Goal: Information Seeking & Learning: Check status

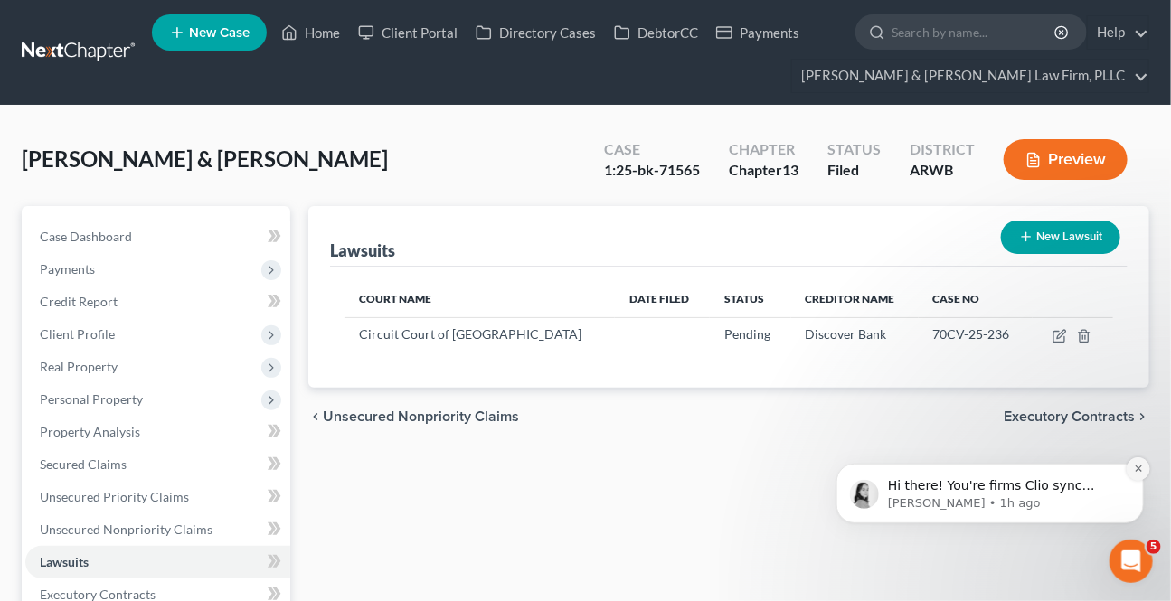
click at [1138, 473] on button "Dismiss notification" at bounding box center [1138, 469] width 24 height 24
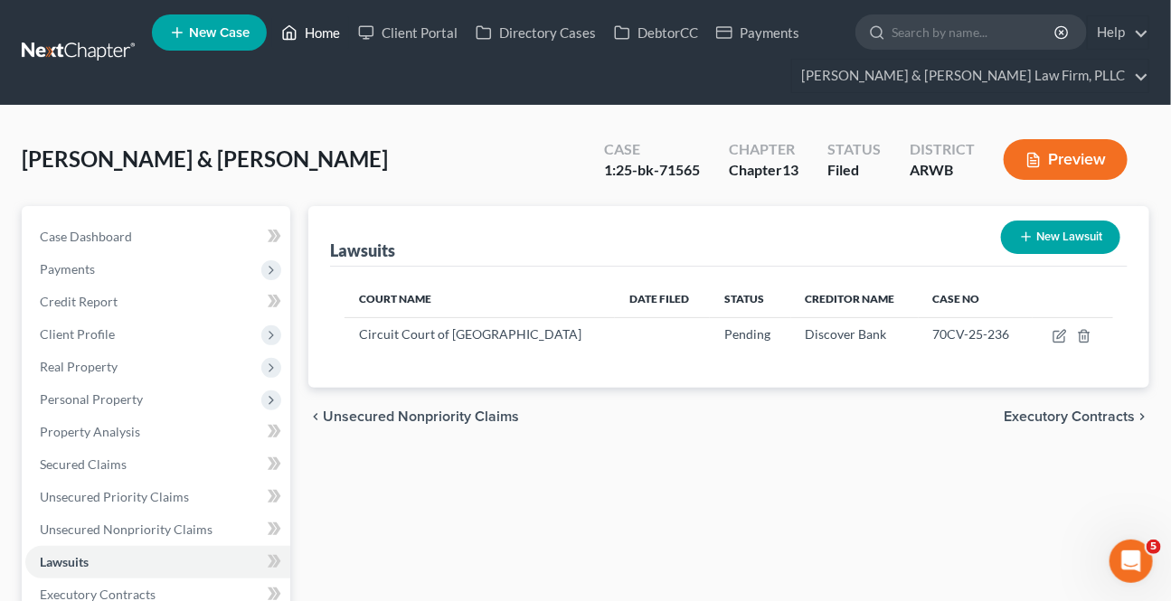
click at [332, 33] on link "Home" at bounding box center [310, 32] width 77 height 33
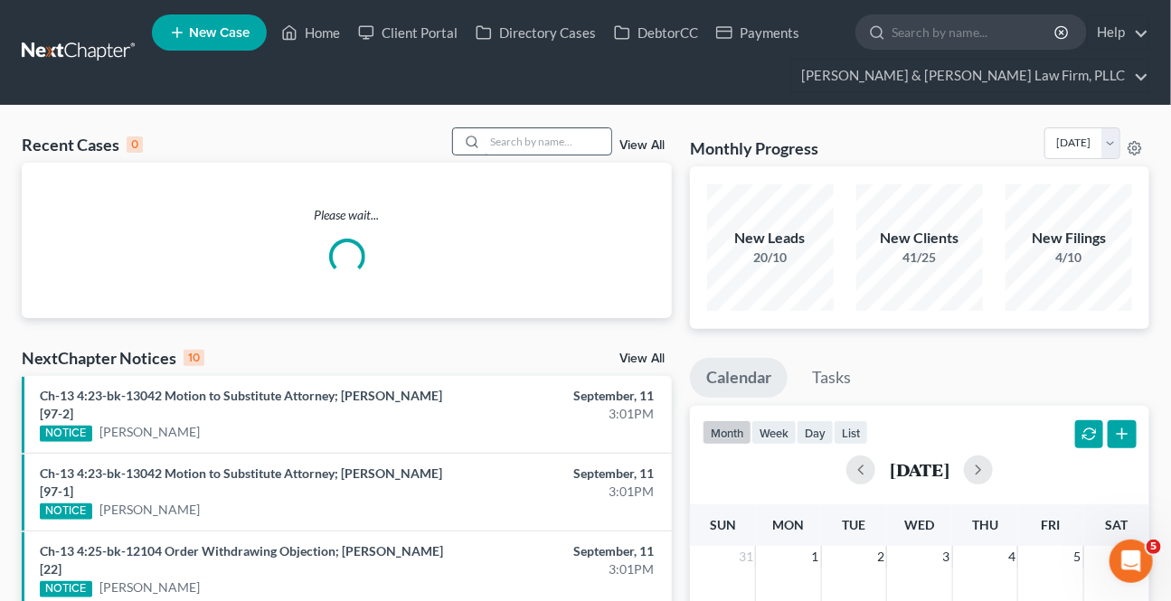
click at [530, 142] on input "search" at bounding box center [548, 141] width 127 height 26
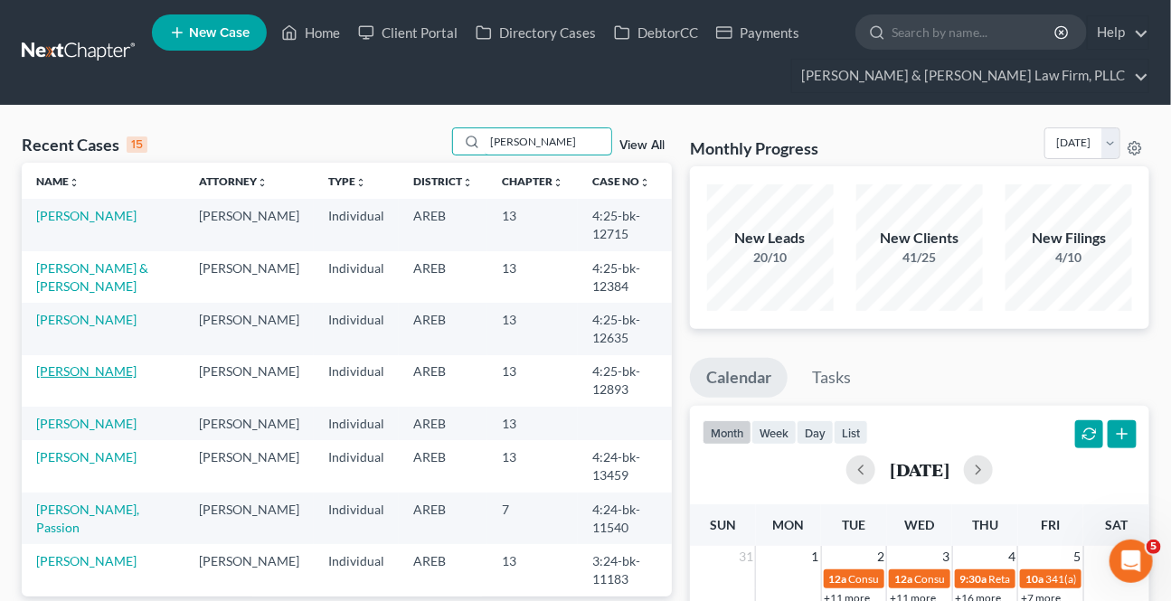
type input "[PERSON_NAME]"
click at [87, 371] on link "[PERSON_NAME]" at bounding box center [86, 370] width 100 height 15
select select "2"
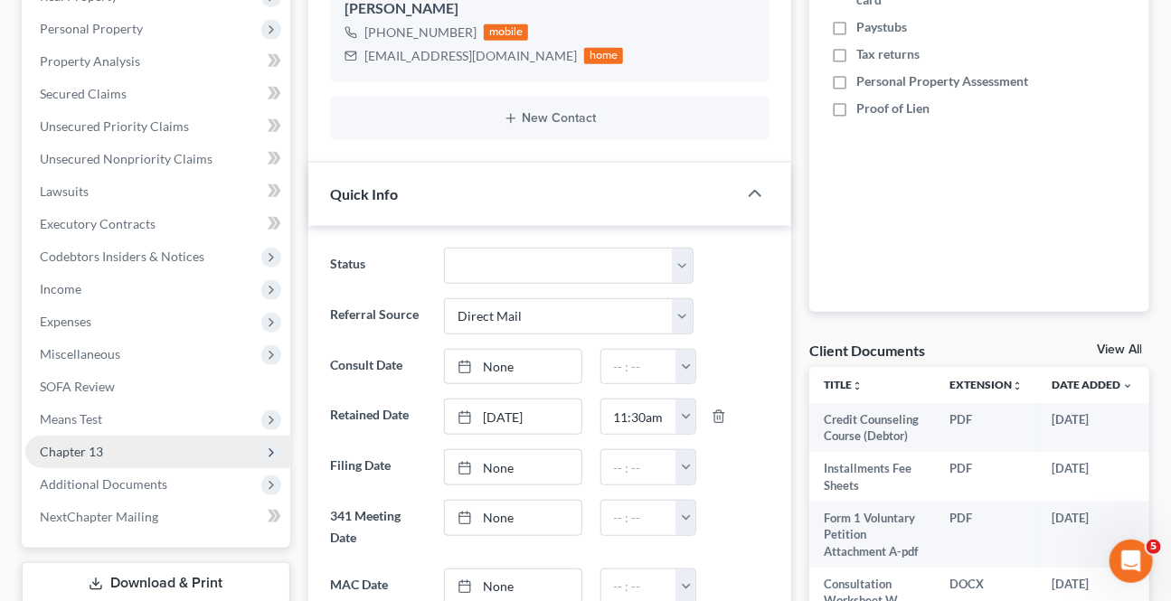
scroll to position [411, 0]
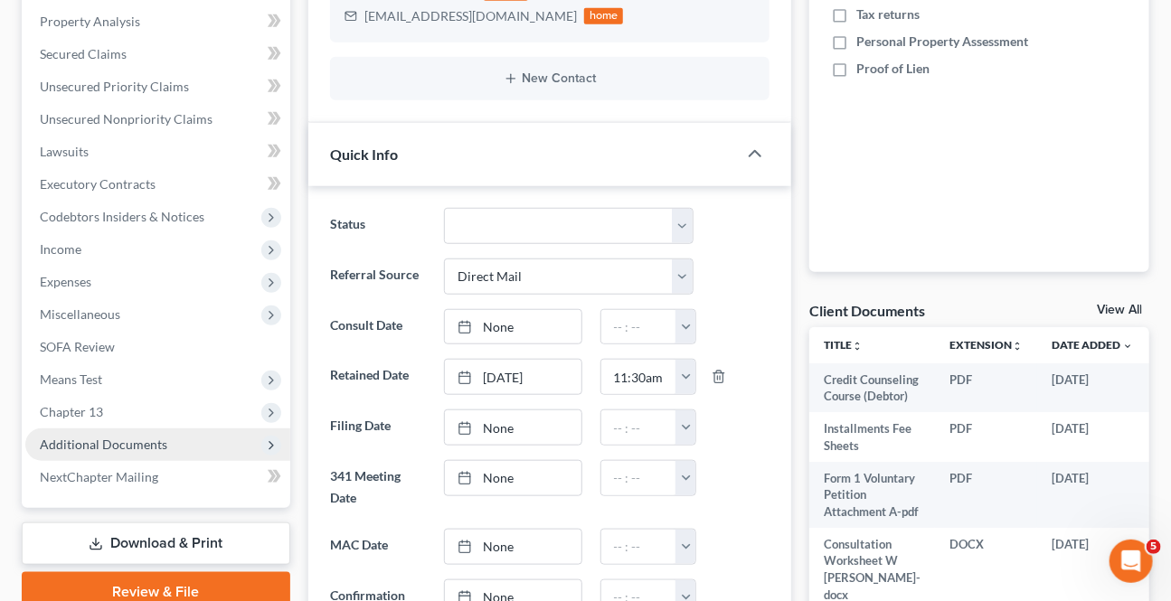
click at [116, 443] on span "Additional Documents" at bounding box center [103, 444] width 127 height 15
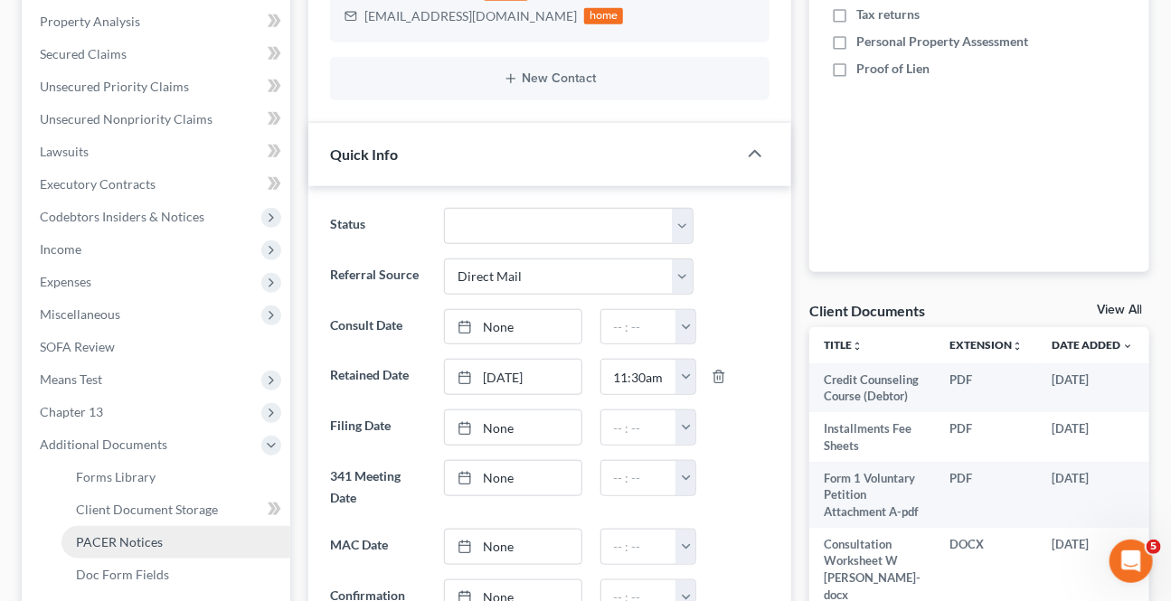
click at [128, 526] on link "PACER Notices" at bounding box center [175, 542] width 229 height 33
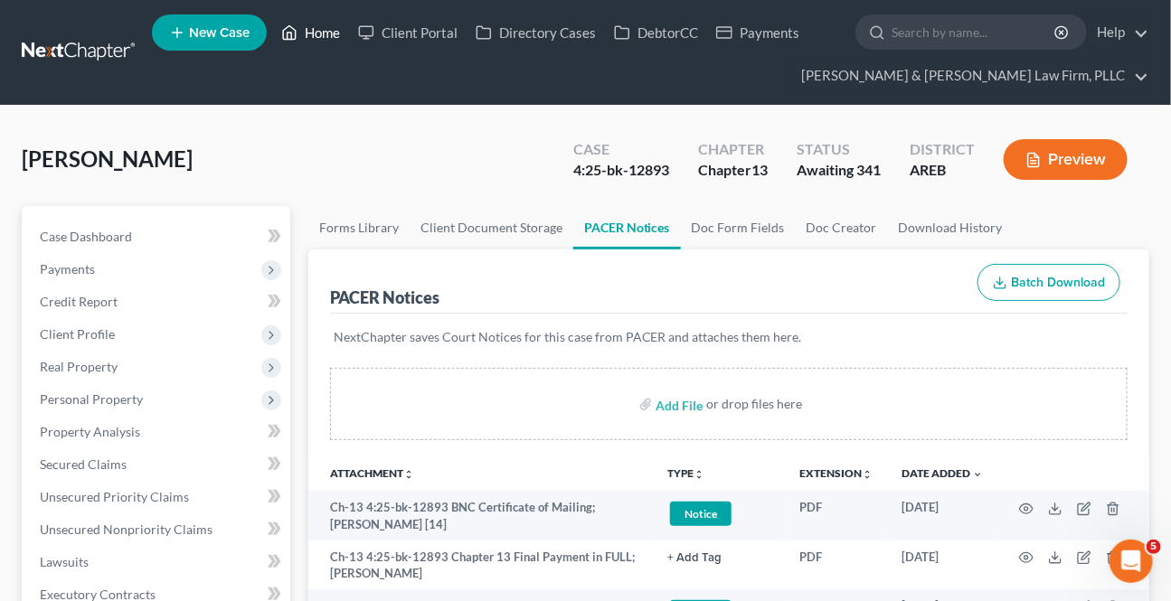
drag, startPoint x: 302, startPoint y: 34, endPoint x: 307, endPoint y: 42, distance: 9.3
click at [302, 35] on link "Home" at bounding box center [310, 32] width 77 height 33
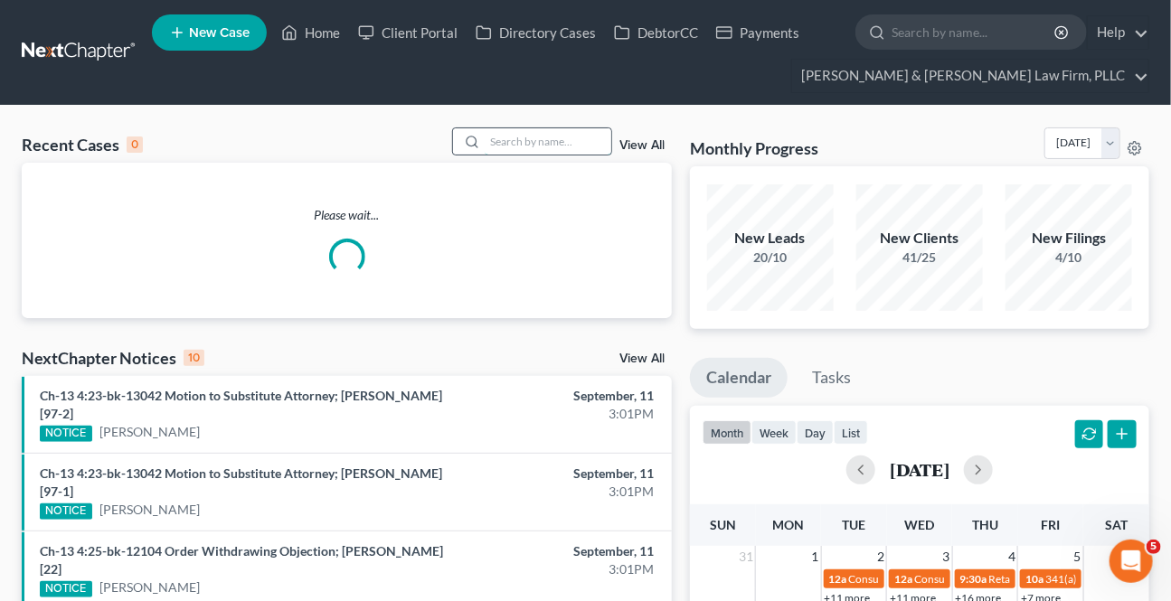
click at [514, 150] on input "search" at bounding box center [548, 141] width 127 height 26
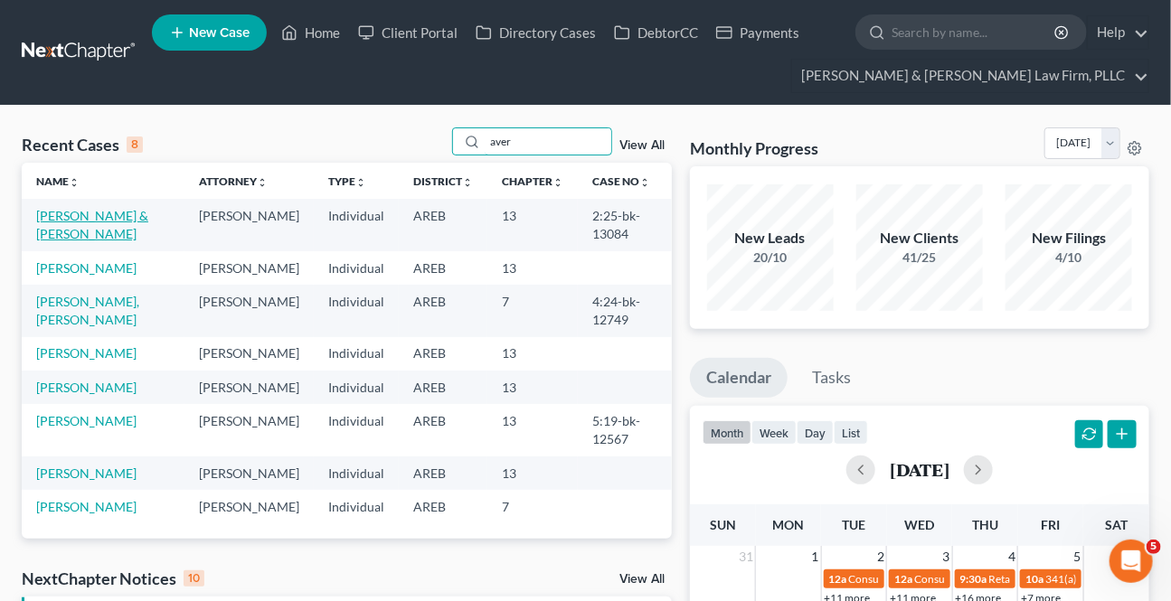
type input "aver"
click at [90, 215] on link "[PERSON_NAME] & [PERSON_NAME]" at bounding box center [92, 224] width 112 height 33
select select "0"
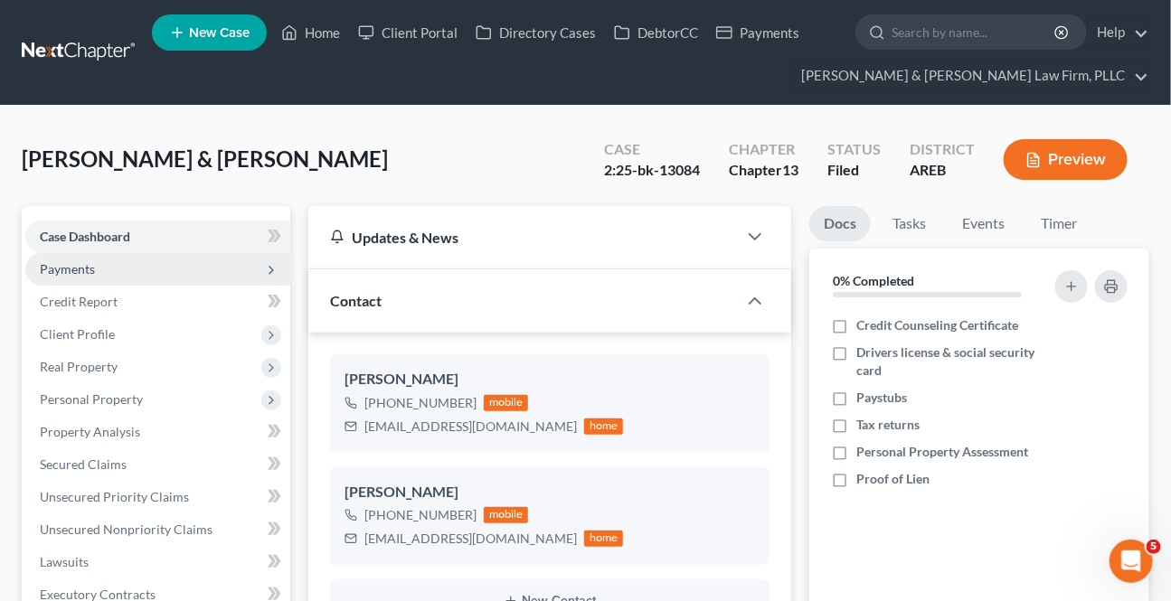
click at [81, 271] on span "Payments" at bounding box center [67, 268] width 55 height 15
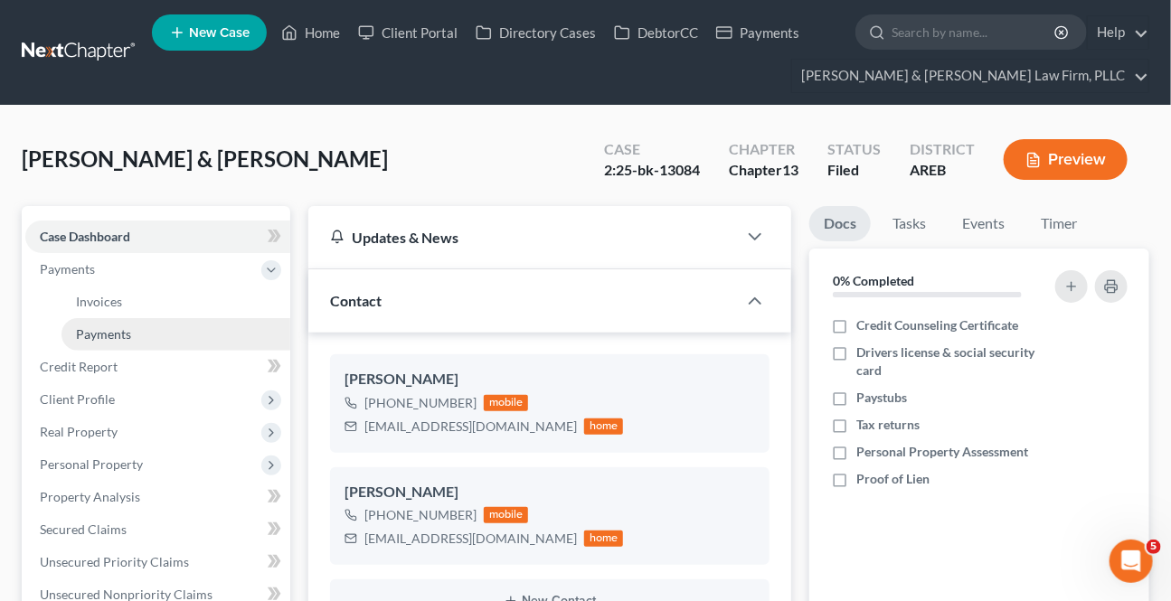
click at [93, 326] on span "Payments" at bounding box center [103, 333] width 55 height 15
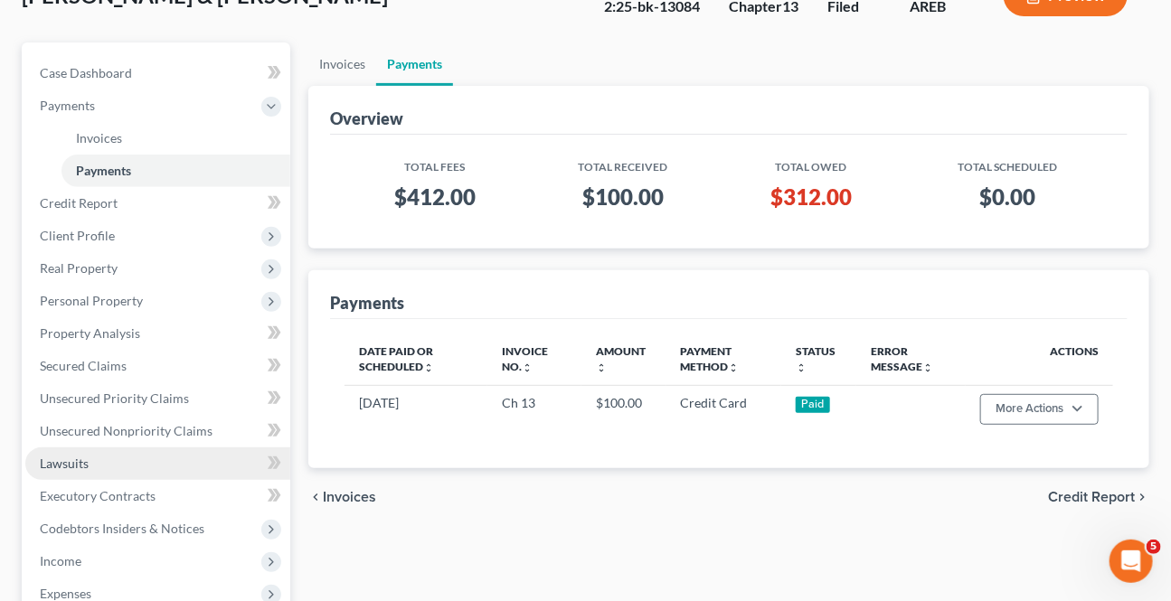
click at [79, 456] on span "Lawsuits" at bounding box center [64, 463] width 49 height 15
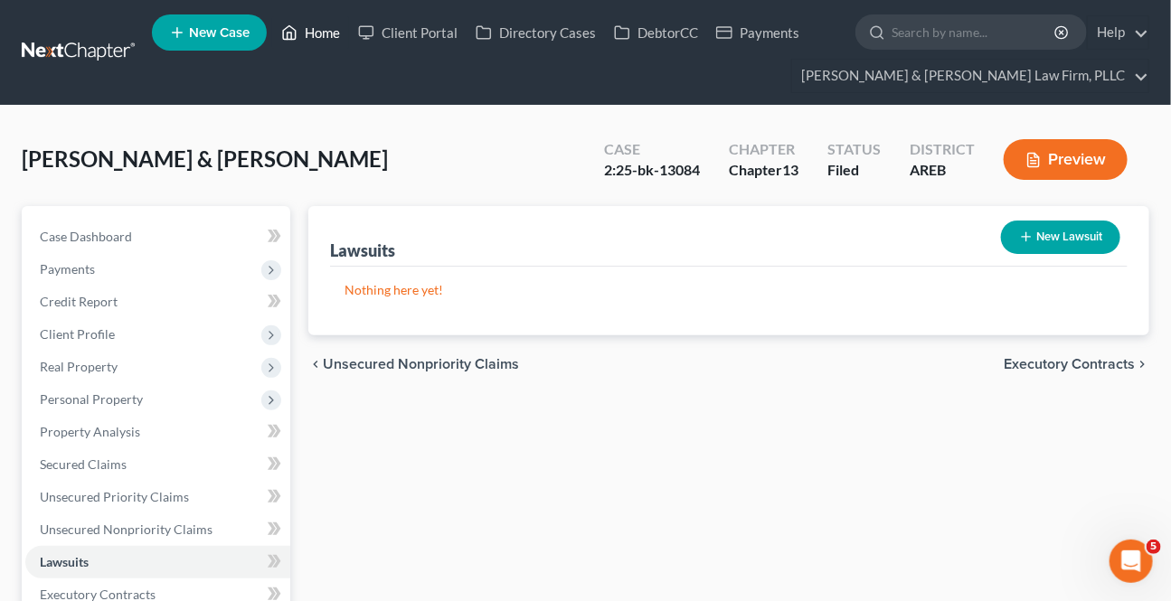
click at [309, 42] on link "Home" at bounding box center [310, 32] width 77 height 33
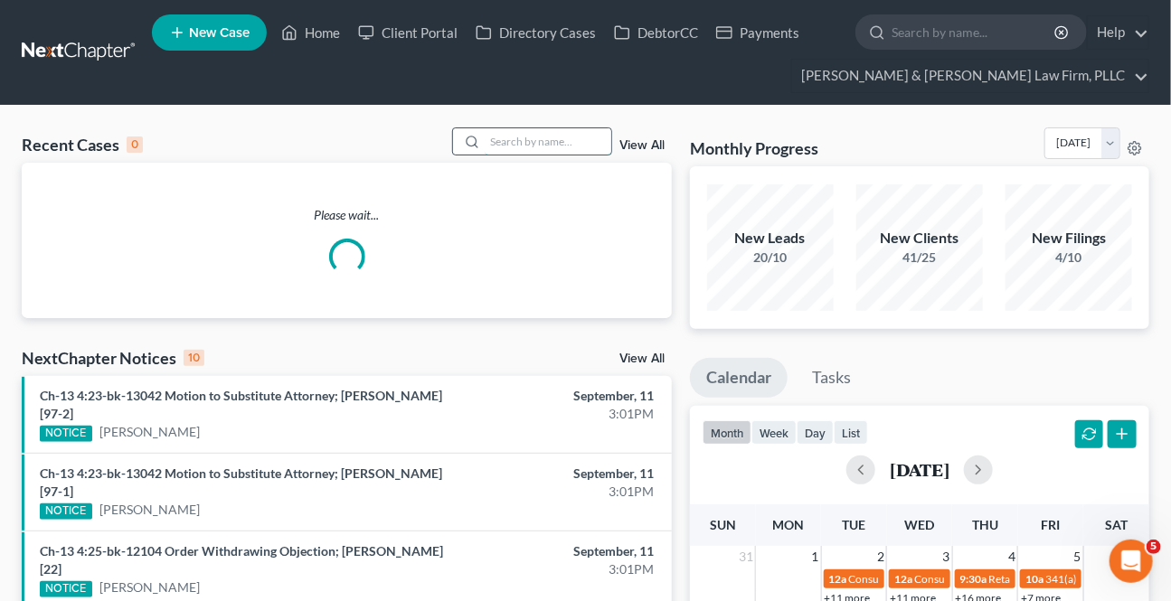
click at [492, 145] on input "search" at bounding box center [548, 141] width 127 height 26
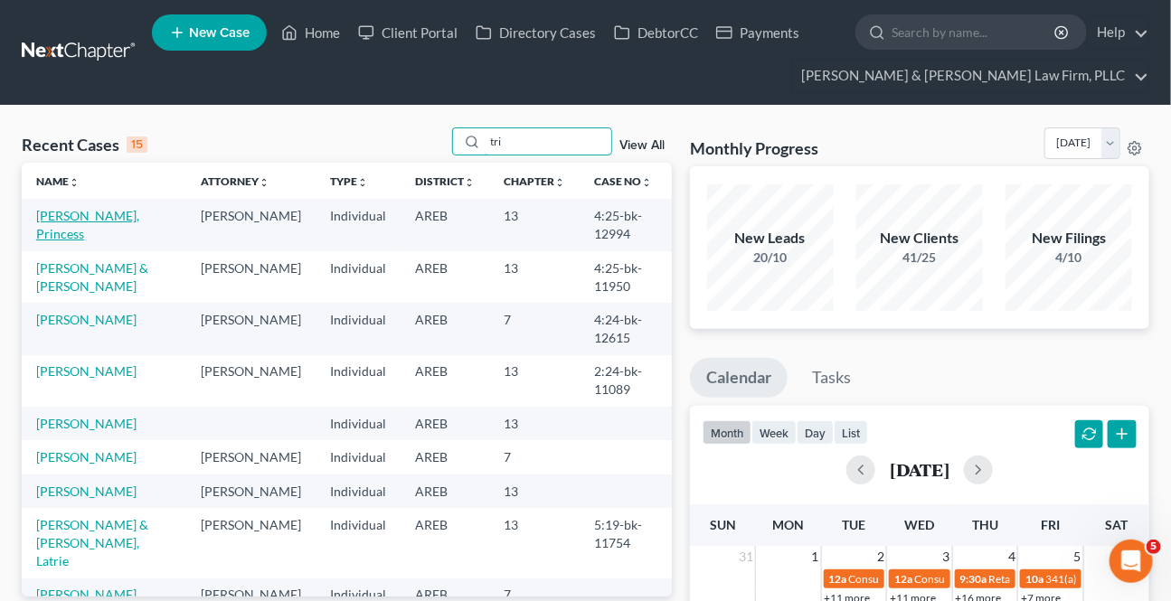
type input "tri"
click at [101, 222] on link "[PERSON_NAME], Princess" at bounding box center [87, 224] width 103 height 33
select select "0"
select select "2"
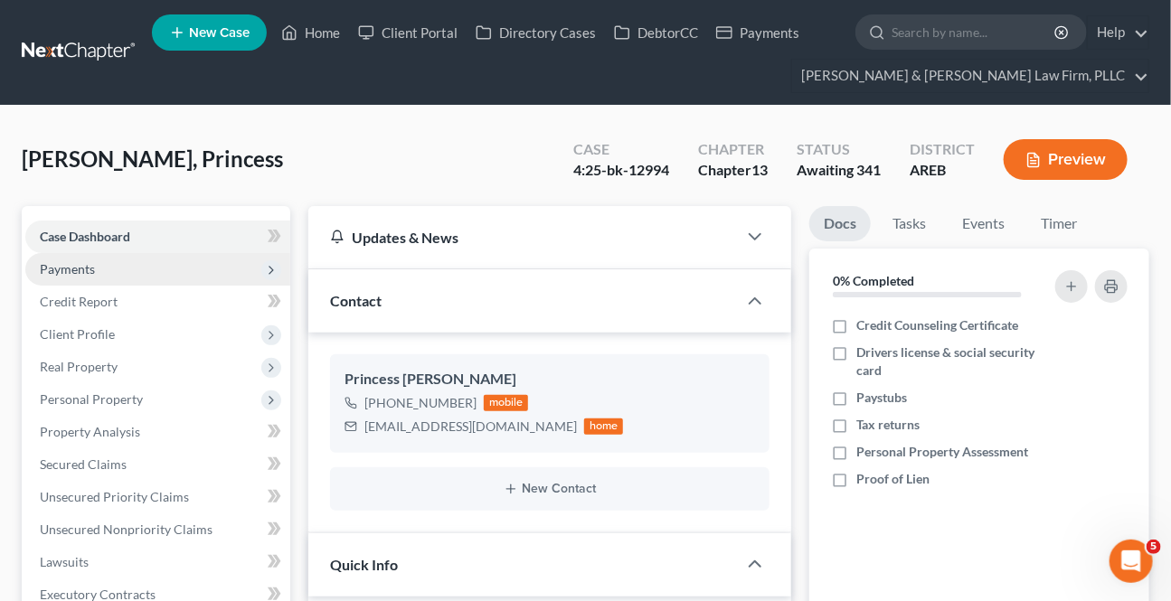
click at [87, 273] on span "Payments" at bounding box center [67, 268] width 55 height 15
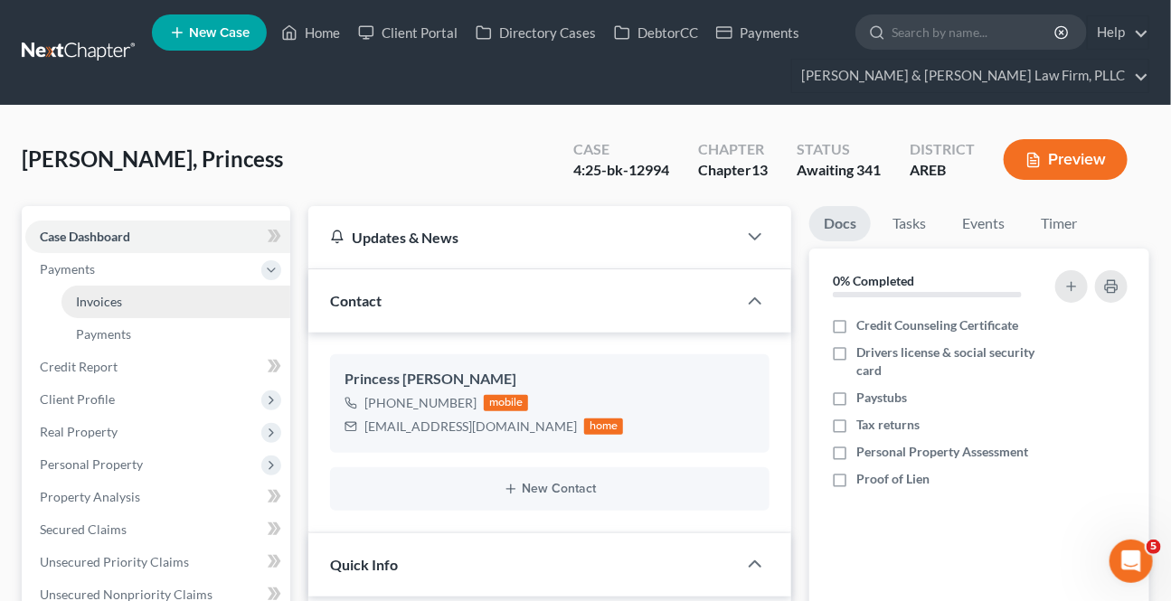
click at [97, 299] on span "Invoices" at bounding box center [99, 301] width 46 height 15
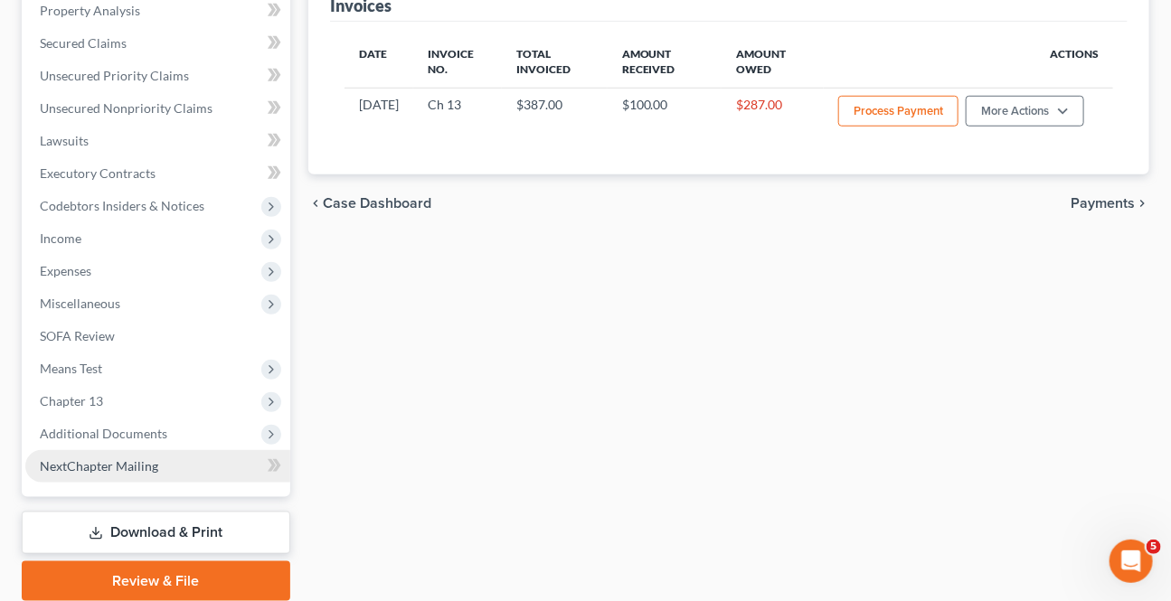
scroll to position [493, 0]
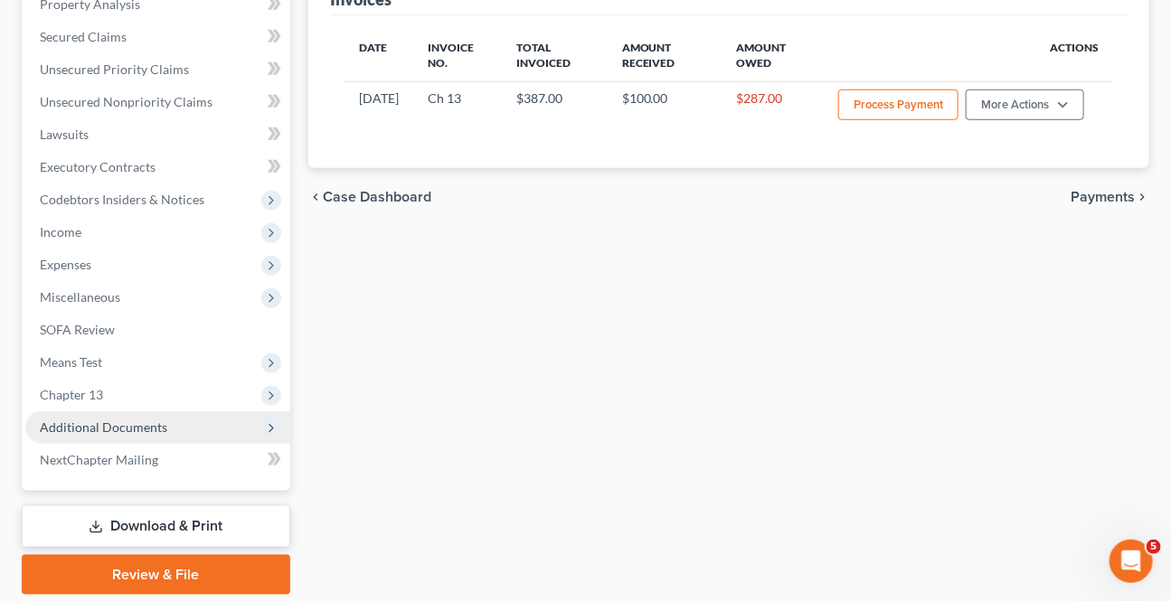
click at [99, 429] on span "Additional Documents" at bounding box center [103, 427] width 127 height 15
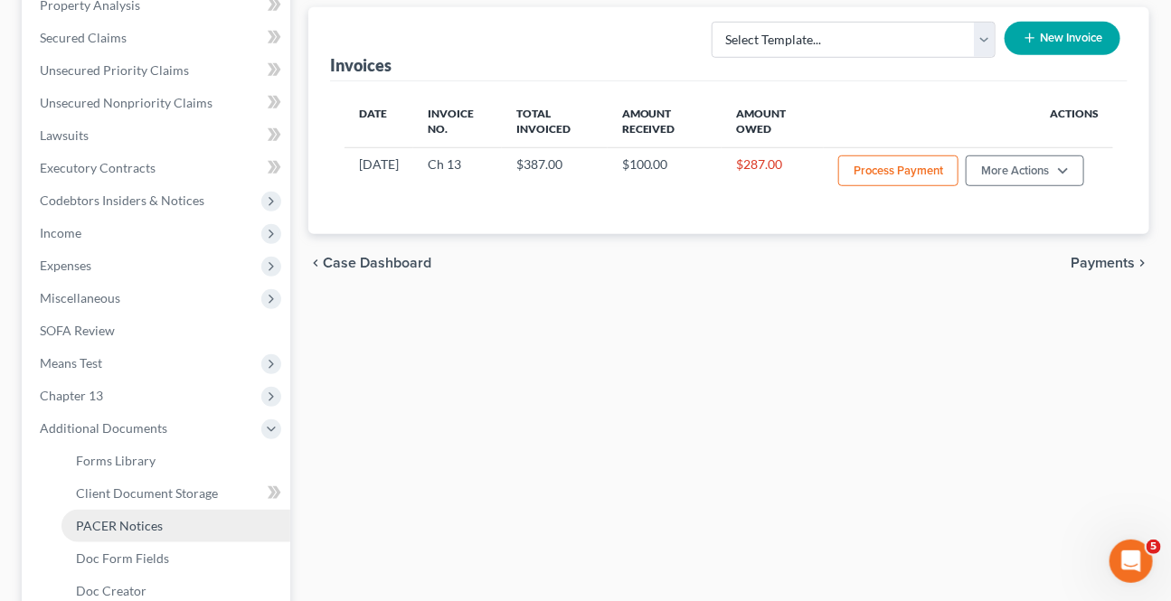
click at [142, 527] on span "PACER Notices" at bounding box center [119, 525] width 87 height 15
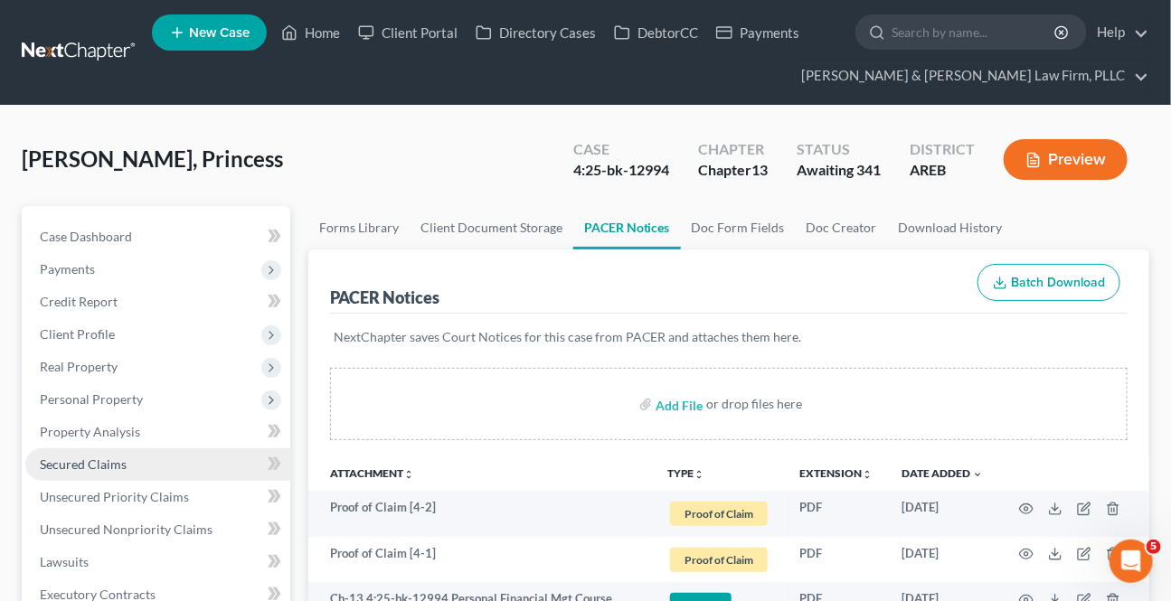
click at [99, 464] on span "Secured Claims" at bounding box center [83, 464] width 87 height 15
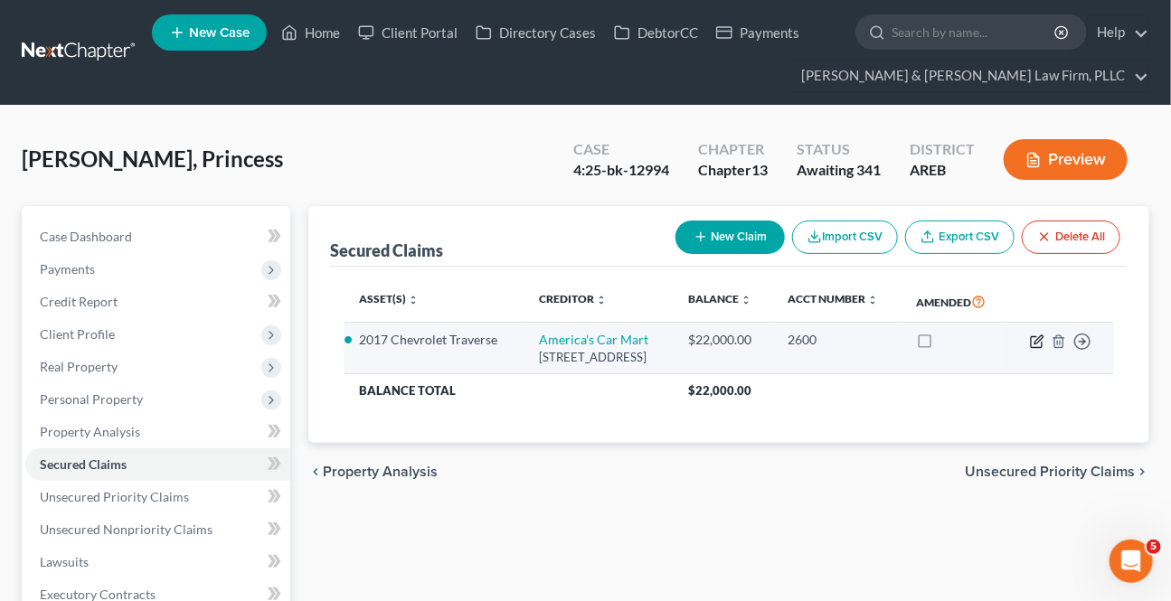
click at [1038, 349] on icon "button" at bounding box center [1037, 342] width 14 height 14
select select "2"
select select "6"
select select "2"
select select "0"
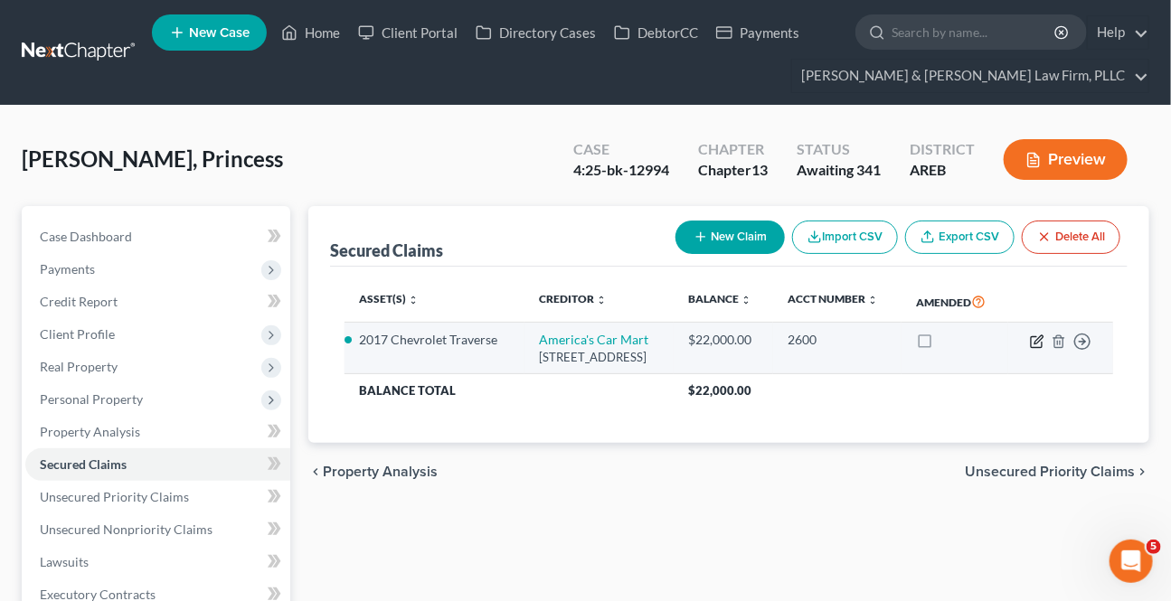
select select "0"
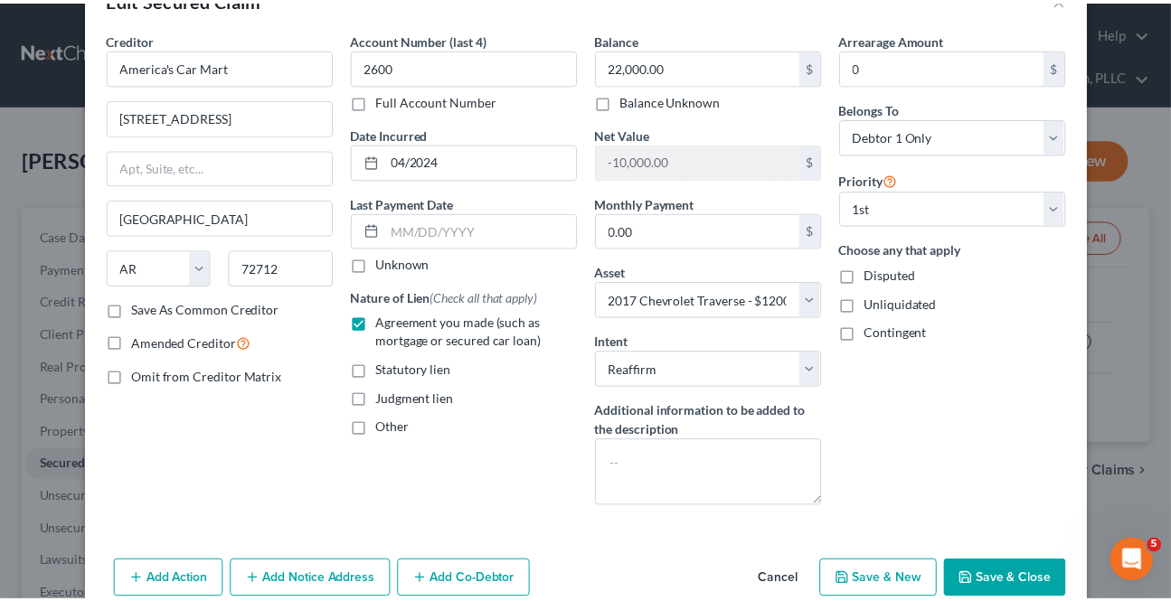
scroll to position [81, 0]
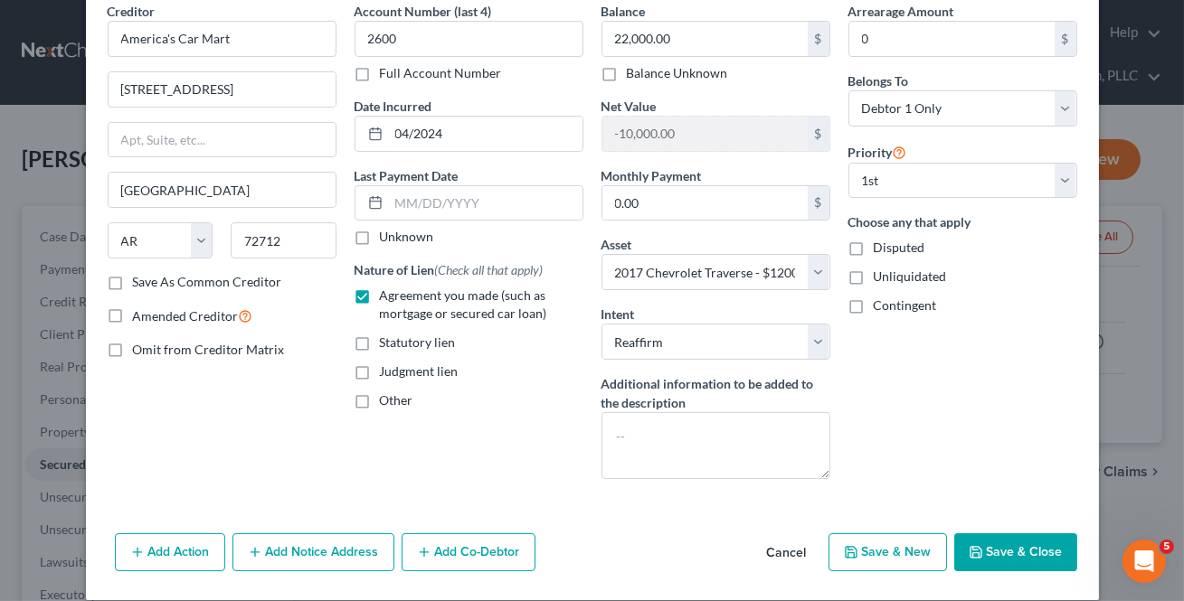
click at [787, 543] on button "Cancel" at bounding box center [786, 553] width 69 height 36
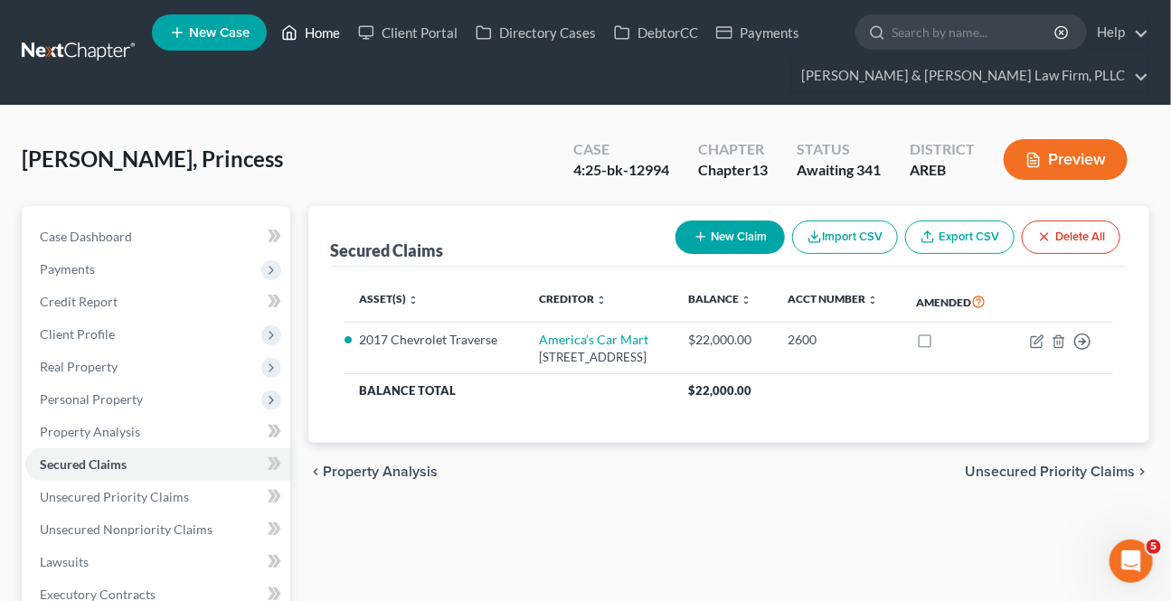
click at [297, 33] on icon at bounding box center [289, 33] width 16 height 22
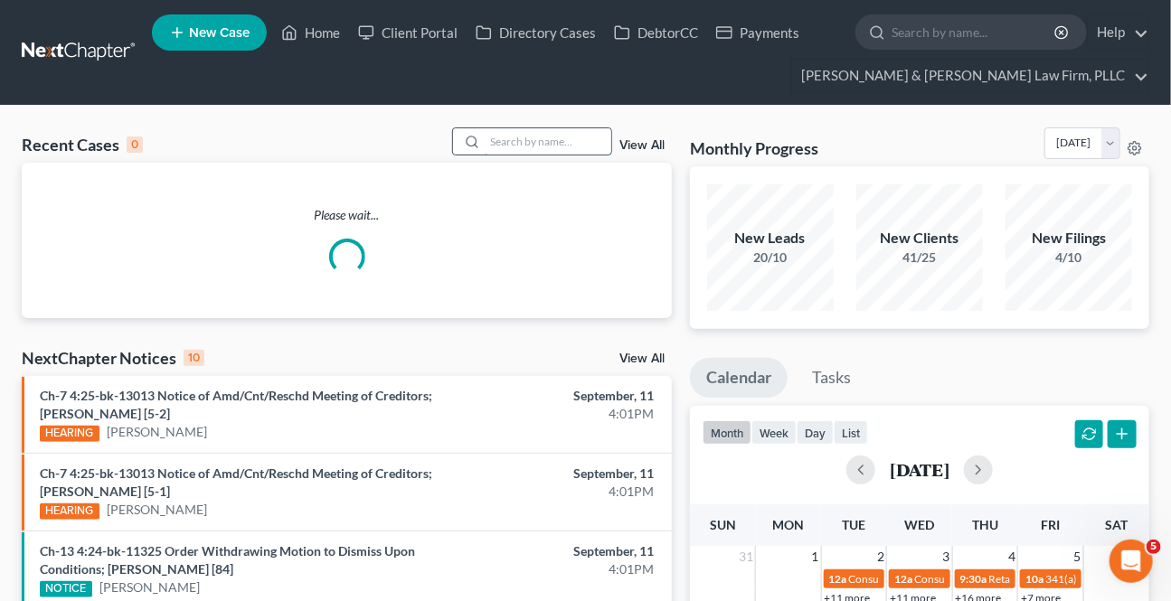
click at [534, 136] on input "search" at bounding box center [548, 141] width 127 height 26
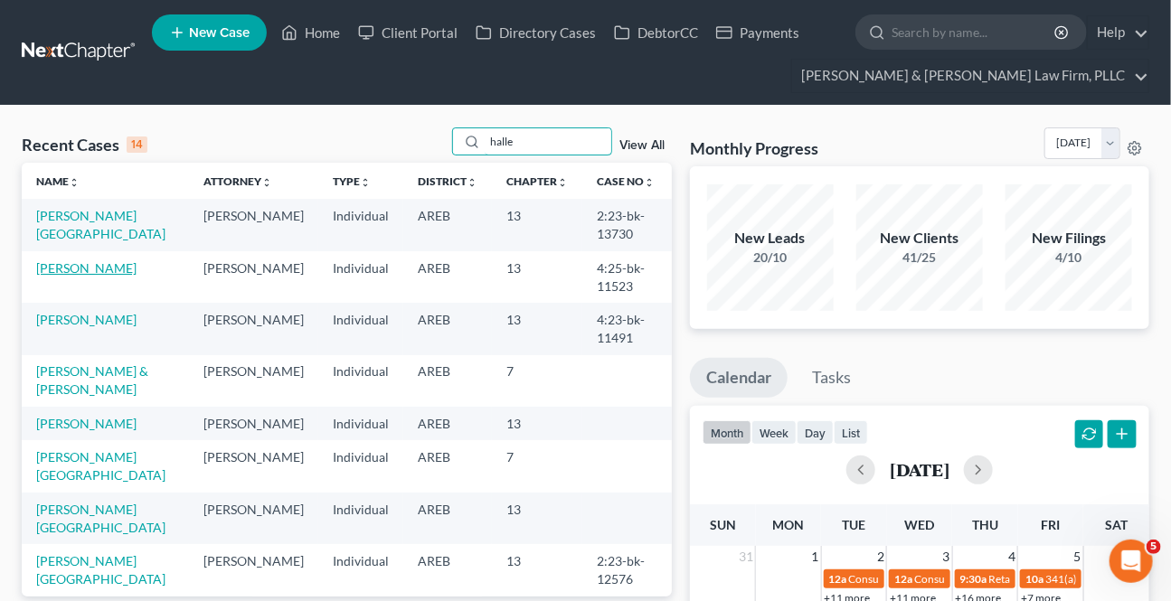
type input "halle"
click at [61, 272] on link "[PERSON_NAME]" at bounding box center [86, 267] width 100 height 15
select select "6"
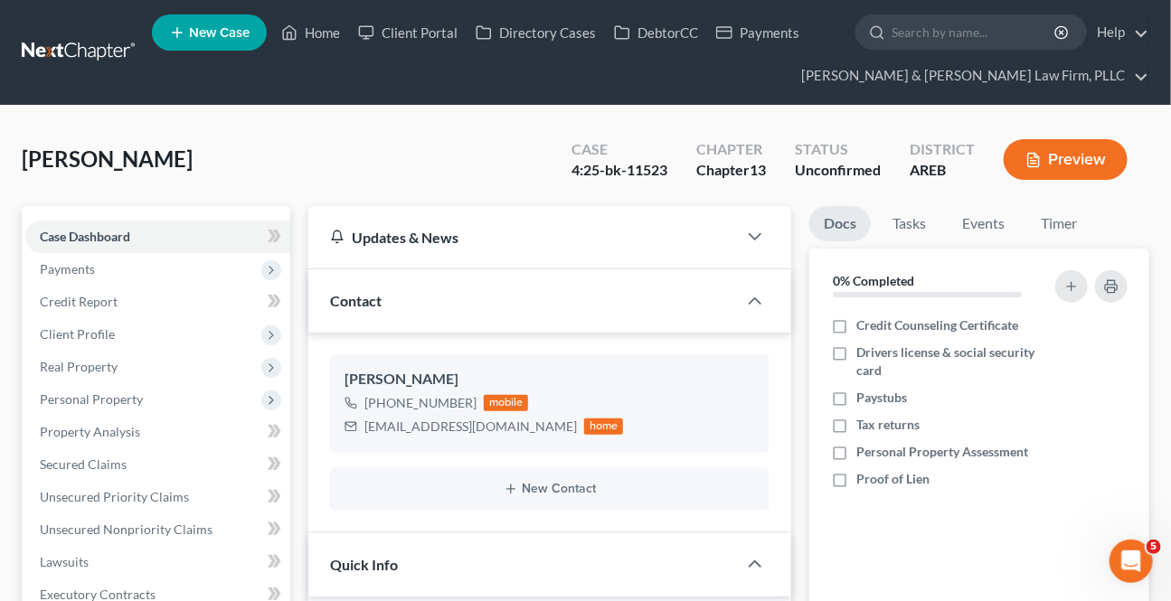
scroll to position [411, 0]
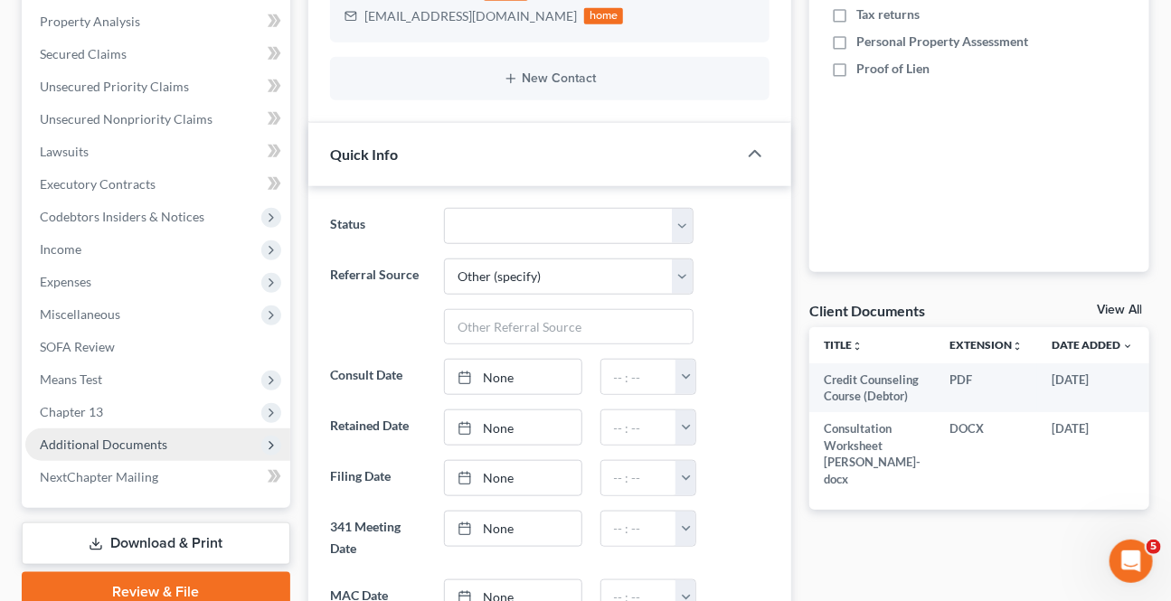
click at [99, 437] on span "Additional Documents" at bounding box center [103, 444] width 127 height 15
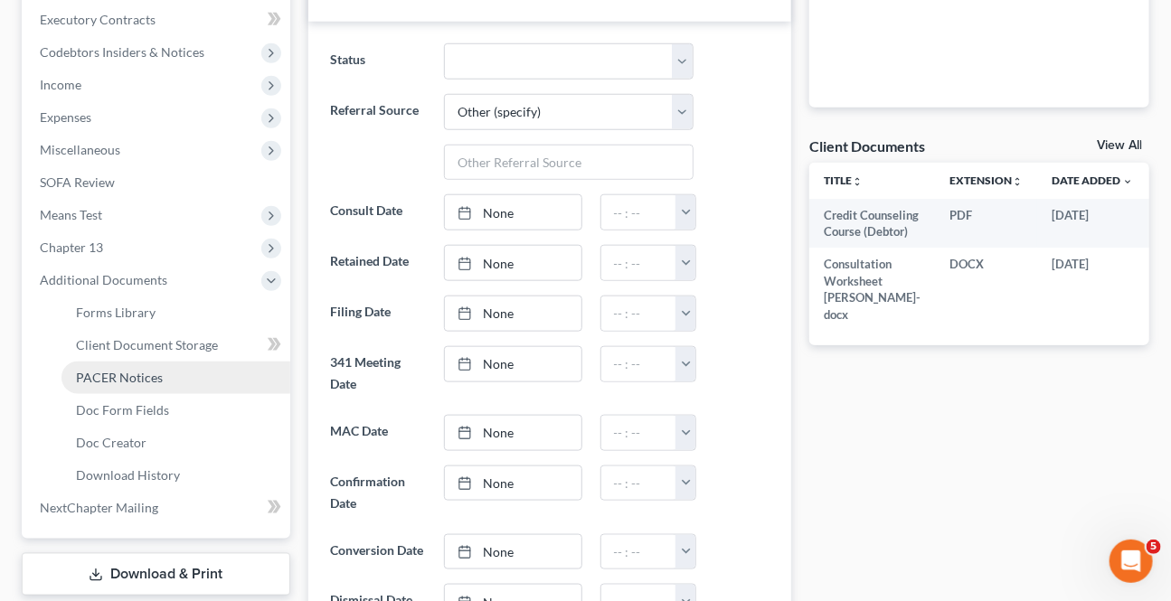
click at [137, 362] on link "PACER Notices" at bounding box center [175, 378] width 229 height 33
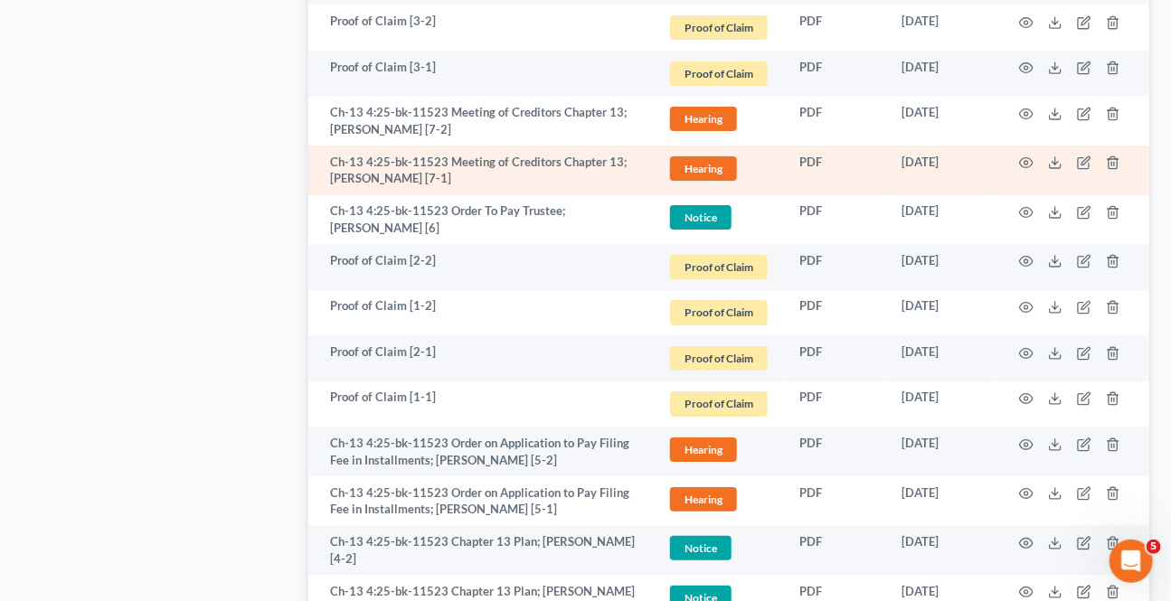
scroll to position [2630, 0]
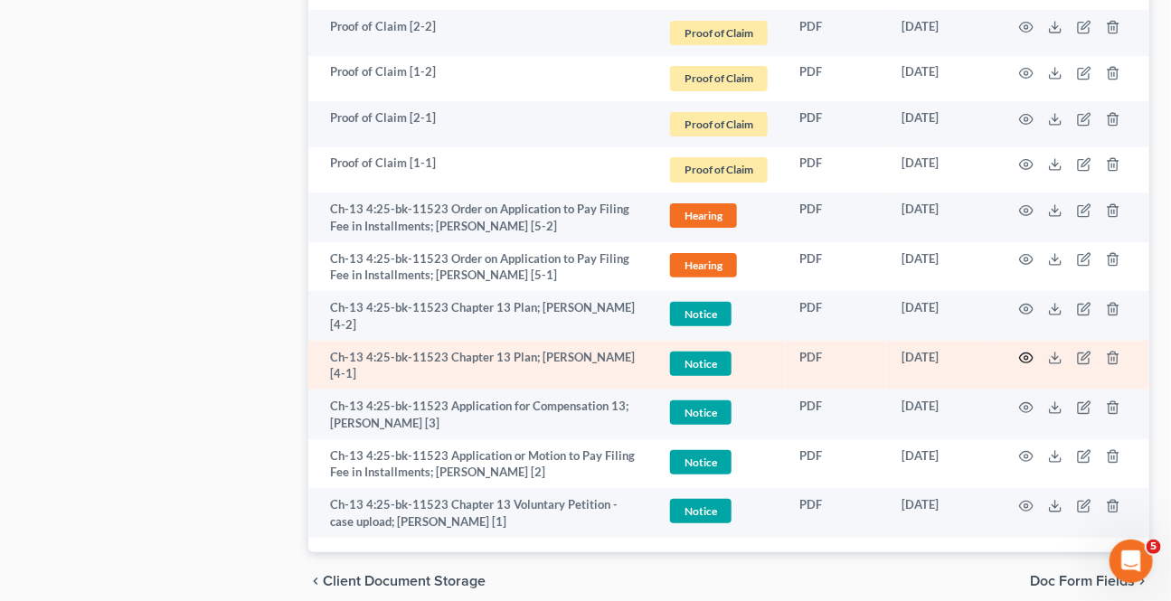
click at [1022, 354] on icon "button" at bounding box center [1027, 359] width 14 height 10
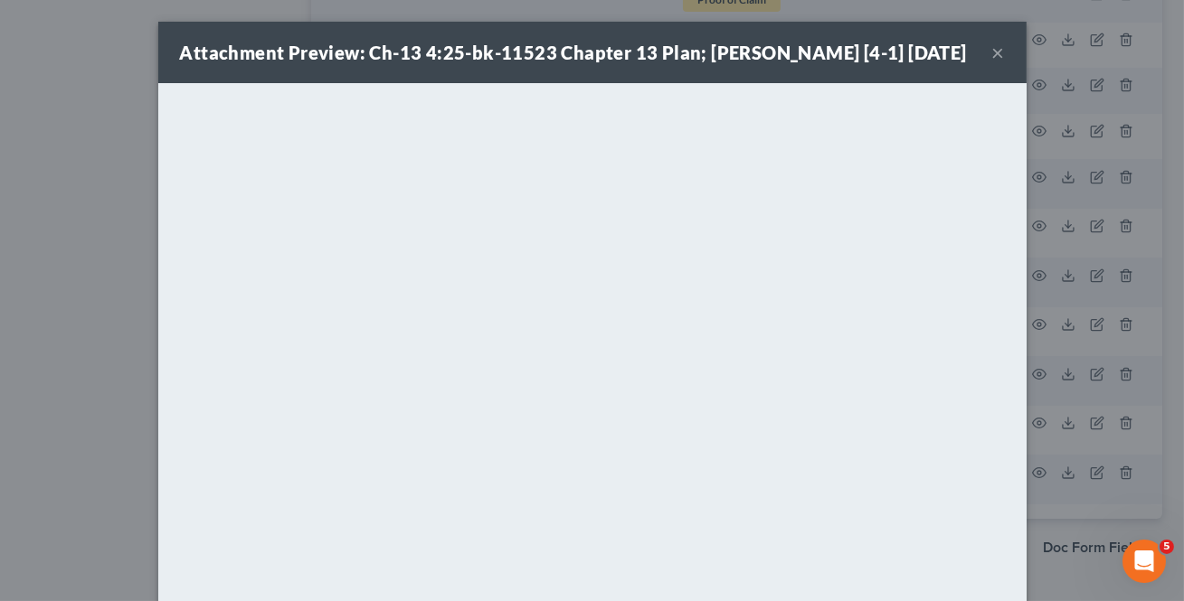
click at [995, 51] on button "×" at bounding box center [998, 53] width 13 height 22
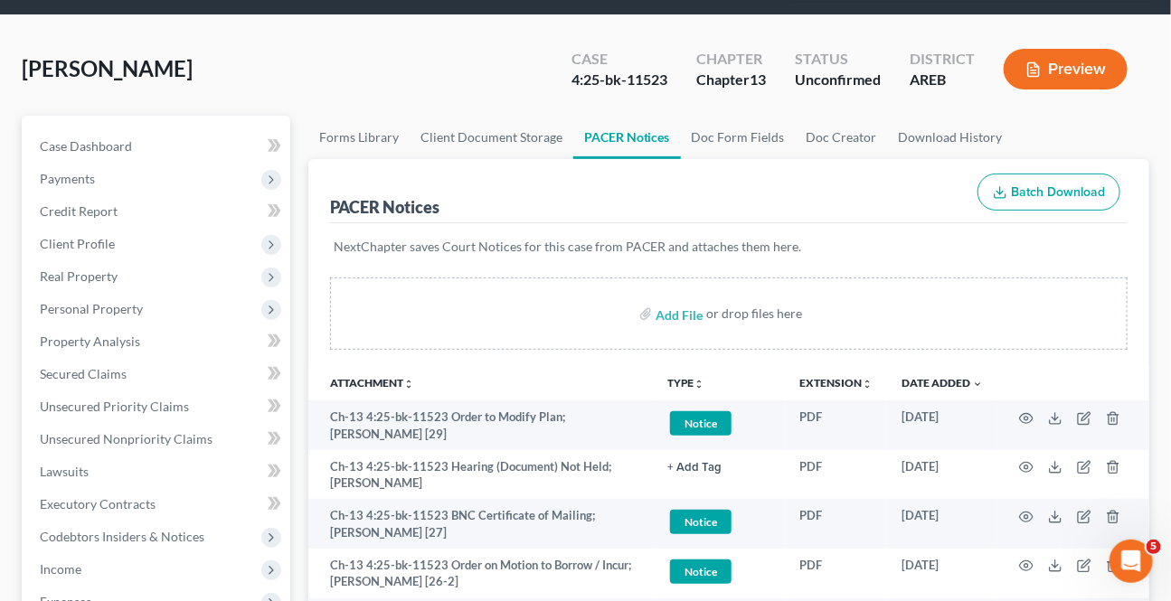
scroll to position [0, 0]
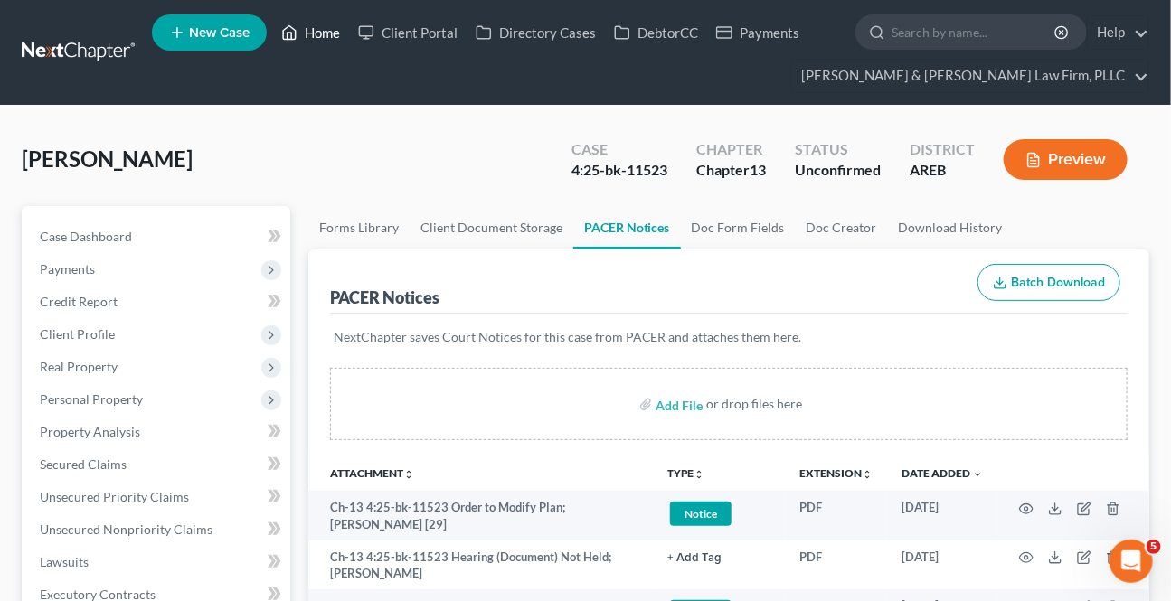
click at [302, 37] on link "Home" at bounding box center [310, 32] width 77 height 33
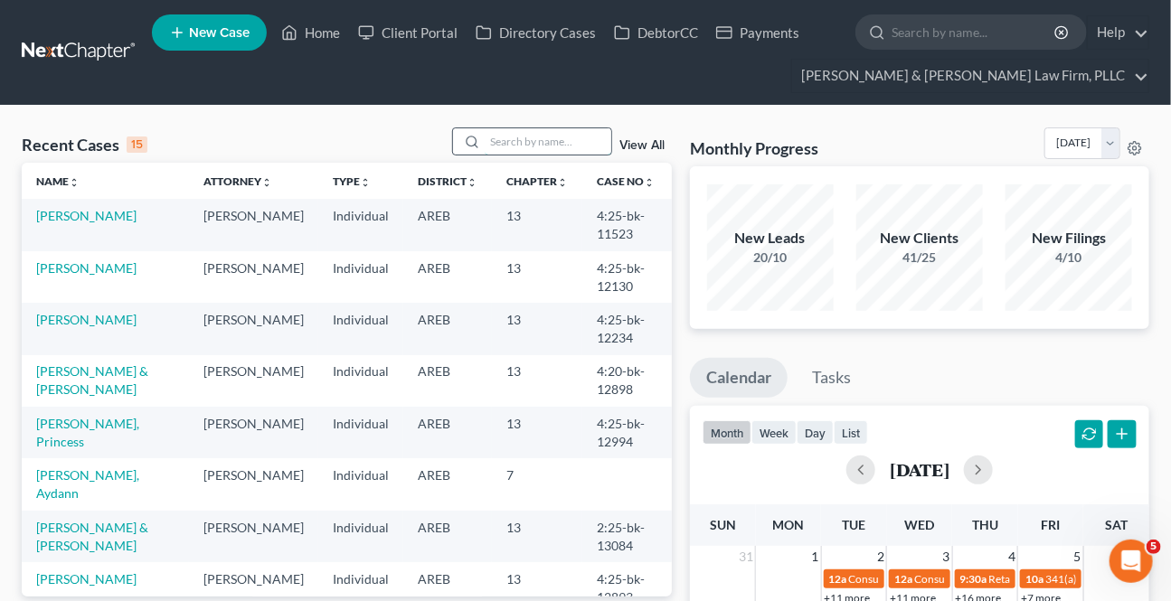
click at [552, 148] on input "search" at bounding box center [548, 141] width 127 height 26
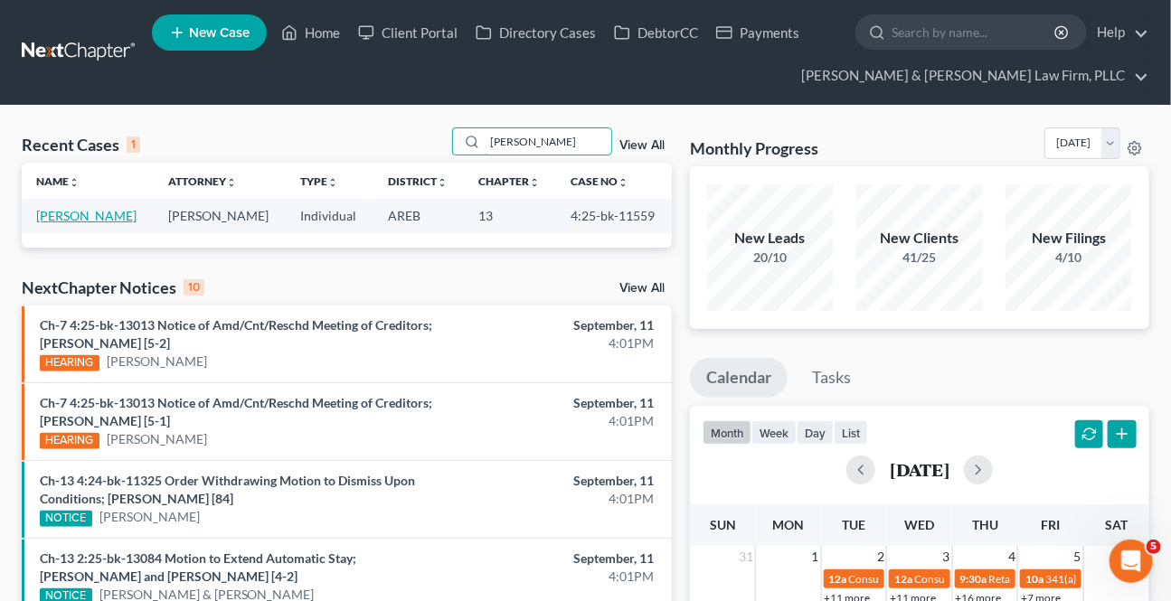
type input "[PERSON_NAME]"
click at [68, 216] on link "[PERSON_NAME]" at bounding box center [86, 215] width 100 height 15
select select "4"
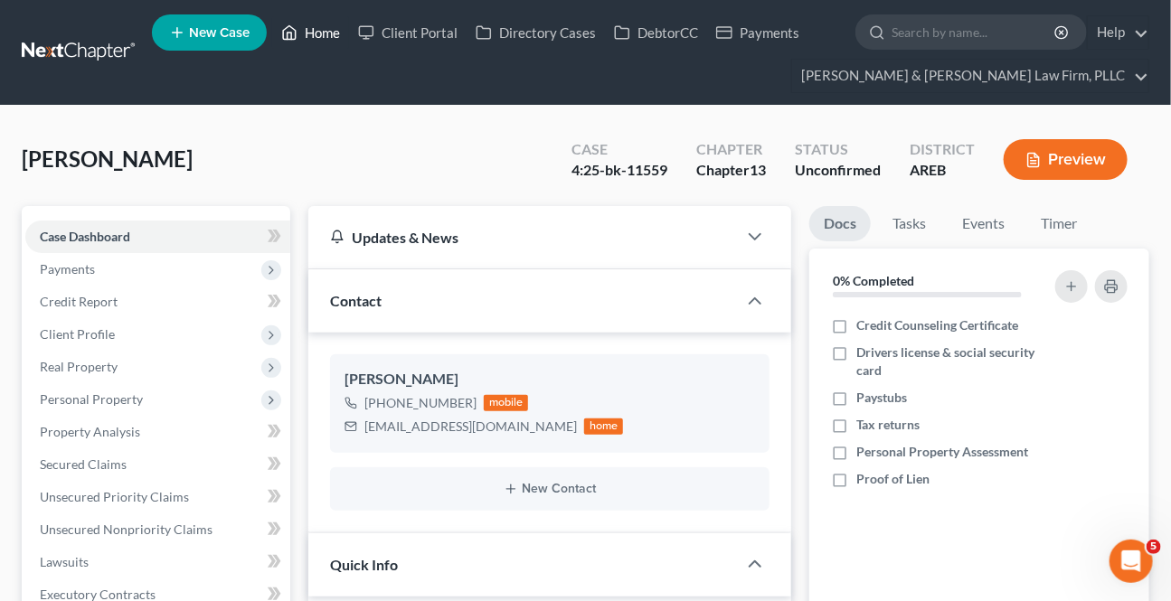
click at [335, 36] on link "Home" at bounding box center [310, 32] width 77 height 33
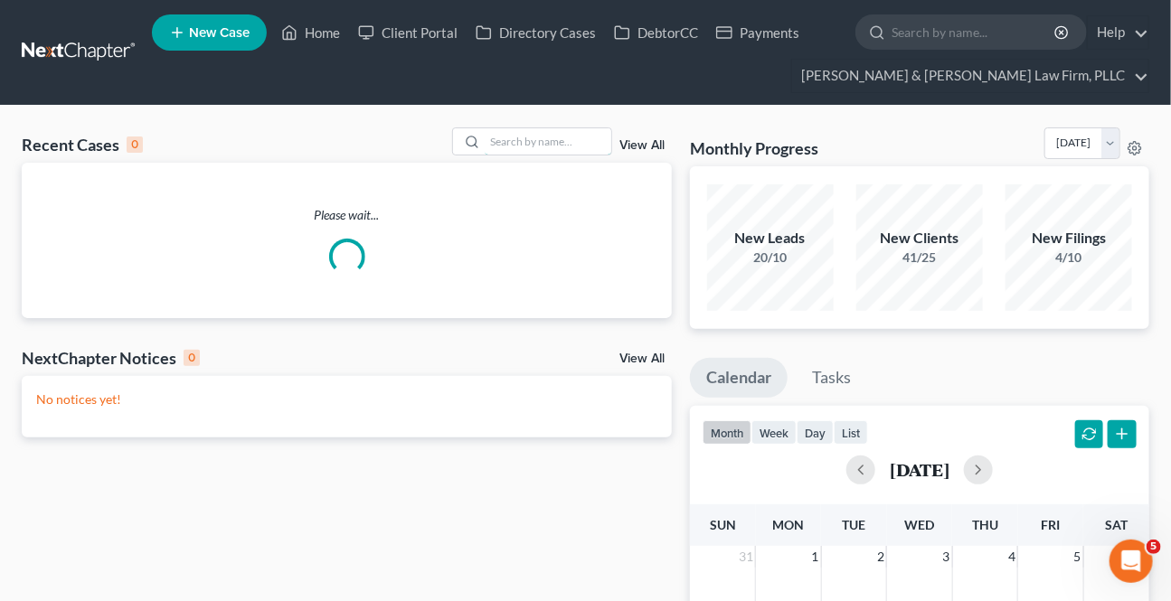
click at [532, 142] on input "search" at bounding box center [548, 141] width 127 height 26
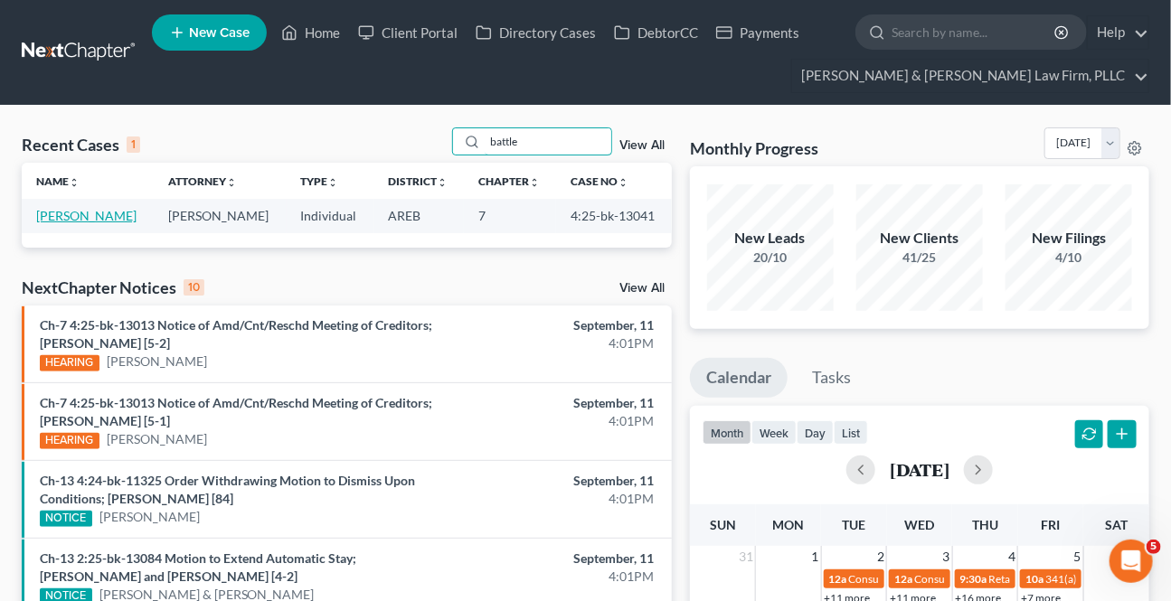
type input "battle"
click at [55, 221] on link "[PERSON_NAME]" at bounding box center [86, 215] width 100 height 15
select select "6"
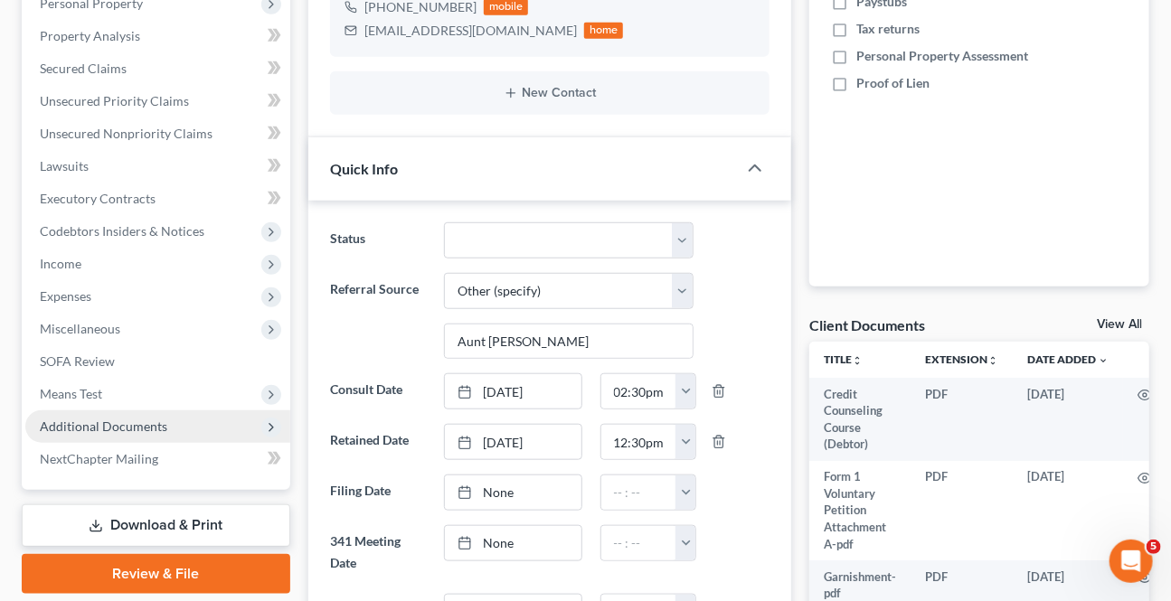
scroll to position [411, 0]
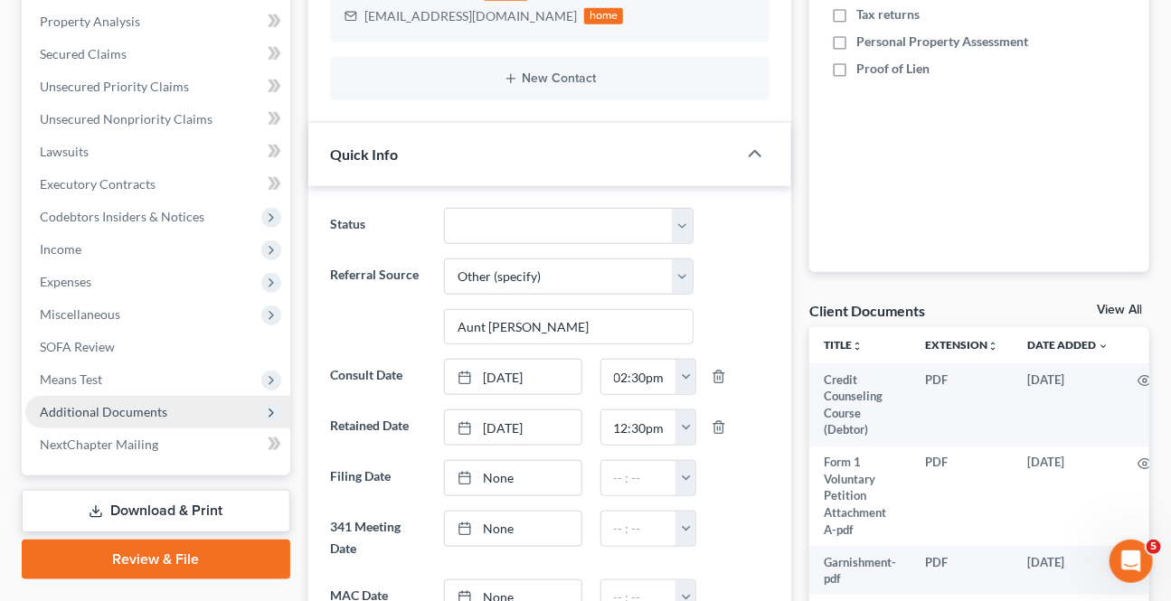
click at [156, 415] on span "Additional Documents" at bounding box center [103, 411] width 127 height 15
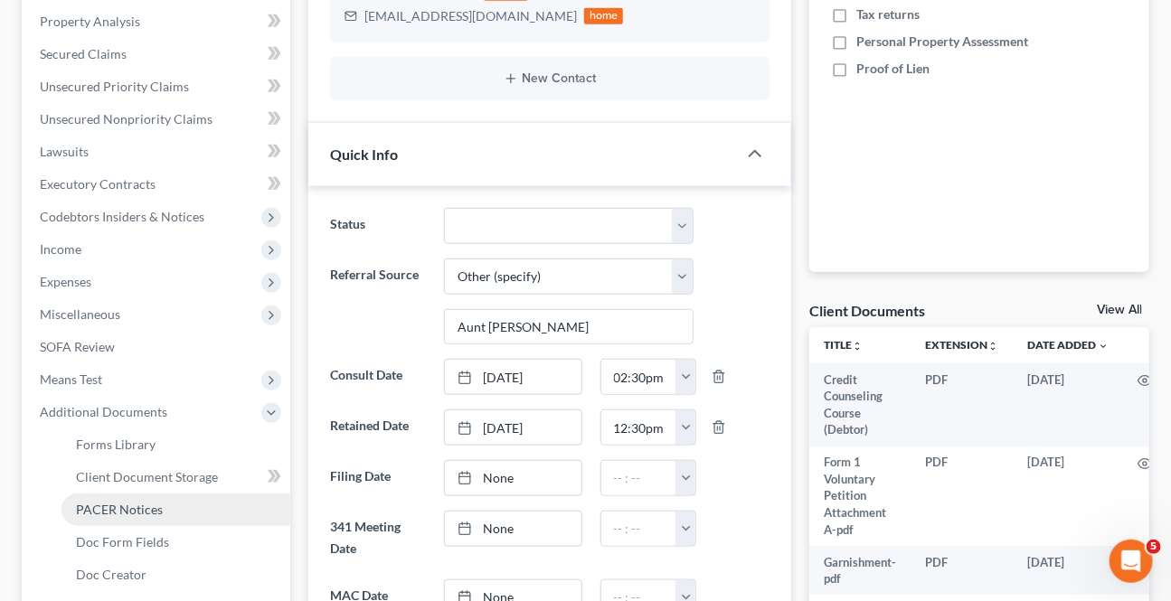
click at [148, 504] on span "PACER Notices" at bounding box center [119, 509] width 87 height 15
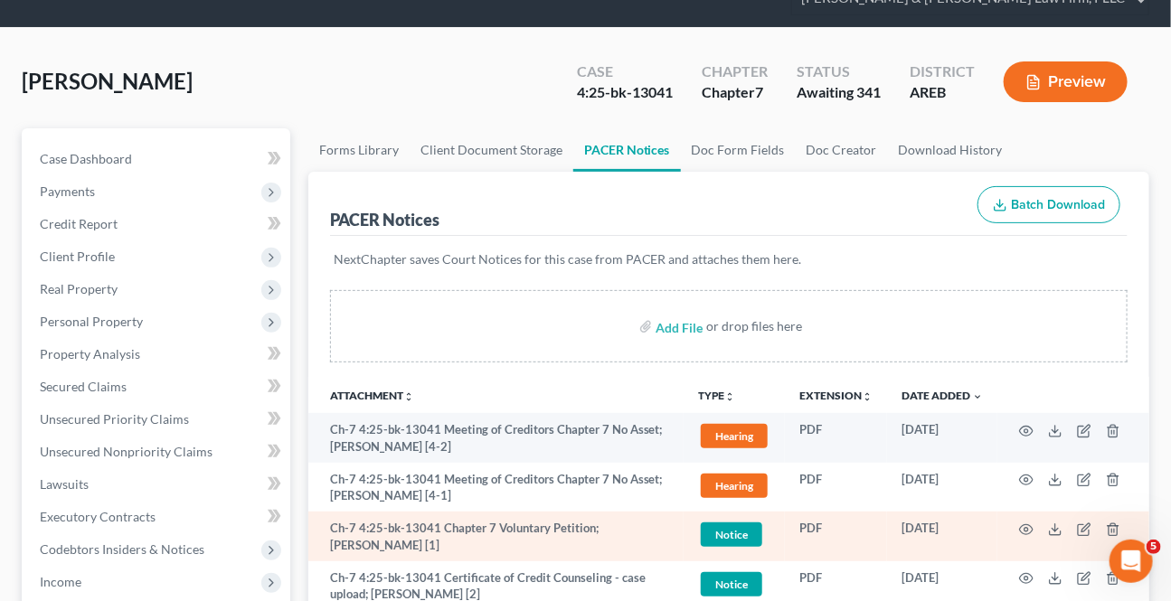
scroll to position [246, 0]
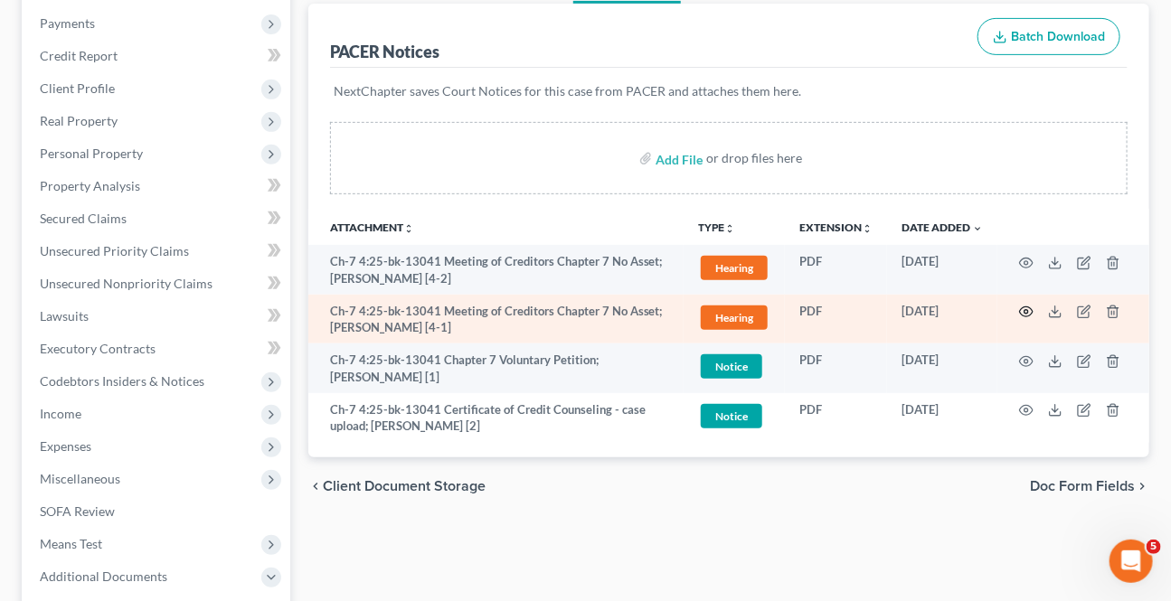
click at [1025, 312] on icon "button" at bounding box center [1026, 312] width 14 height 14
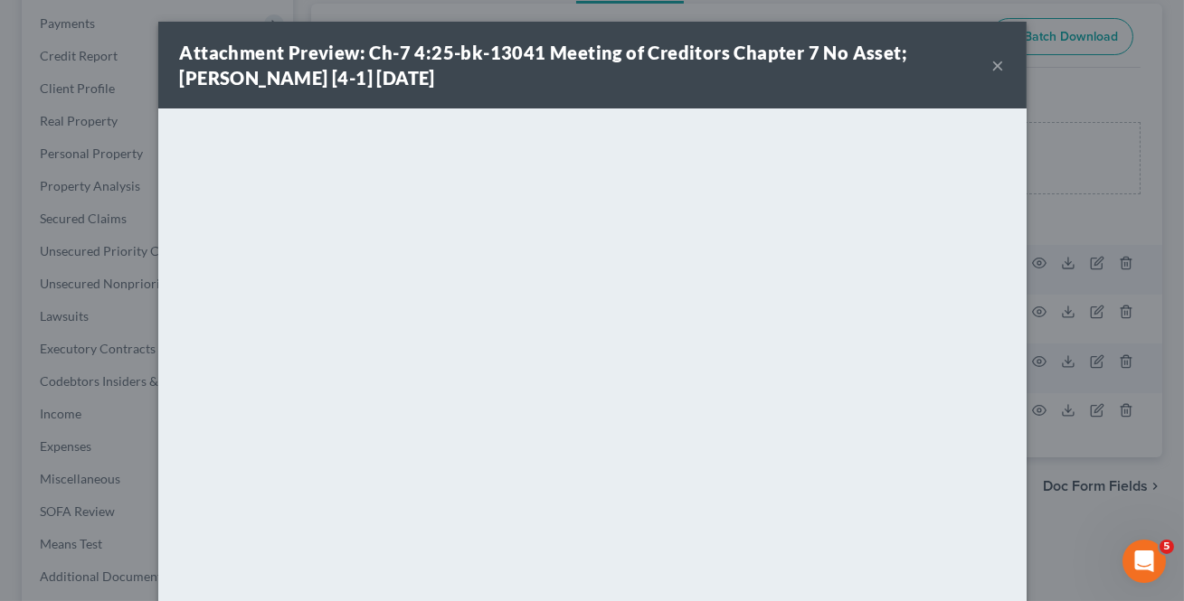
click at [996, 71] on button "×" at bounding box center [998, 65] width 13 height 22
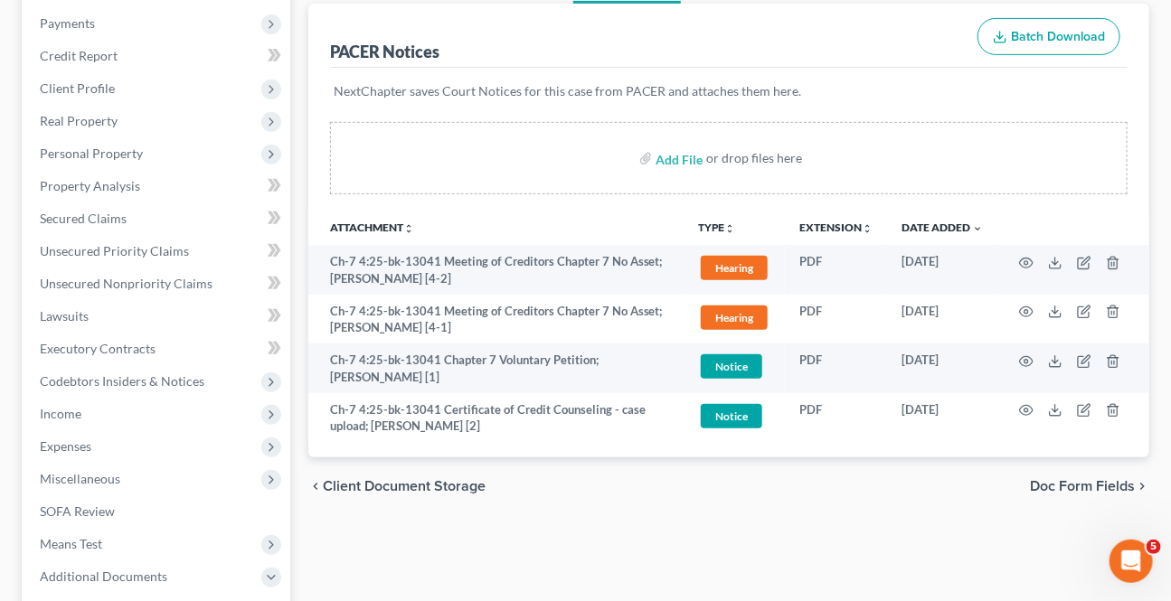
scroll to position [0, 0]
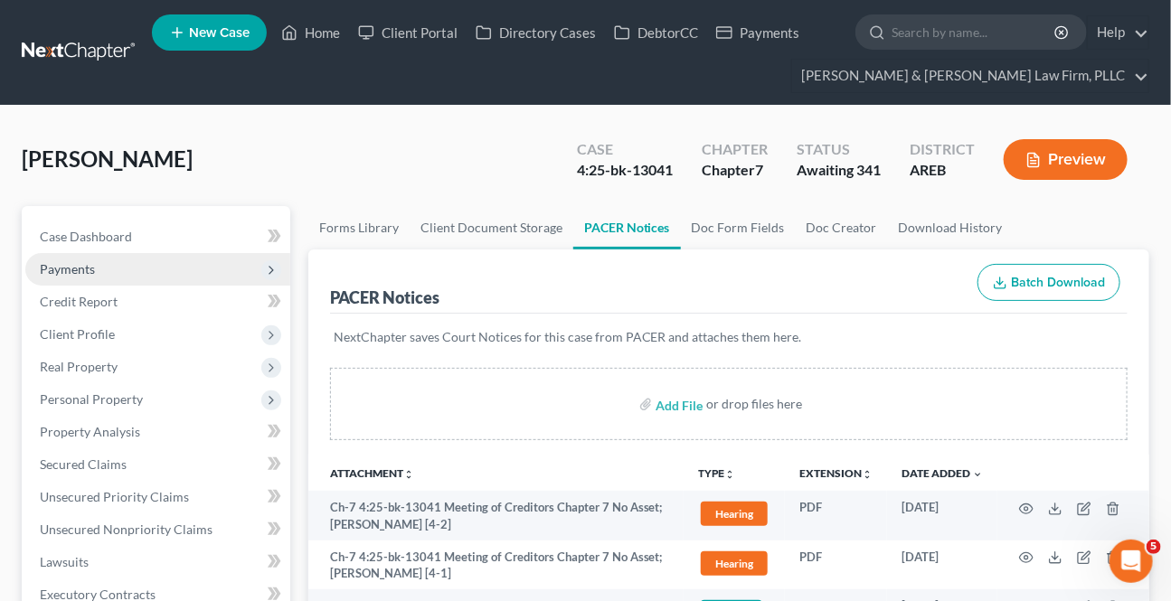
click at [63, 262] on span "Payments" at bounding box center [67, 268] width 55 height 15
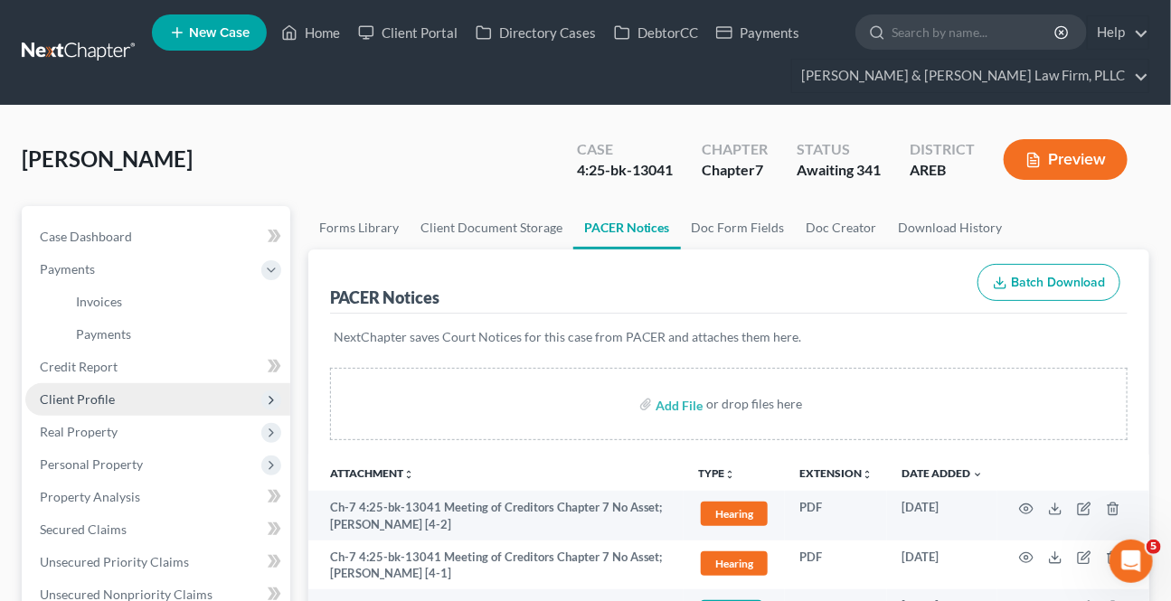
click at [71, 403] on span "Client Profile" at bounding box center [77, 399] width 75 height 15
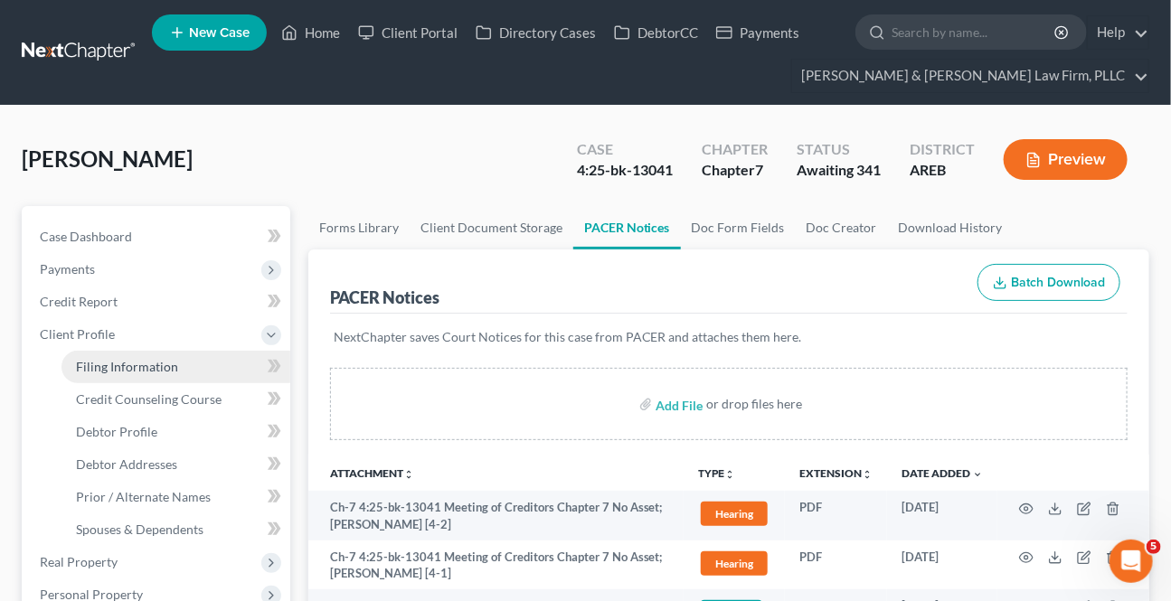
click at [143, 363] on span "Filing Information" at bounding box center [127, 366] width 102 height 15
select select "1"
select select "0"
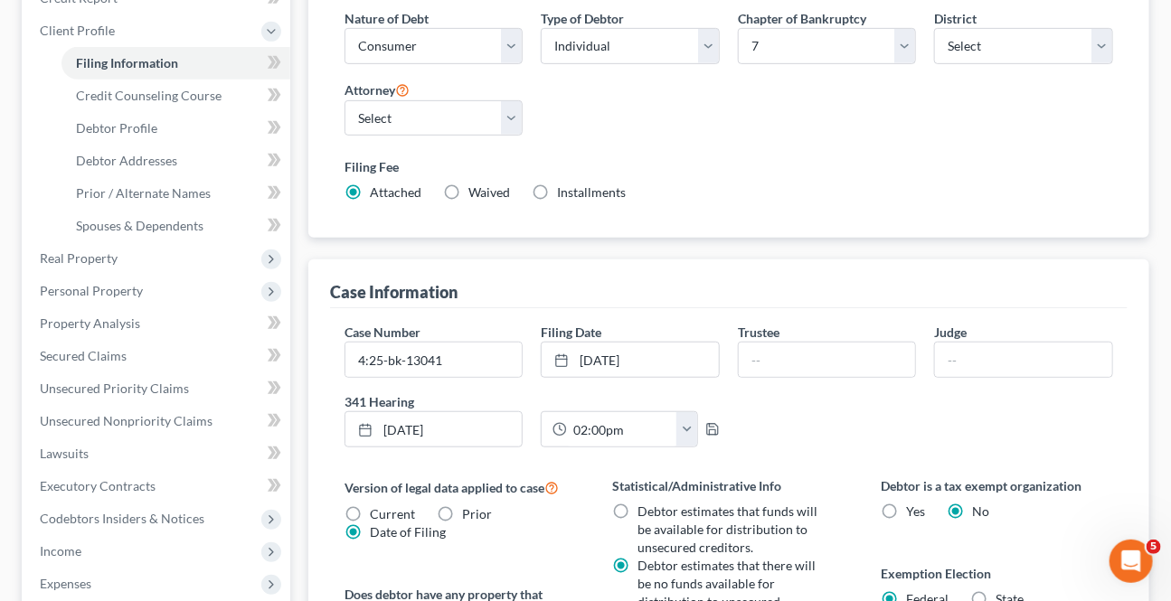
scroll to position [328, 0]
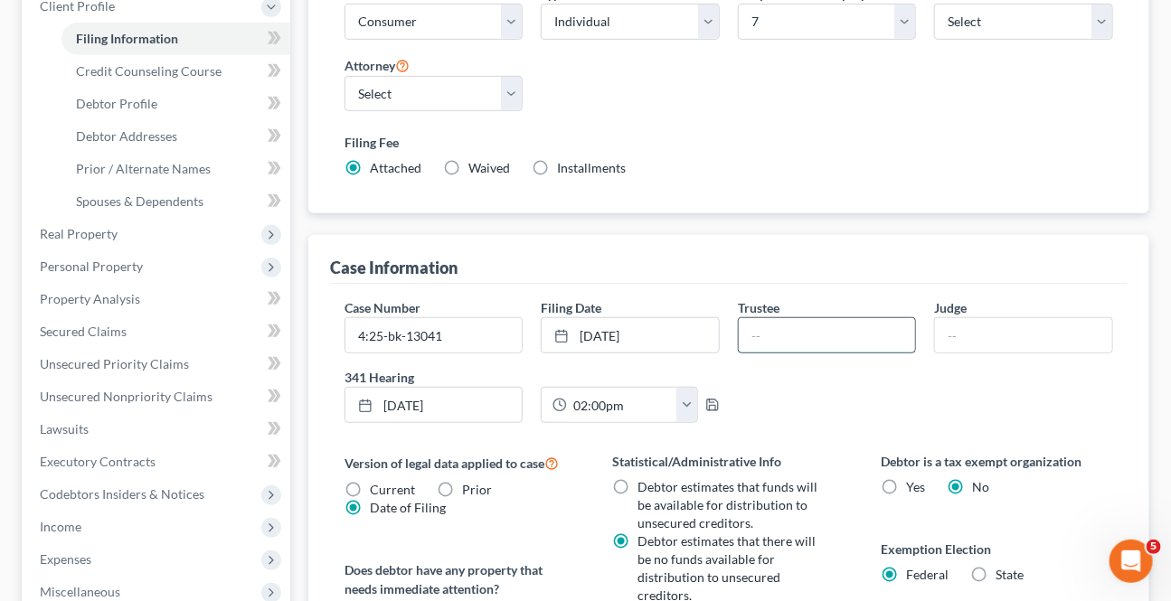
click at [813, 339] on input "text" at bounding box center [827, 335] width 177 height 34
type input "[PERSON_NAME]"
click at [954, 323] on input "text" at bounding box center [1023, 335] width 177 height 34
type input "[PERSON_NAME]"
click at [978, 394] on div "Case Number 4:25-bk-13041 Filing Date [DATE] close Date [DATE] Time 12:00 AM ch…" at bounding box center [728, 367] width 787 height 139
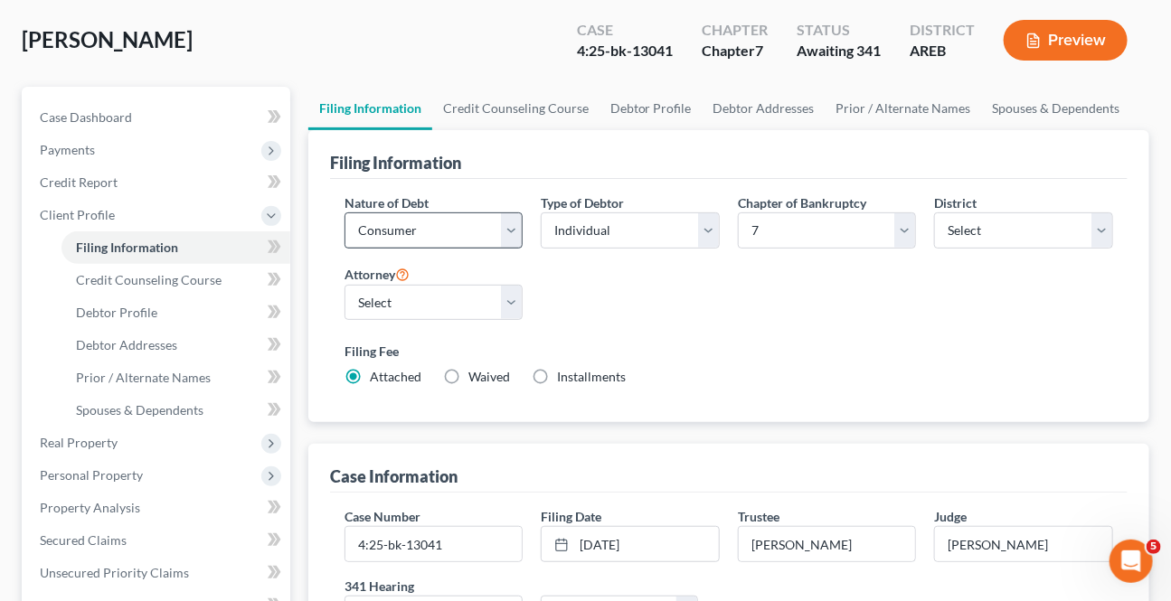
scroll to position [0, 0]
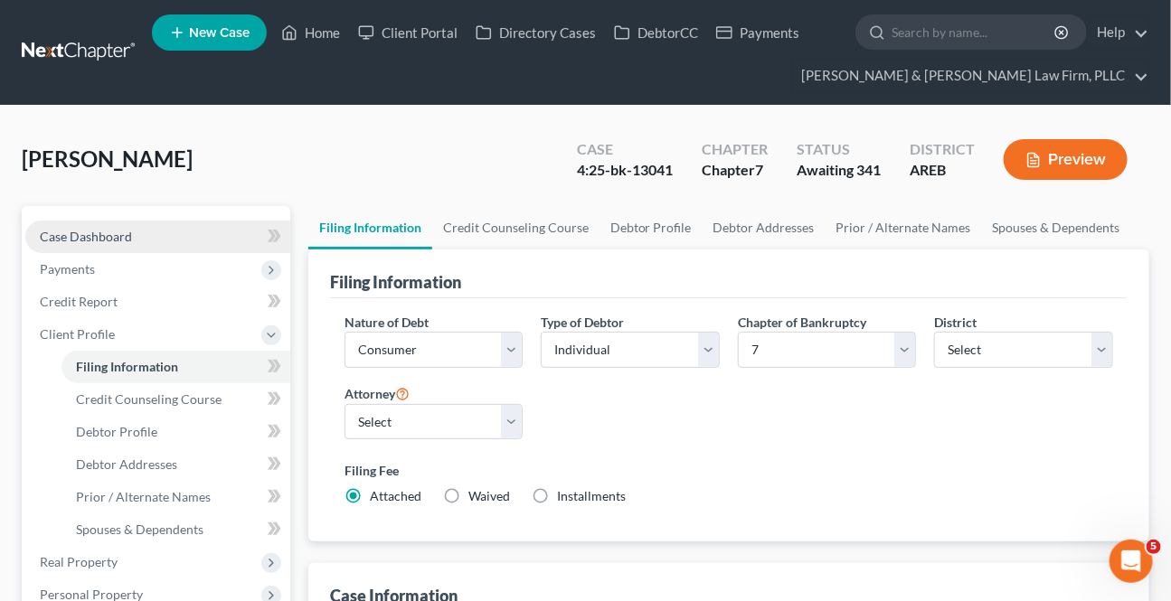
click at [141, 239] on link "Case Dashboard" at bounding box center [157, 237] width 265 height 33
select select "6"
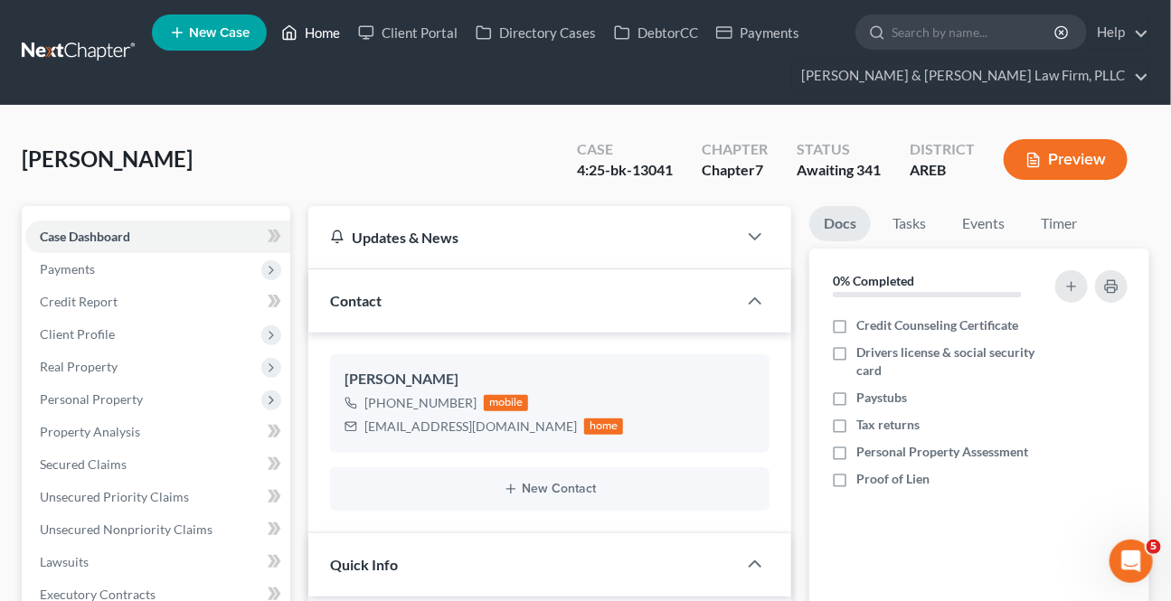
click at [326, 42] on link "Home" at bounding box center [310, 32] width 77 height 33
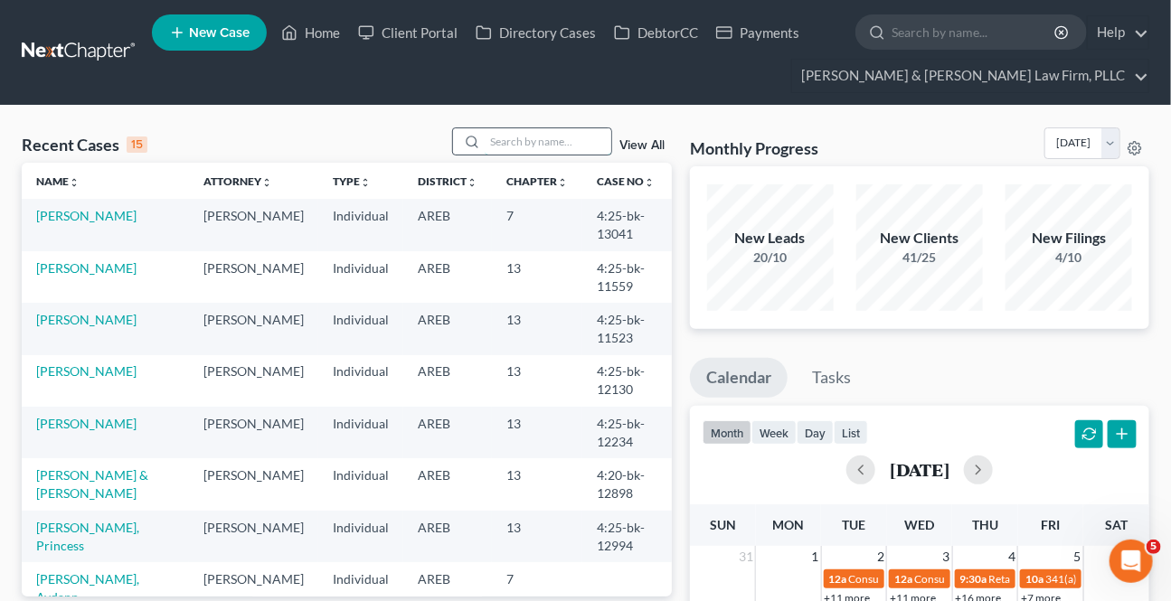
click at [543, 133] on input "search" at bounding box center [548, 141] width 127 height 26
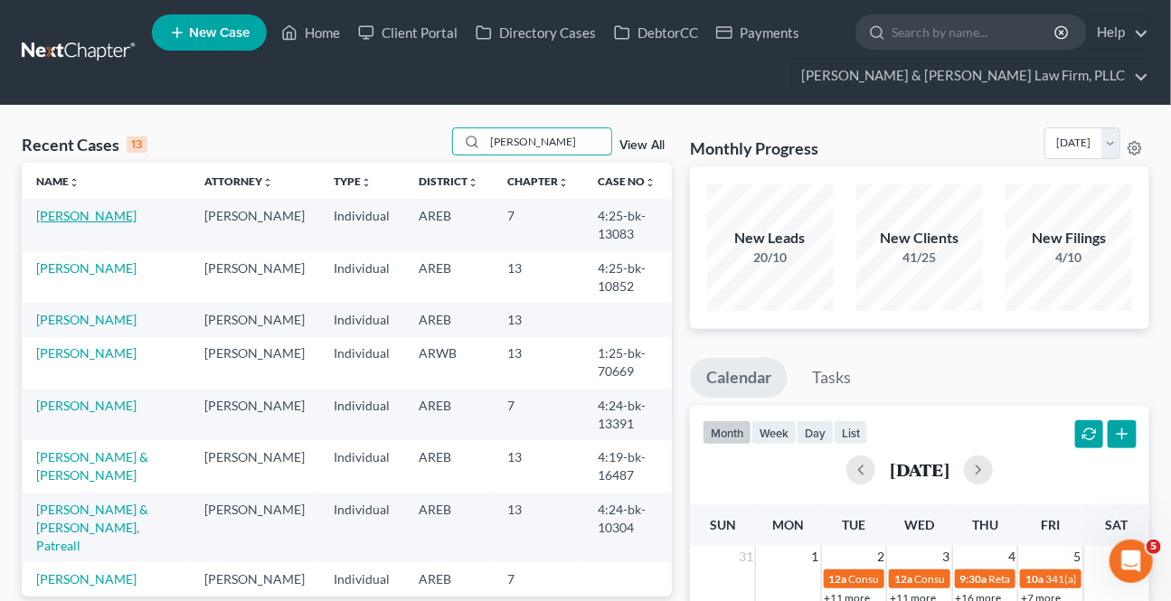
type input "[PERSON_NAME]"
click at [91, 212] on link "[PERSON_NAME]" at bounding box center [86, 215] width 100 height 15
select select "4"
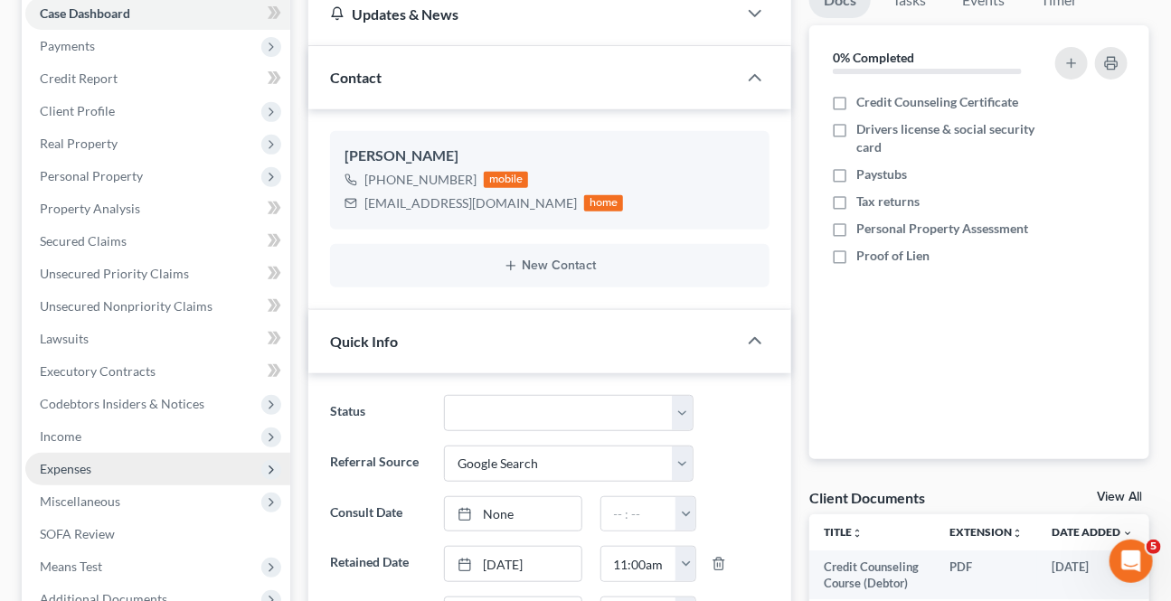
scroll to position [328, 0]
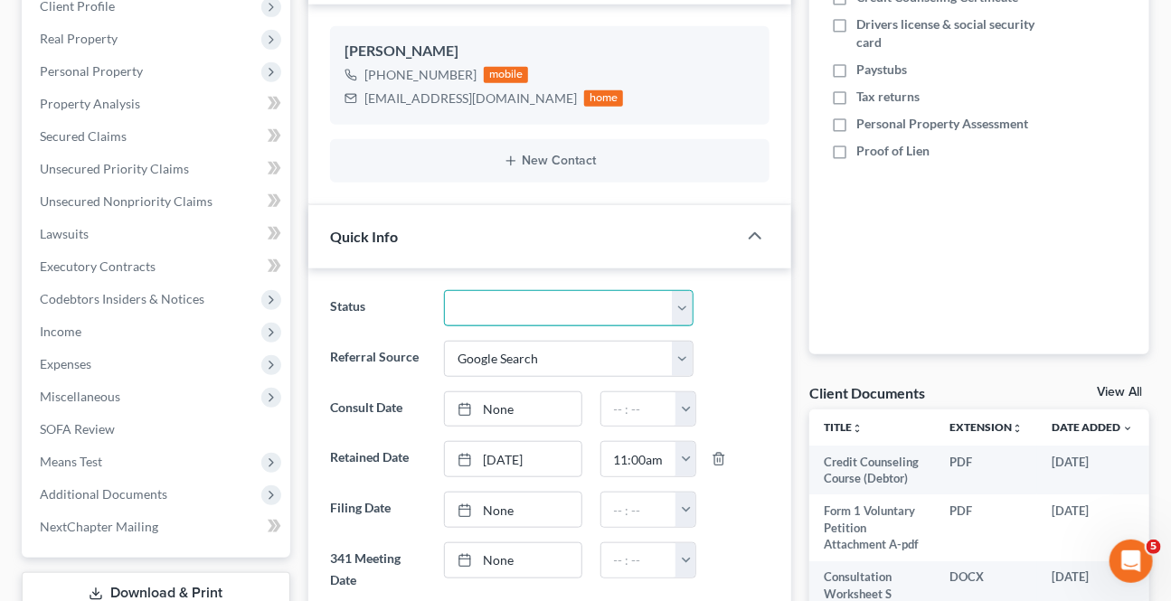
click at [472, 305] on select "Awaiting 341 Chapter 7 - Attended Meeting Confirmed Discharged Dismissed New Co…" at bounding box center [568, 308] width 249 height 36
select select "0"
click at [444, 290] on select "Awaiting 341 Chapter 7 - Attended Meeting Confirmed Discharged Dismissed New Co…" at bounding box center [568, 308] width 249 height 36
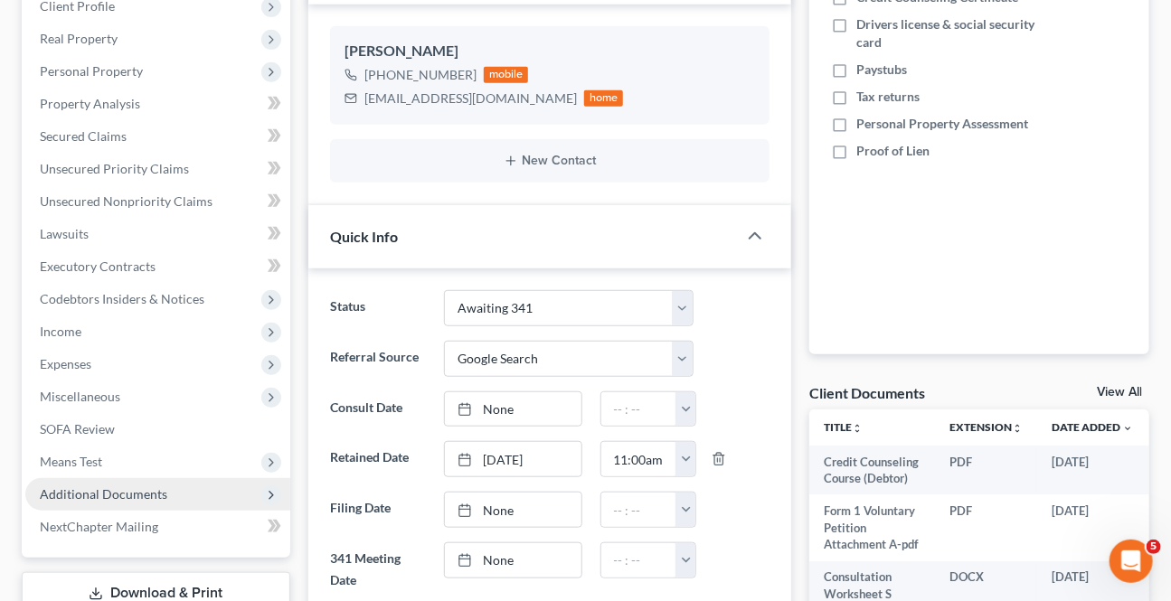
click at [122, 489] on span "Additional Documents" at bounding box center [103, 493] width 127 height 15
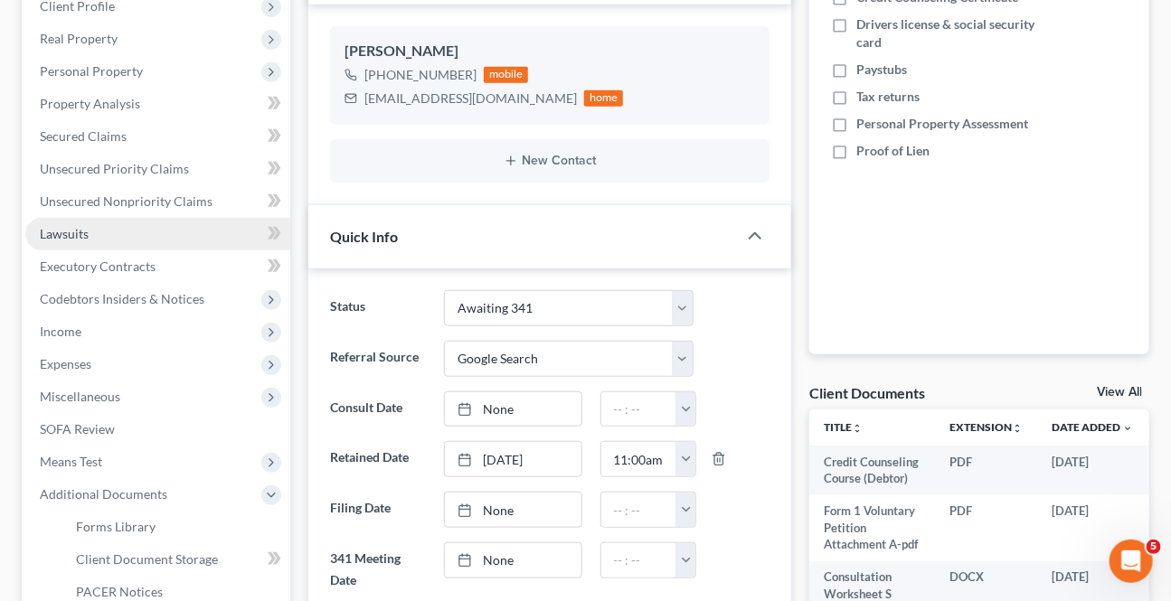
click at [80, 235] on span "Lawsuits" at bounding box center [64, 233] width 49 height 15
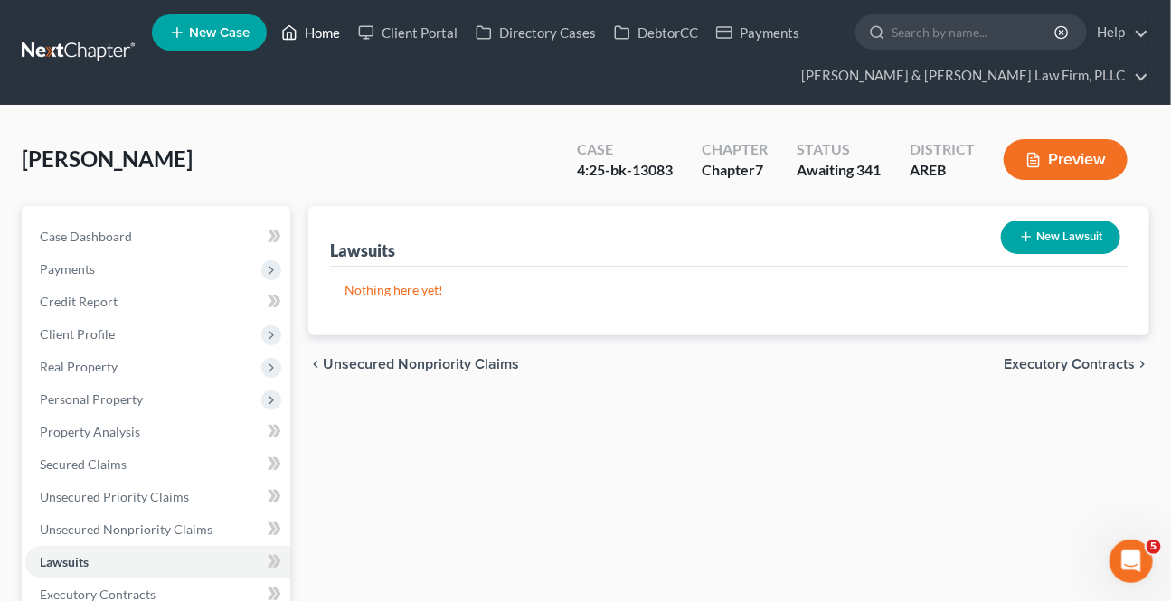
click at [312, 29] on link "Home" at bounding box center [310, 32] width 77 height 33
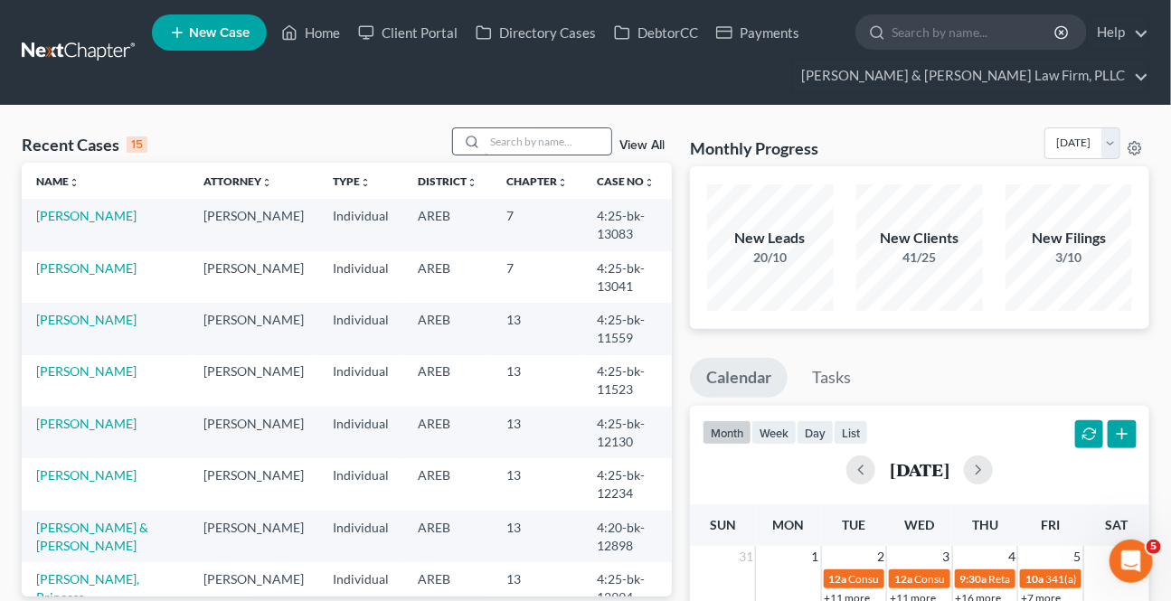
click at [547, 140] on input "search" at bounding box center [548, 141] width 127 height 26
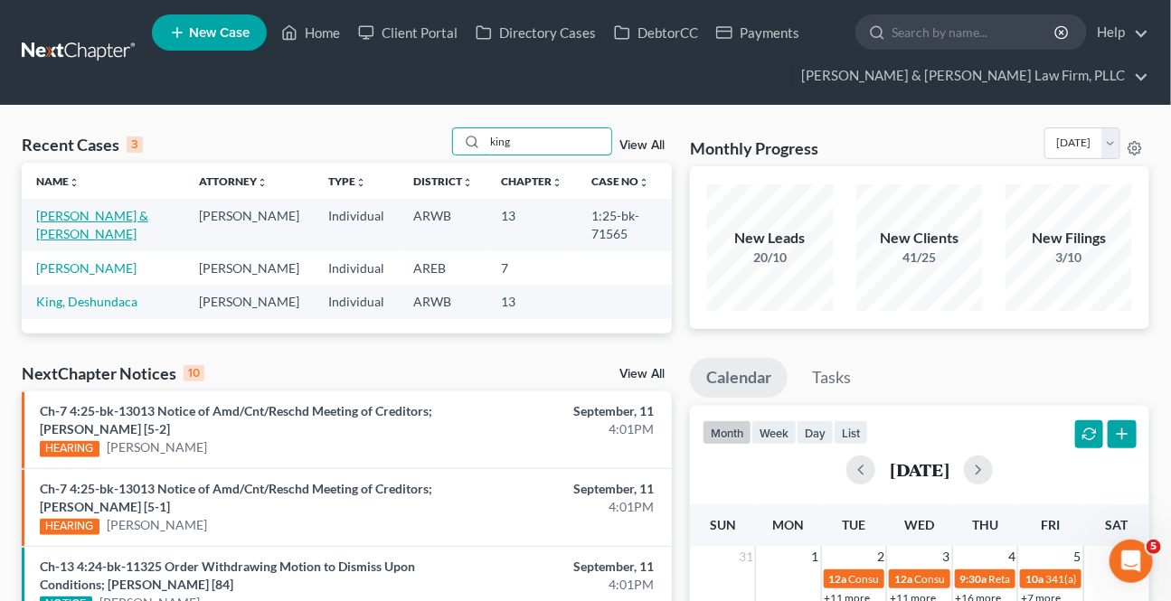
type input "king"
click at [136, 208] on link "[PERSON_NAME] & [PERSON_NAME]" at bounding box center [92, 224] width 112 height 33
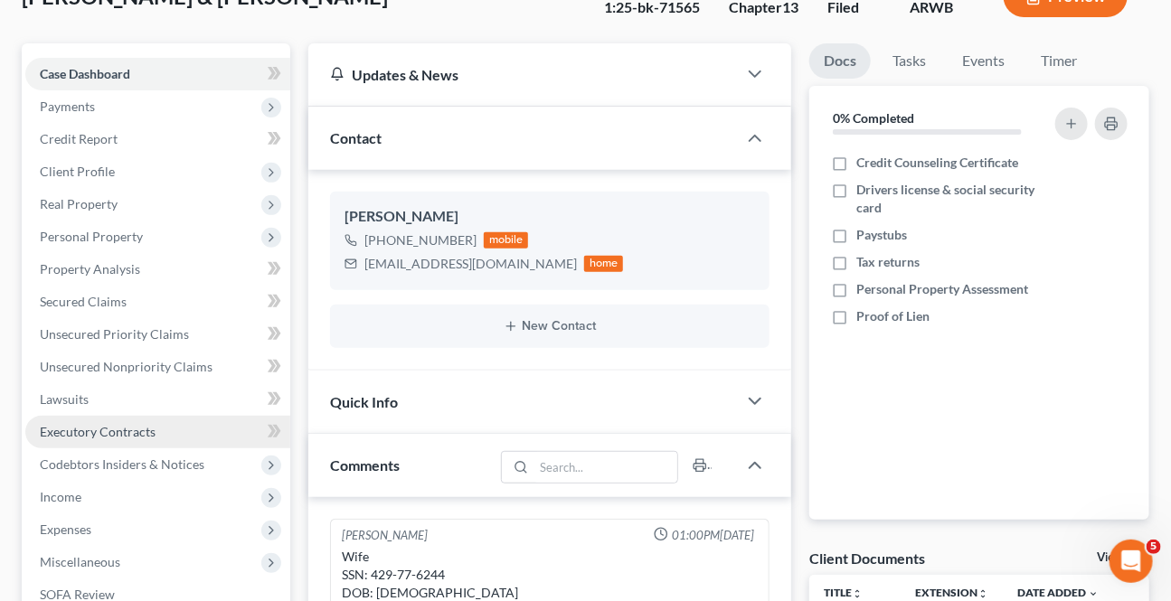
scroll to position [164, 0]
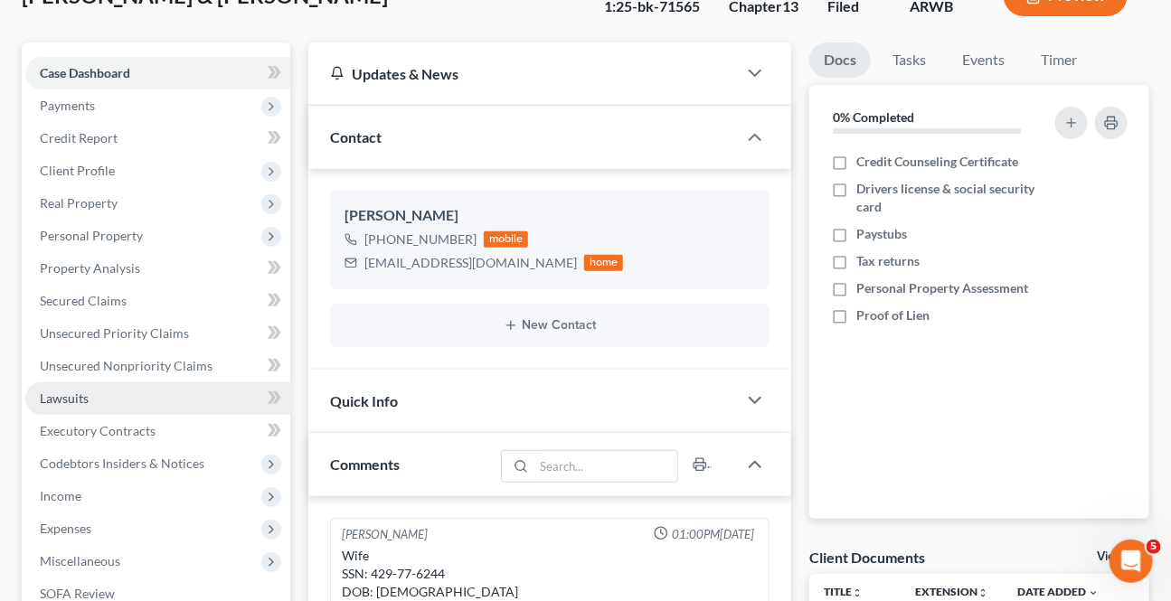
drag, startPoint x: 71, startPoint y: 396, endPoint x: 108, endPoint y: 386, distance: 37.5
click at [71, 396] on span "Lawsuits" at bounding box center [64, 398] width 49 height 15
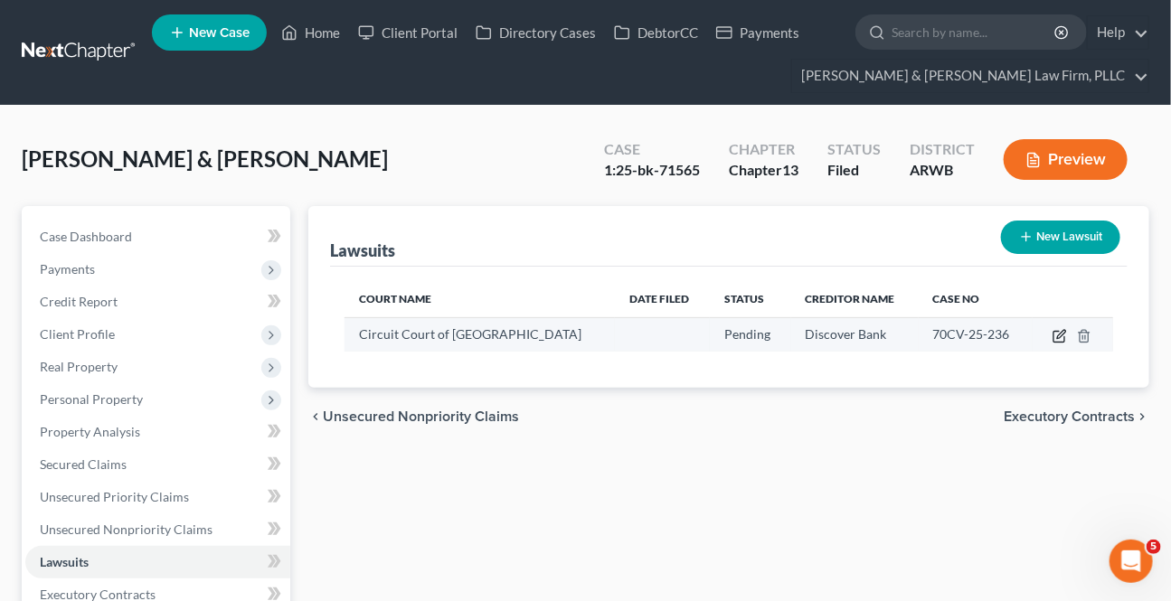
click at [1061, 335] on icon "button" at bounding box center [1059, 336] width 14 height 14
select select "2"
select select "0"
select select "4"
select select "37"
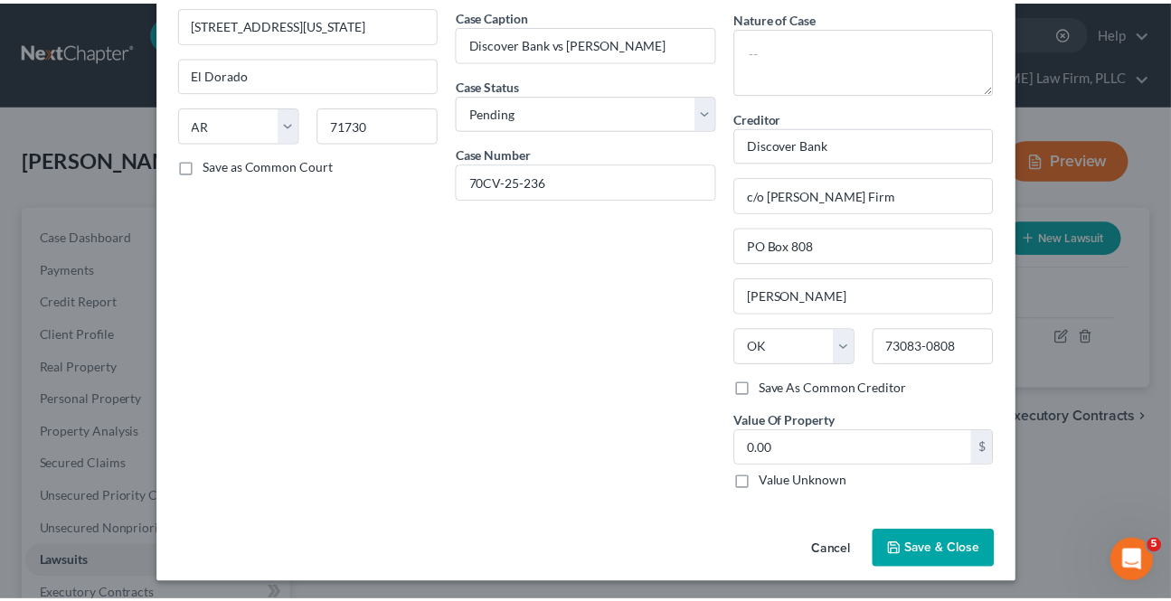
scroll to position [149, 0]
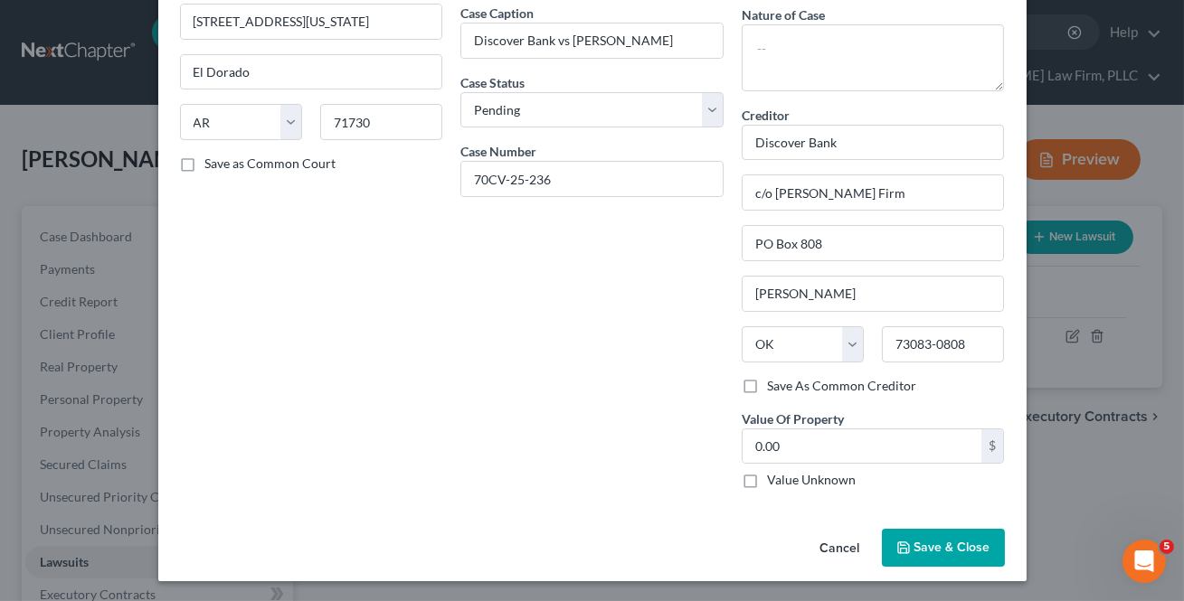
click at [831, 541] on button "Cancel" at bounding box center [840, 549] width 69 height 36
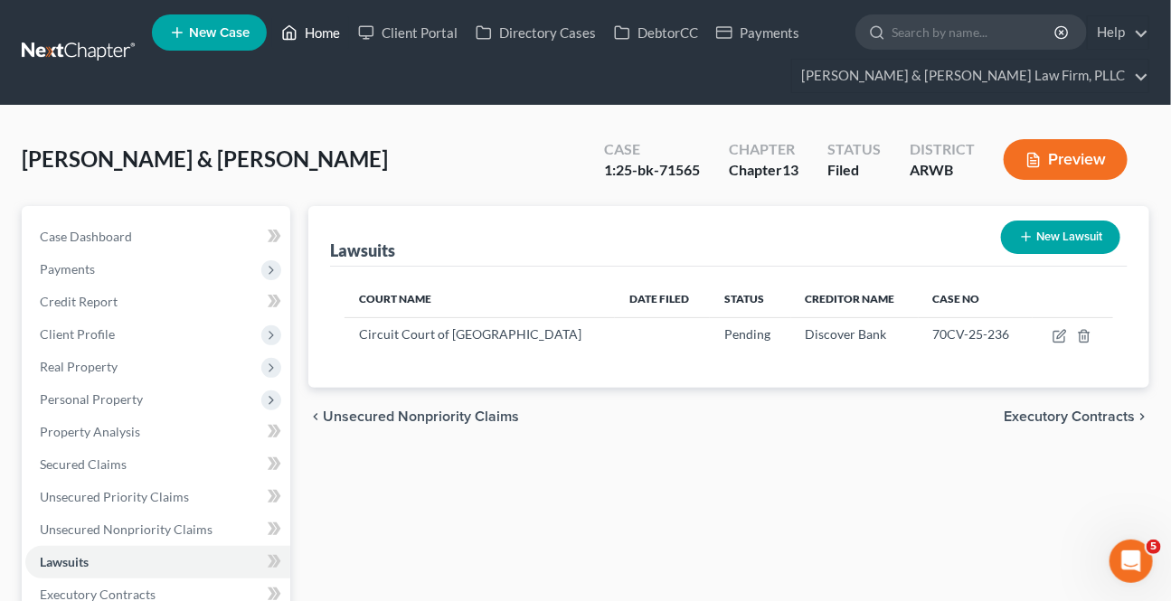
drag, startPoint x: 324, startPoint y: 38, endPoint x: 333, endPoint y: 40, distance: 9.2
click at [324, 38] on link "Home" at bounding box center [310, 32] width 77 height 33
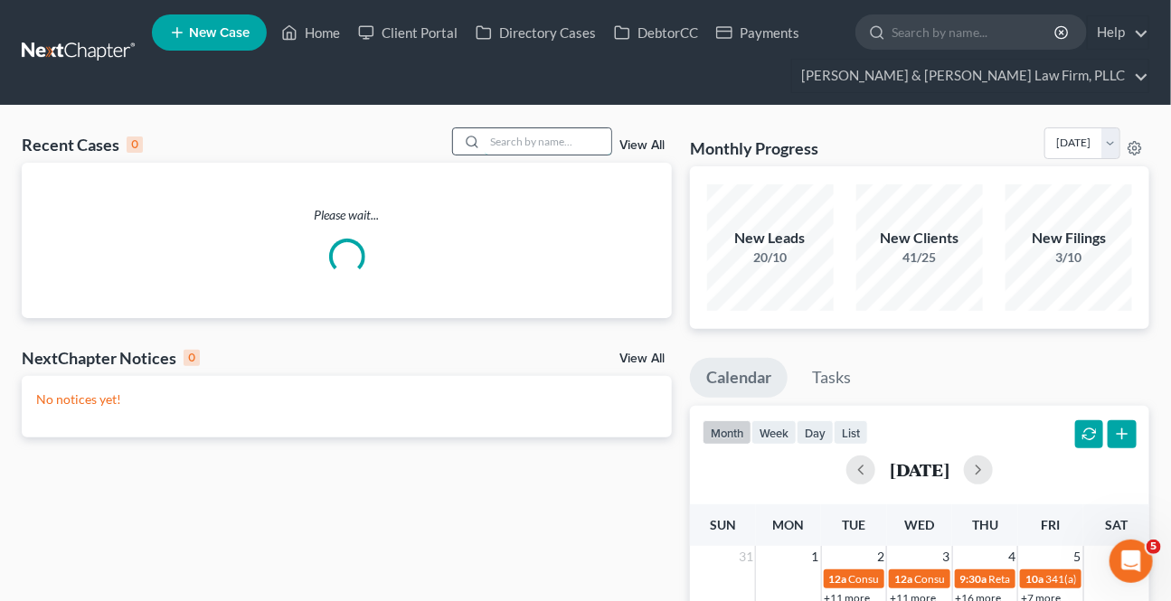
click at [485, 138] on input "search" at bounding box center [548, 141] width 127 height 26
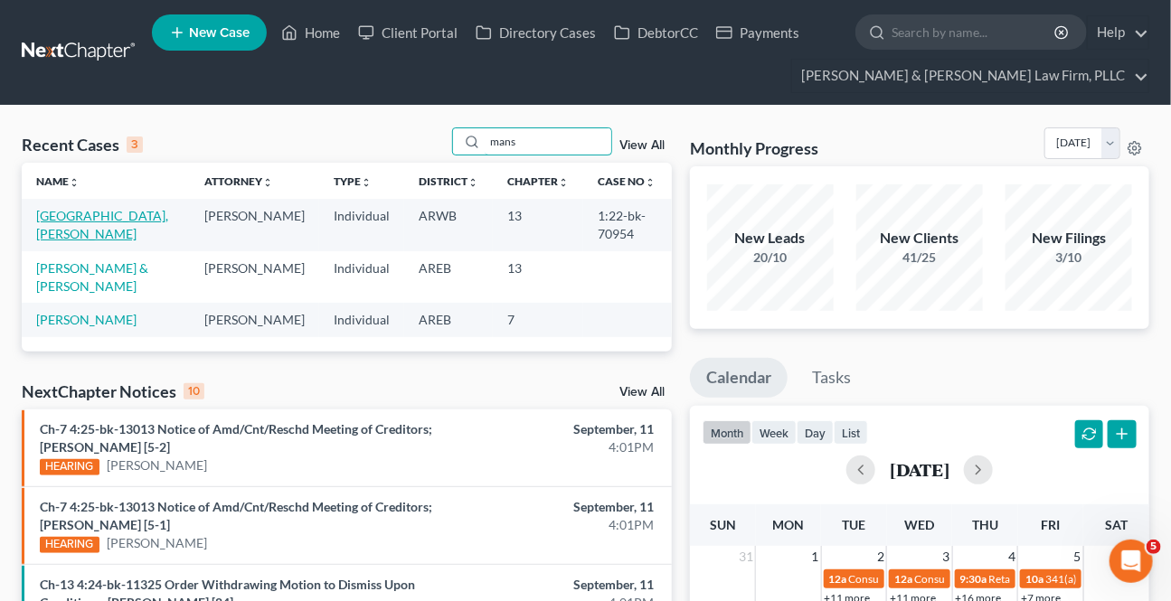
type input "mans"
click at [103, 222] on link "[GEOGRAPHIC_DATA], [PERSON_NAME]" at bounding box center [102, 224] width 132 height 33
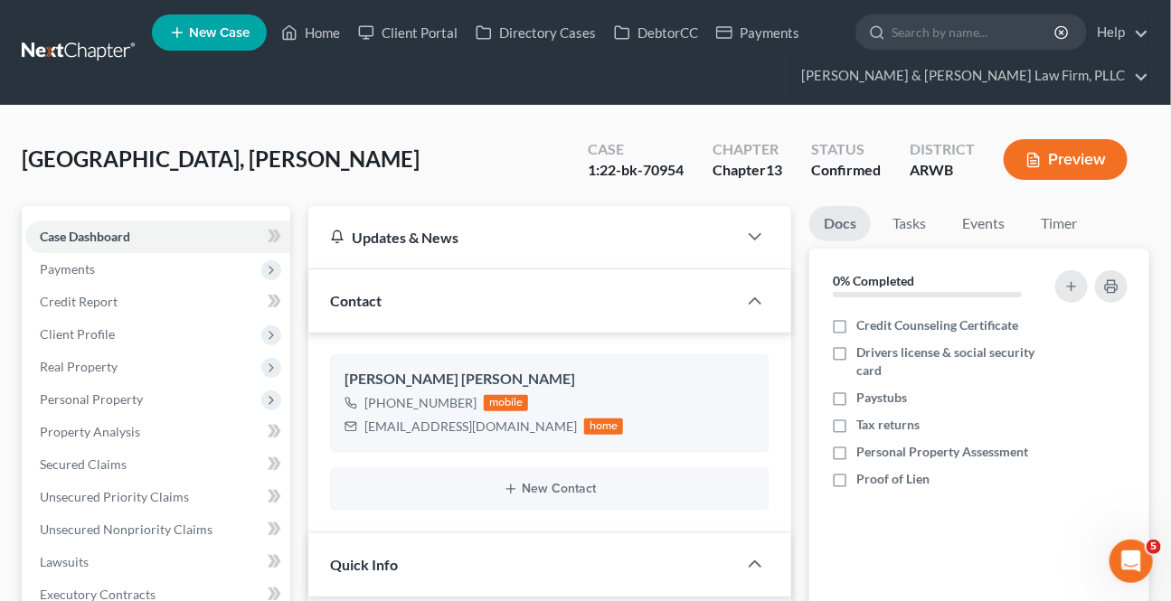
scroll to position [493, 0]
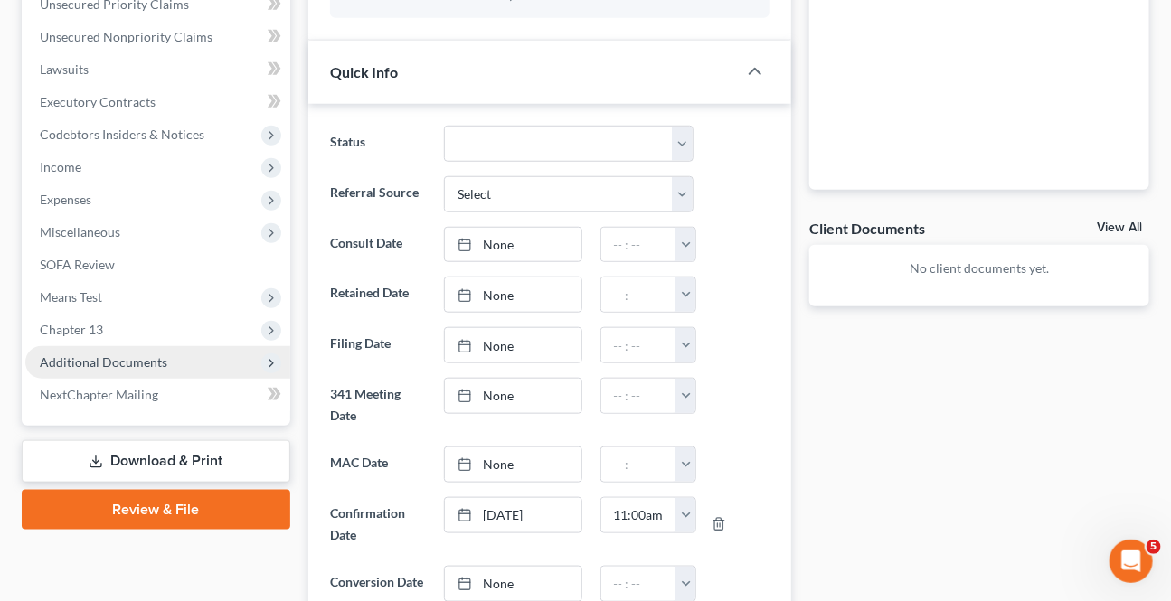
click at [98, 362] on span "Additional Documents" at bounding box center [103, 361] width 127 height 15
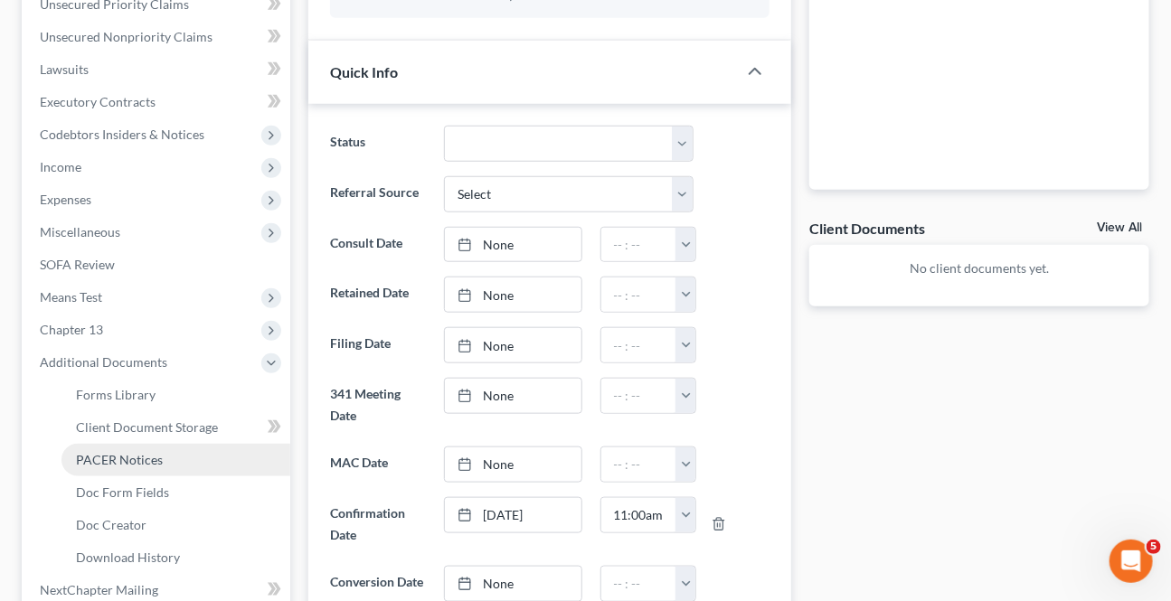
click at [127, 467] on link "PACER Notices" at bounding box center [175, 460] width 229 height 33
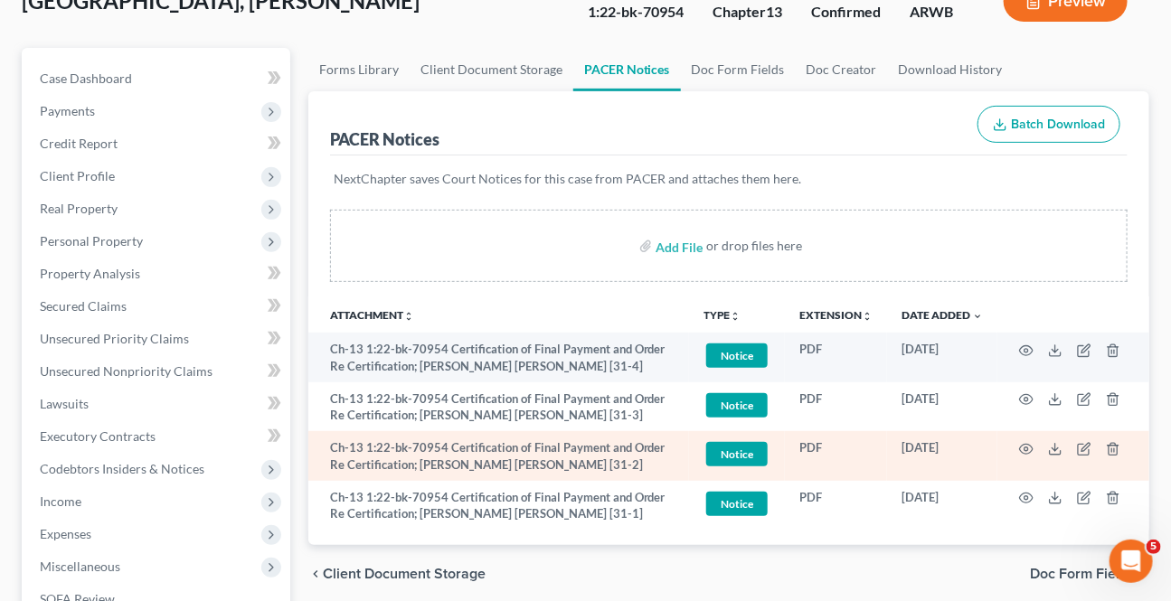
scroll to position [164, 0]
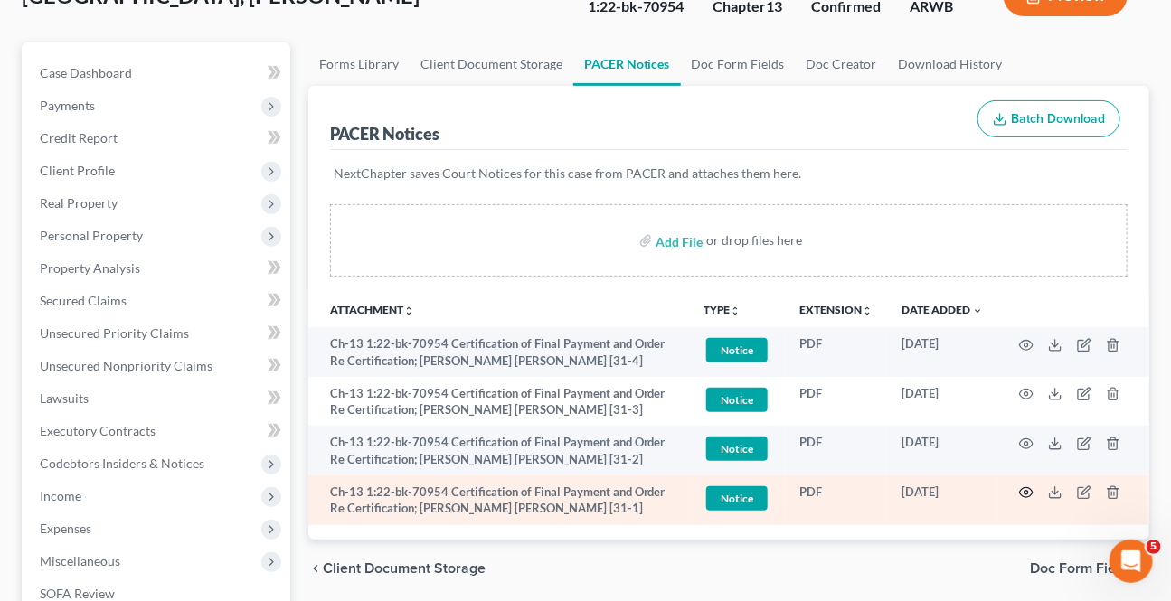
click at [1019, 488] on icon "button" at bounding box center [1026, 493] width 14 height 14
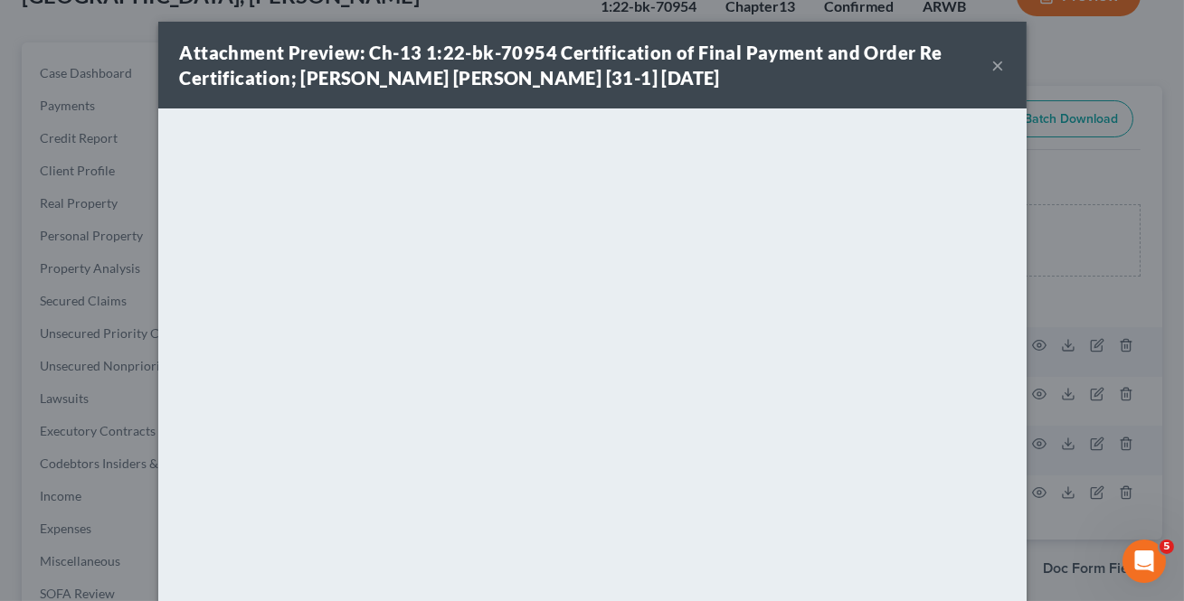
drag, startPoint x: 994, startPoint y: 71, endPoint x: 983, endPoint y: 109, distance: 39.5
click at [993, 71] on button "×" at bounding box center [998, 65] width 13 height 22
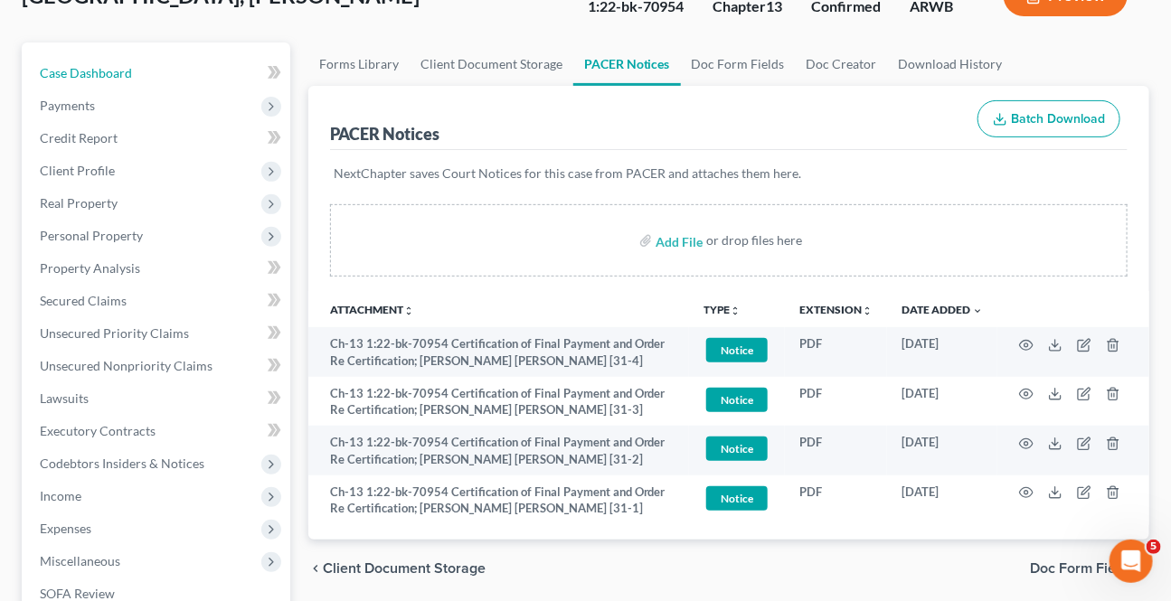
drag, startPoint x: 63, startPoint y: 75, endPoint x: 13, endPoint y: 127, distance: 72.9
click at [63, 75] on span "Case Dashboard" at bounding box center [86, 72] width 92 height 15
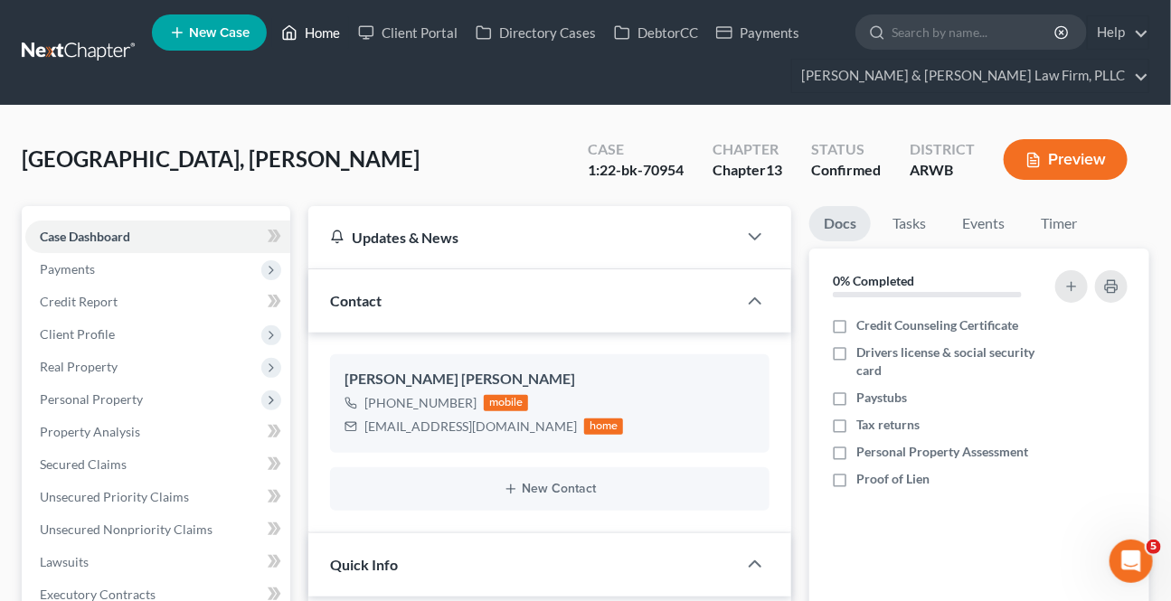
click at [337, 42] on link "Home" at bounding box center [310, 32] width 77 height 33
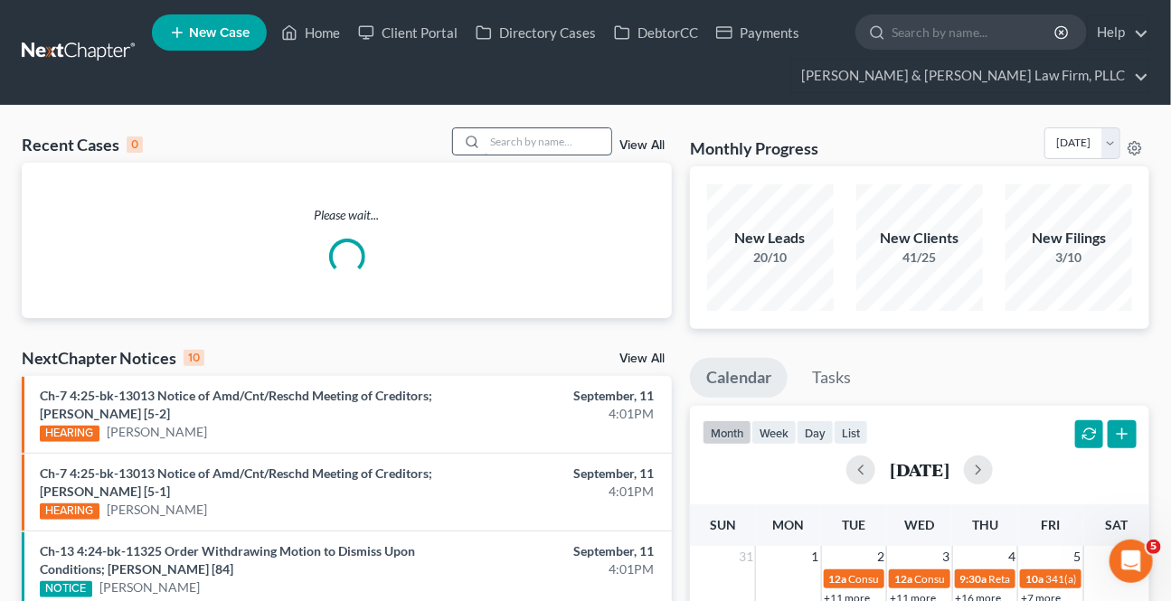
click at [565, 148] on input "search" at bounding box center [548, 141] width 127 height 26
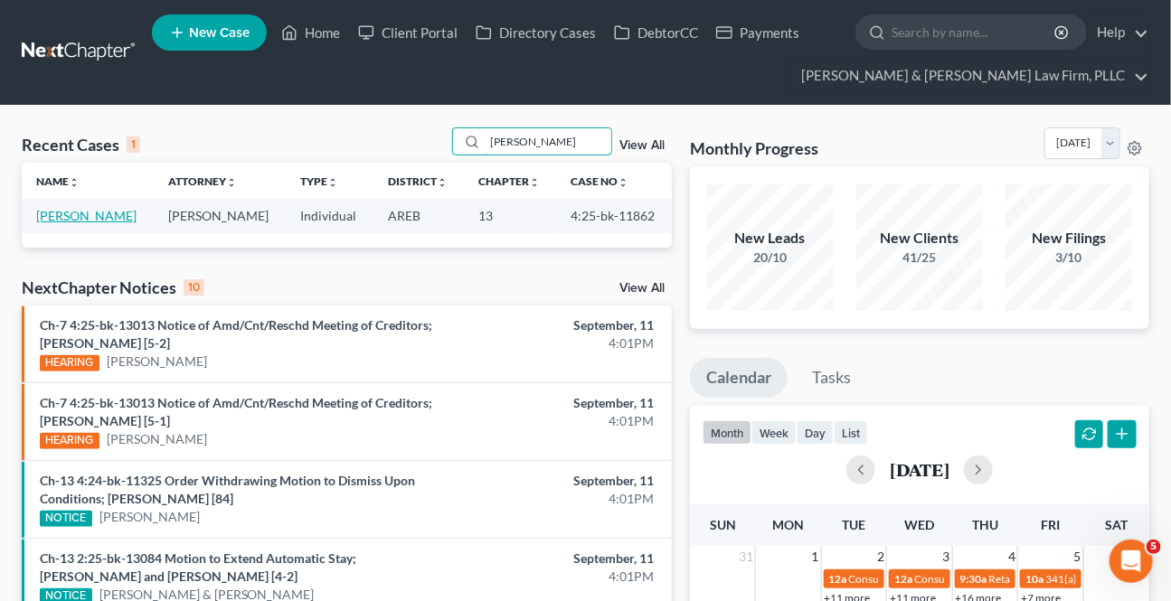
type input "[PERSON_NAME]"
click at [73, 214] on td "[PERSON_NAME]" at bounding box center [88, 215] width 132 height 33
click at [73, 213] on link "[PERSON_NAME]" at bounding box center [86, 215] width 100 height 15
select select "9"
select select "6"
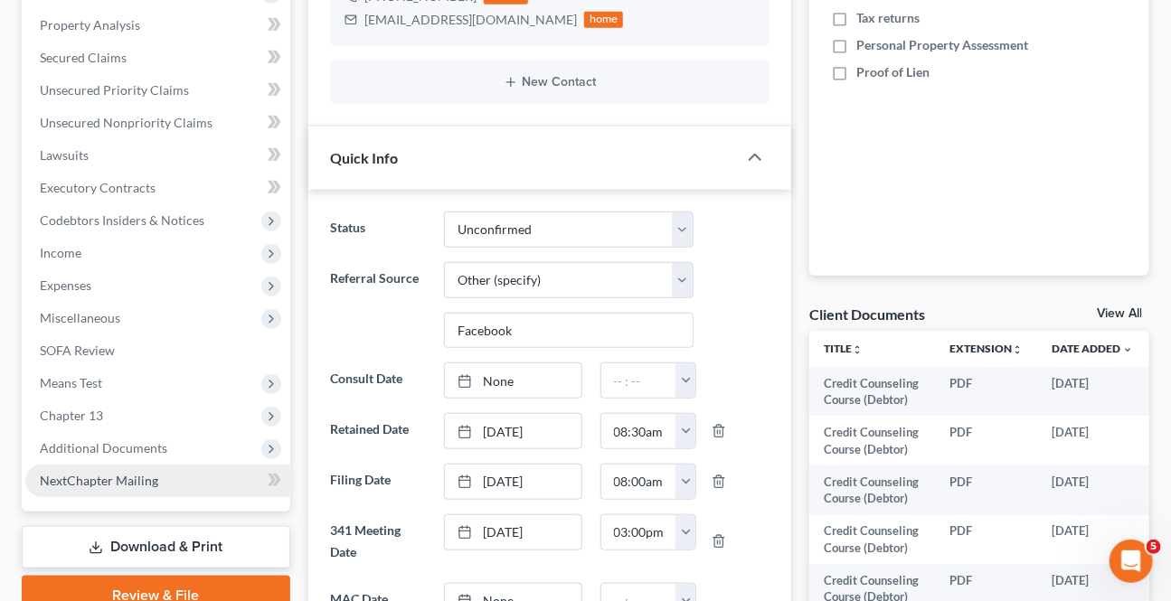
scroll to position [493, 0]
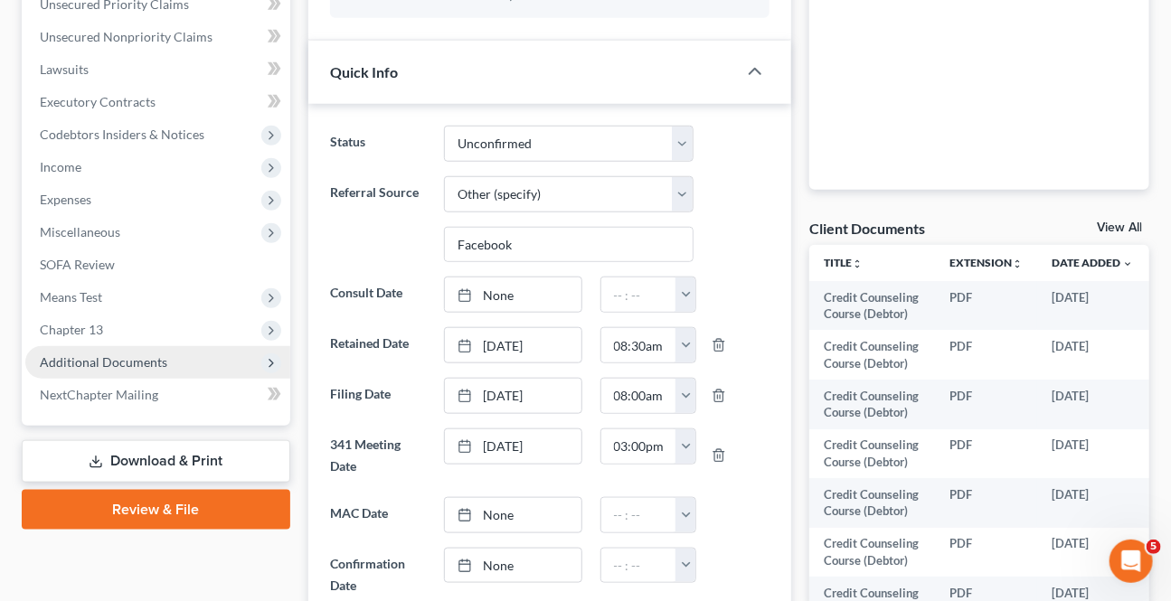
click at [106, 361] on span "Additional Documents" at bounding box center [103, 361] width 127 height 15
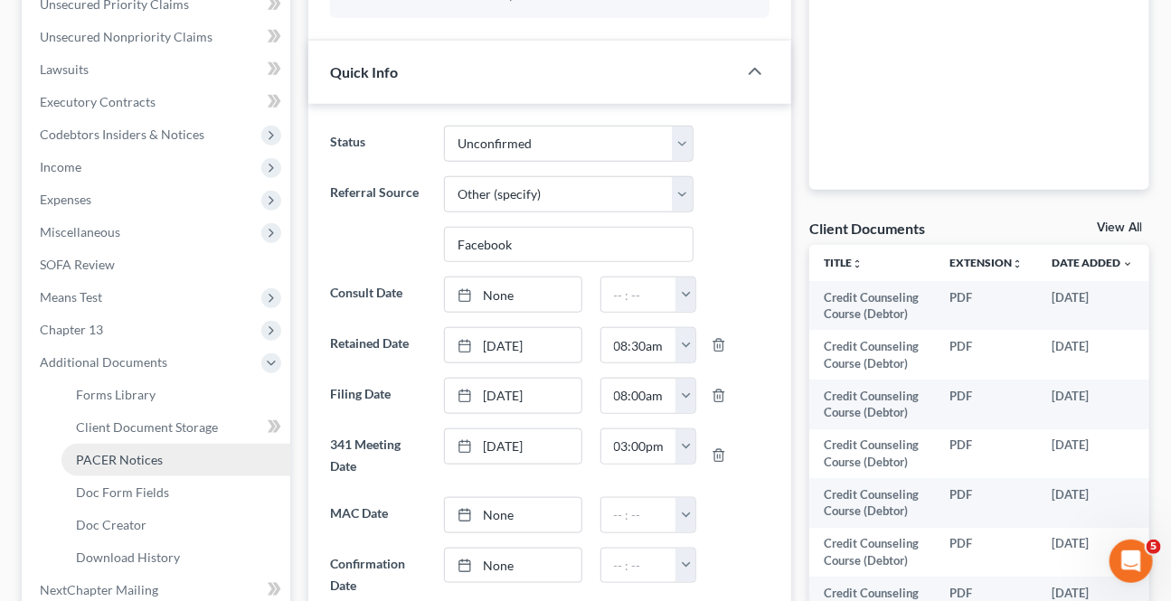
click at [127, 457] on span "PACER Notices" at bounding box center [119, 459] width 87 height 15
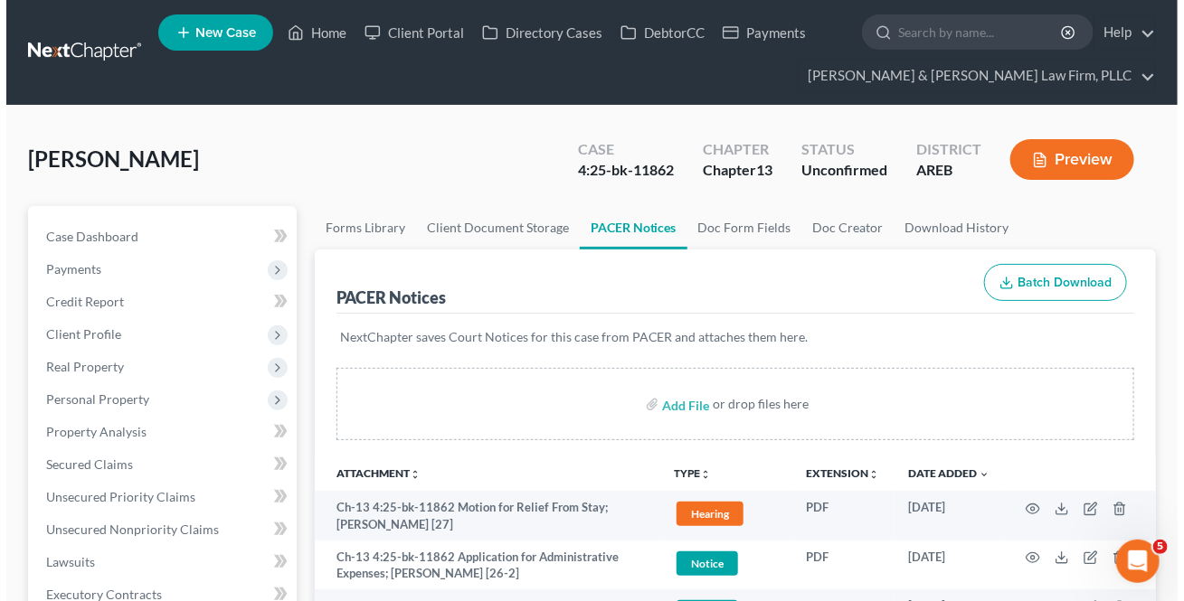
scroll to position [164, 0]
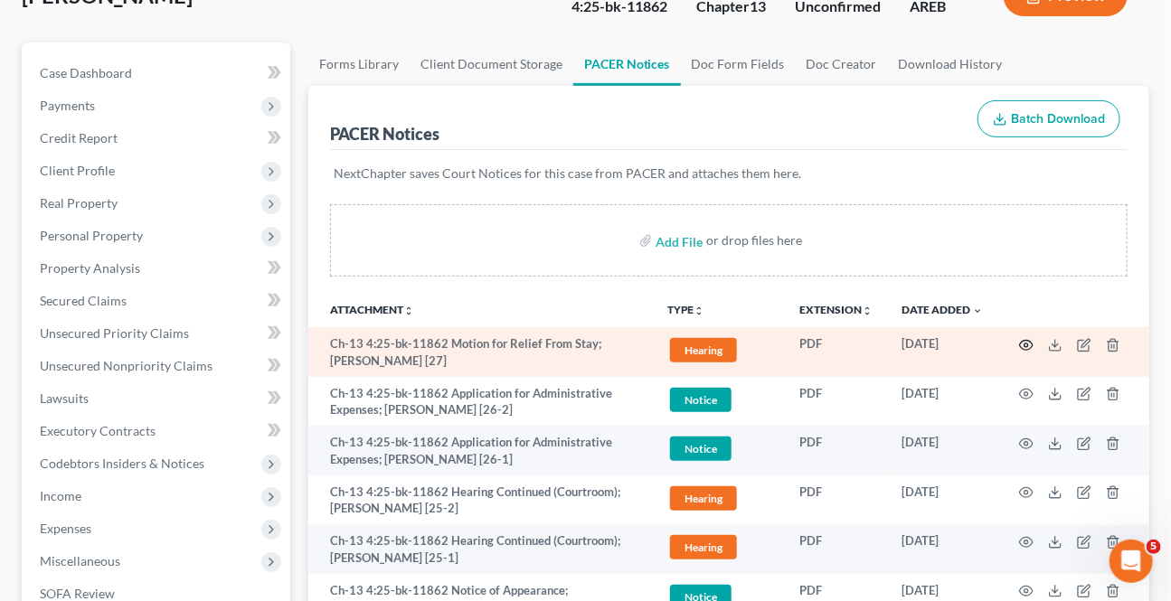
click at [1024, 346] on icon "button" at bounding box center [1027, 345] width 14 height 10
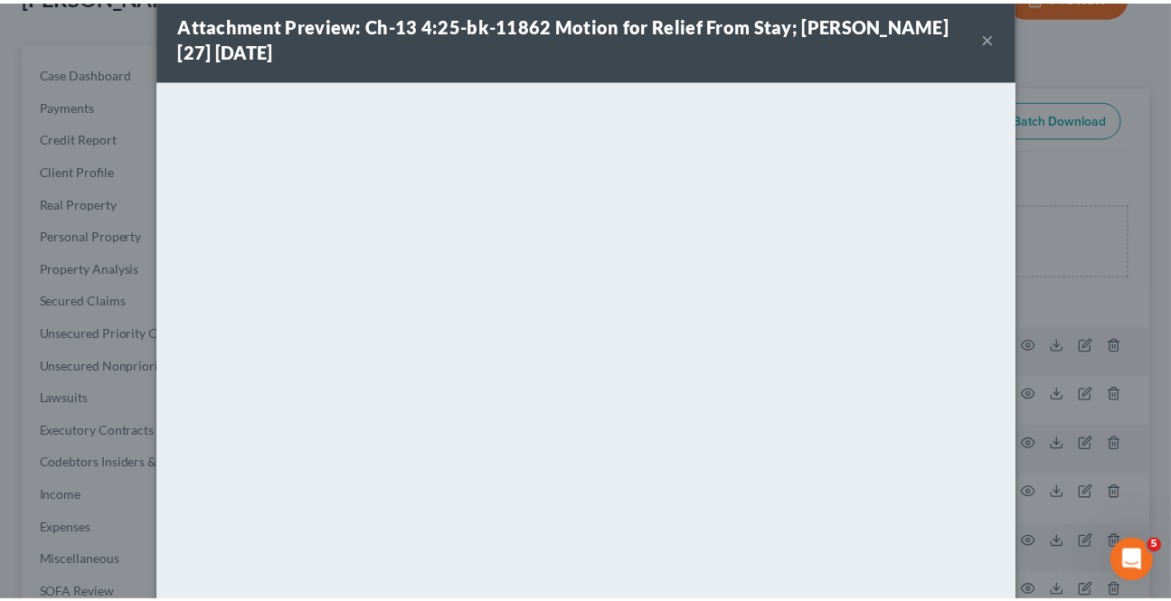
scroll to position [0, 0]
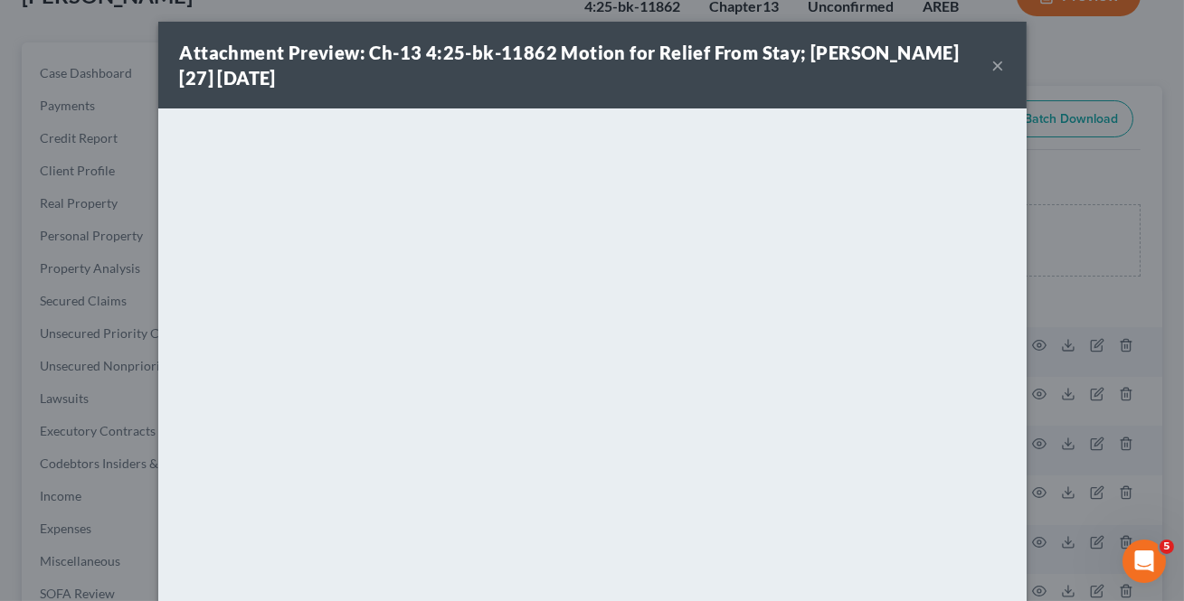
click at [996, 63] on button "×" at bounding box center [998, 65] width 13 height 22
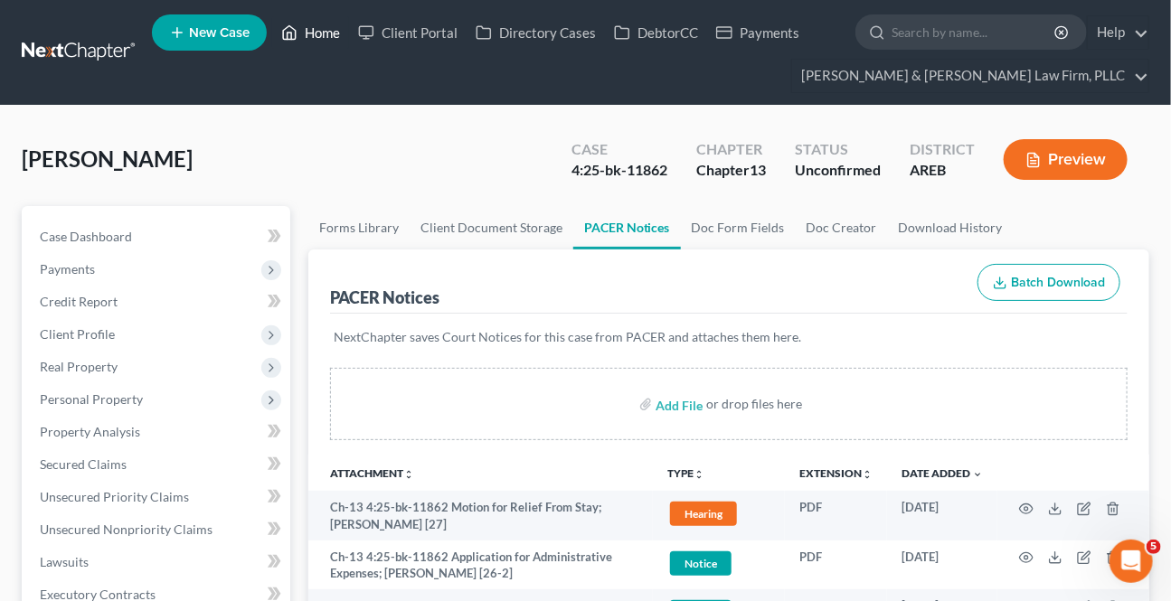
drag, startPoint x: 316, startPoint y: 33, endPoint x: 34, endPoint y: 98, distance: 289.5
click at [316, 32] on link "Home" at bounding box center [310, 32] width 77 height 33
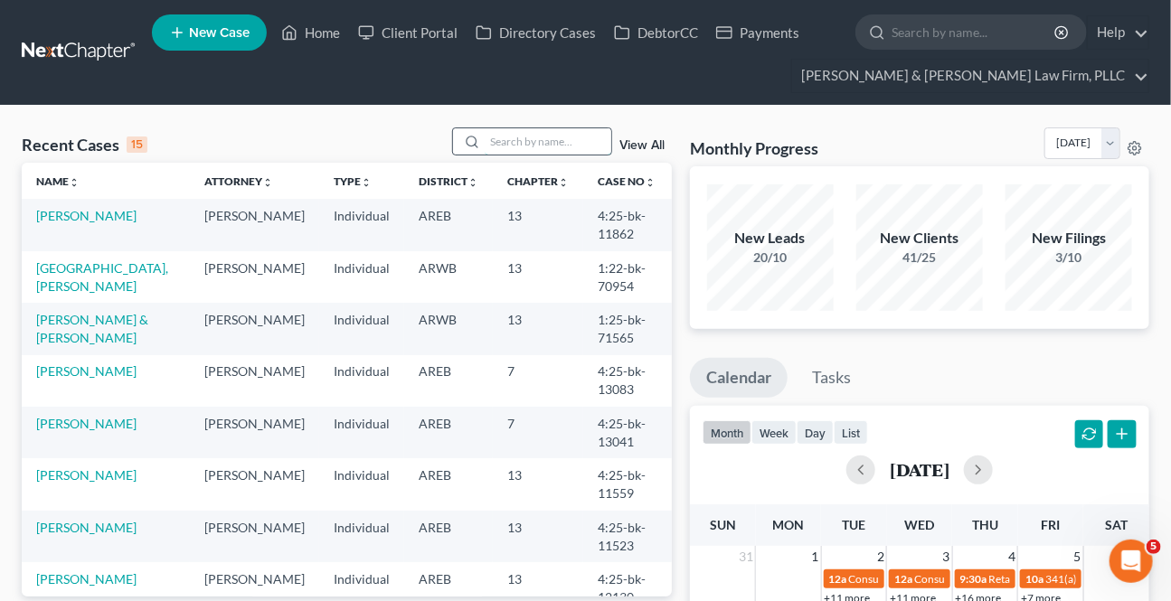
drag, startPoint x: 573, startPoint y: 157, endPoint x: 558, endPoint y: 145, distance: 19.9
click at [569, 153] on div "Recent Cases 15 View All" at bounding box center [347, 144] width 650 height 35
click at [552, 142] on input "search" at bounding box center [548, 141] width 127 height 26
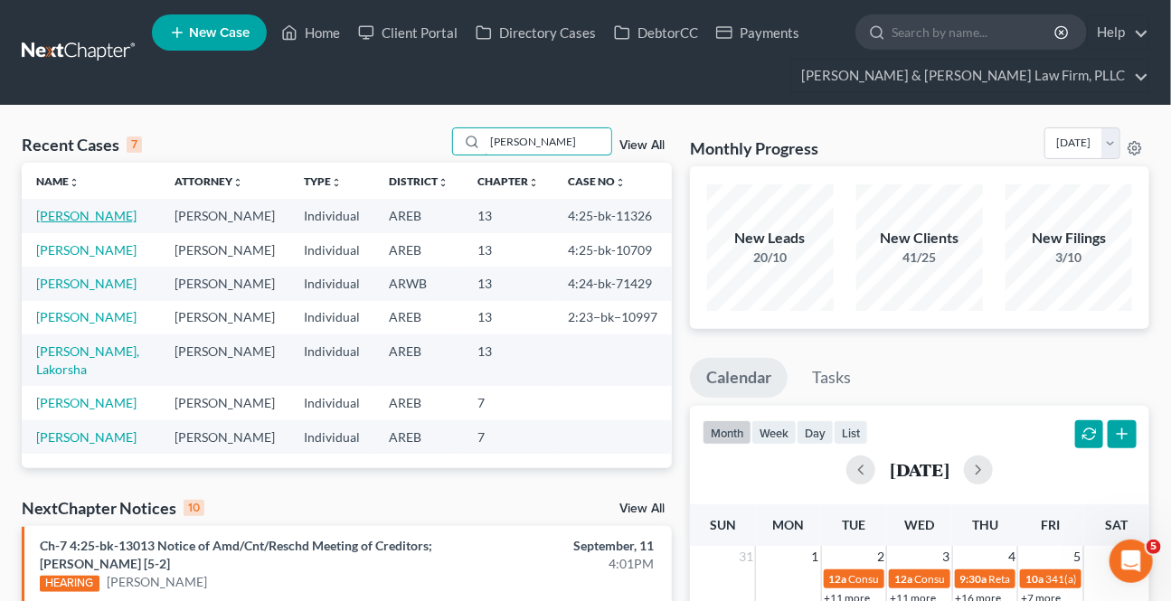
type input "[PERSON_NAME]"
click at [52, 212] on link "[PERSON_NAME]" at bounding box center [86, 215] width 100 height 15
select select "6"
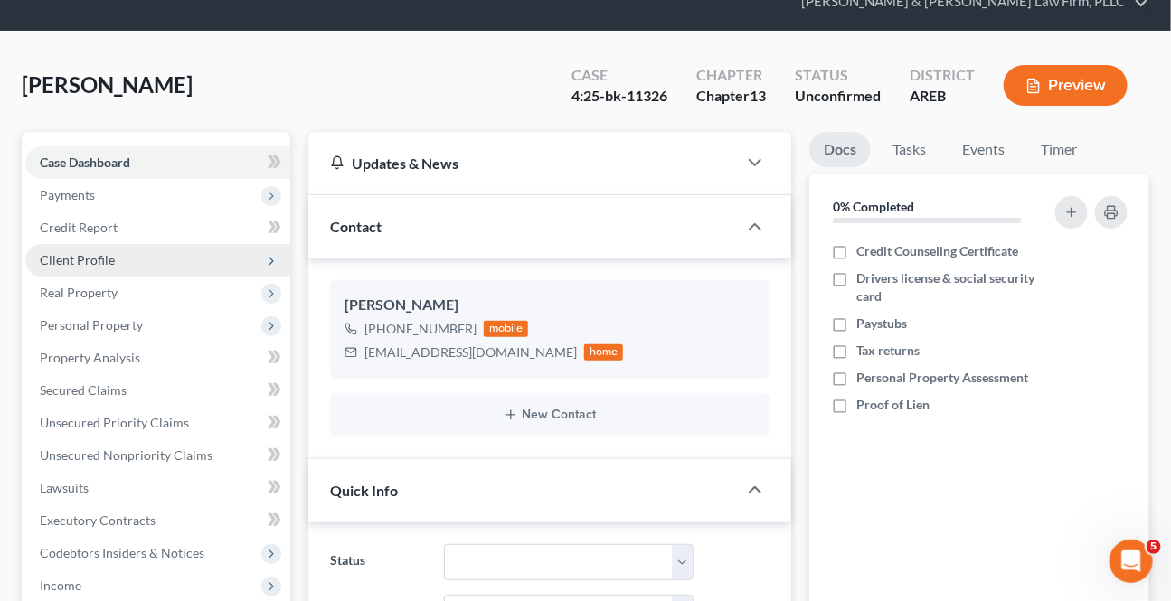
scroll to position [411, 0]
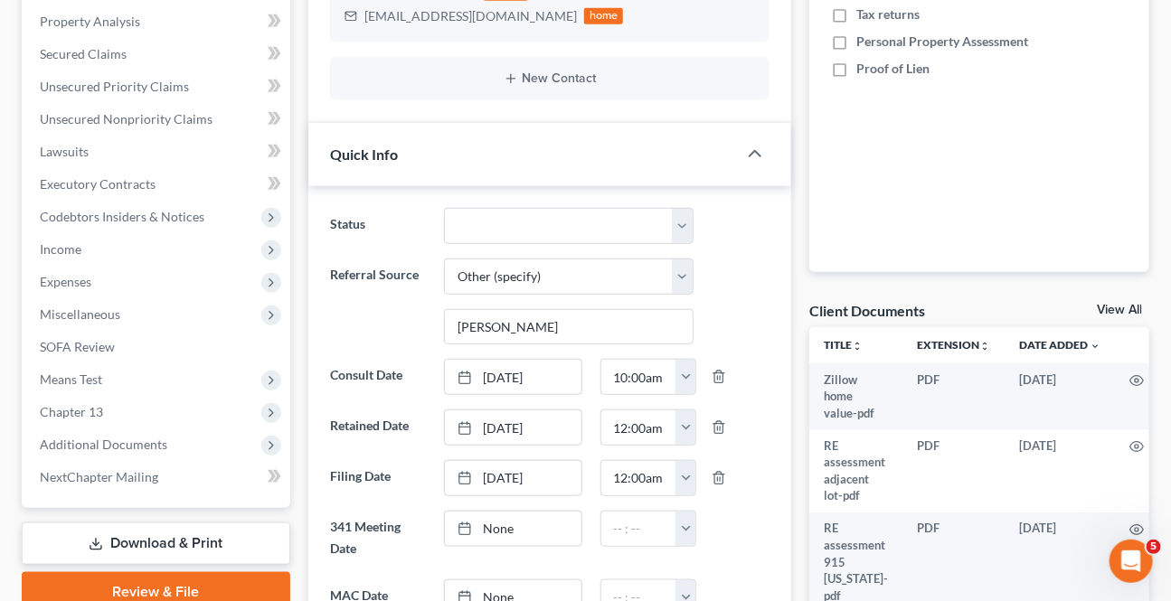
drag, startPoint x: 77, startPoint y: 437, endPoint x: 106, endPoint y: 524, distance: 92.4
click at [77, 437] on span "Additional Documents" at bounding box center [103, 444] width 127 height 15
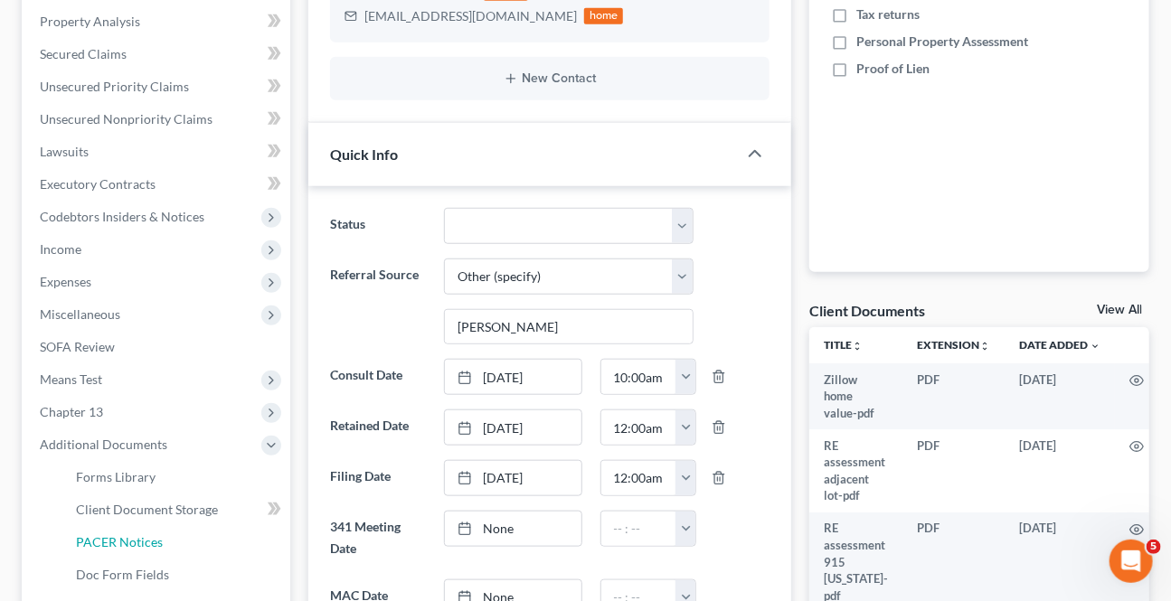
drag, startPoint x: 106, startPoint y: 525, endPoint x: 29, endPoint y: 543, distance: 78.8
click at [104, 526] on link "PACER Notices" at bounding box center [175, 542] width 229 height 33
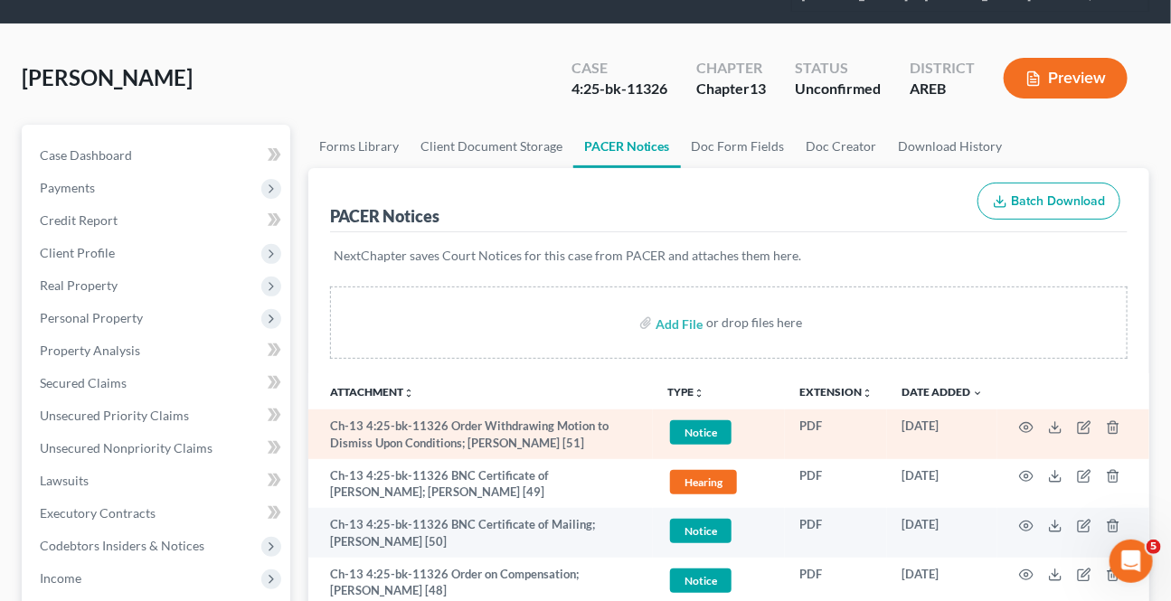
scroll to position [81, 0]
click at [1024, 422] on icon "button" at bounding box center [1026, 427] width 14 height 14
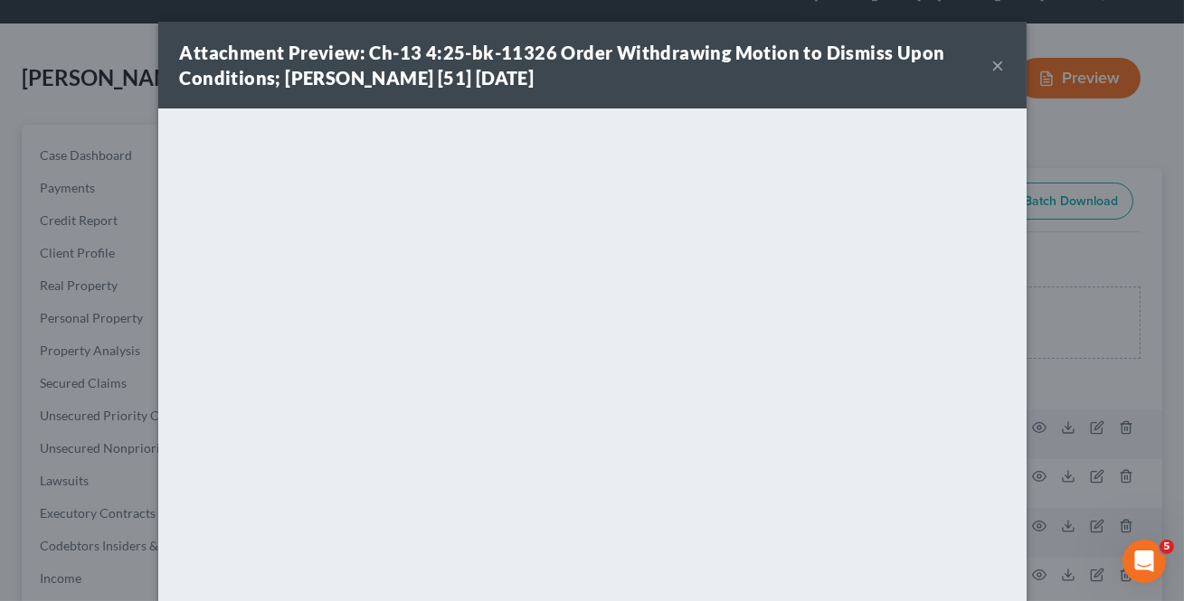
drag, startPoint x: 992, startPoint y: 67, endPoint x: 984, endPoint y: 110, distance: 44.2
click at [992, 67] on button "×" at bounding box center [998, 65] width 13 height 22
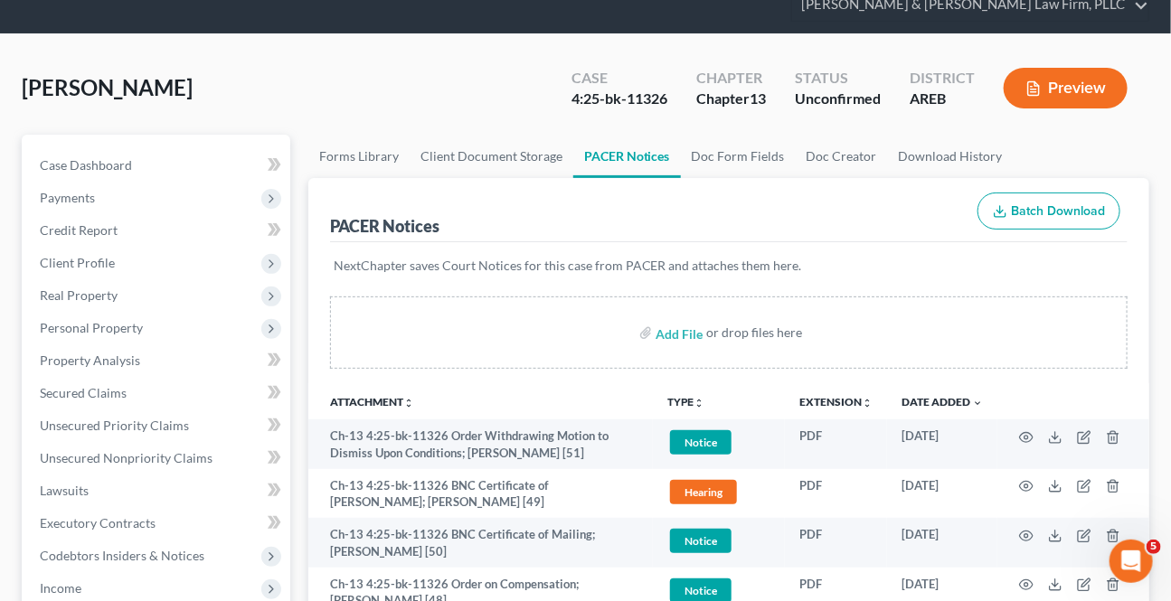
scroll to position [0, 0]
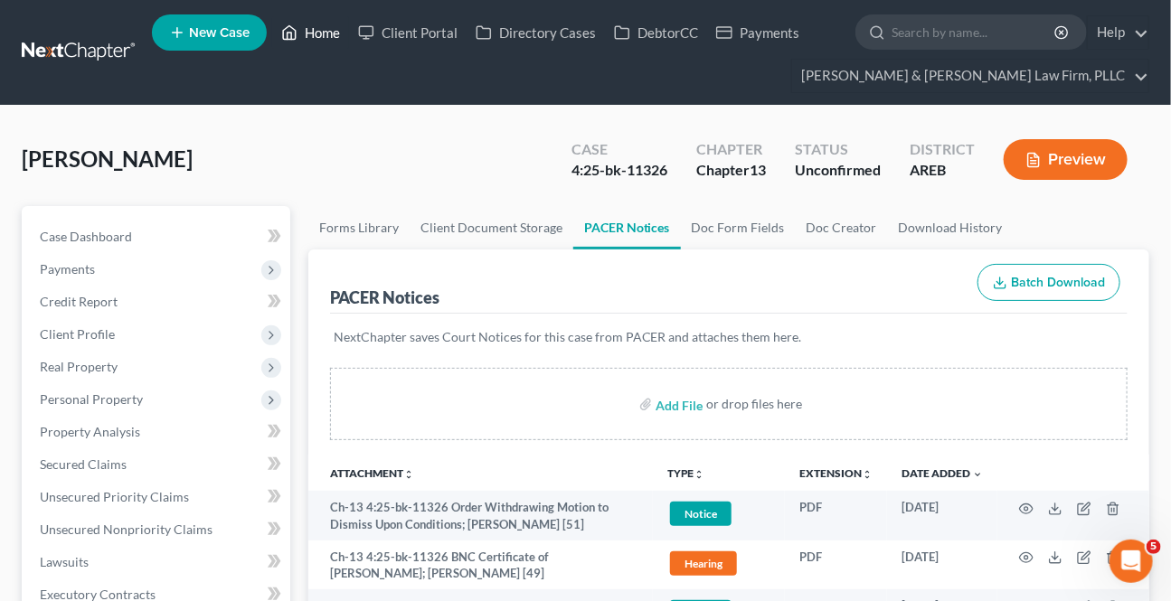
click at [326, 33] on link "Home" at bounding box center [310, 32] width 77 height 33
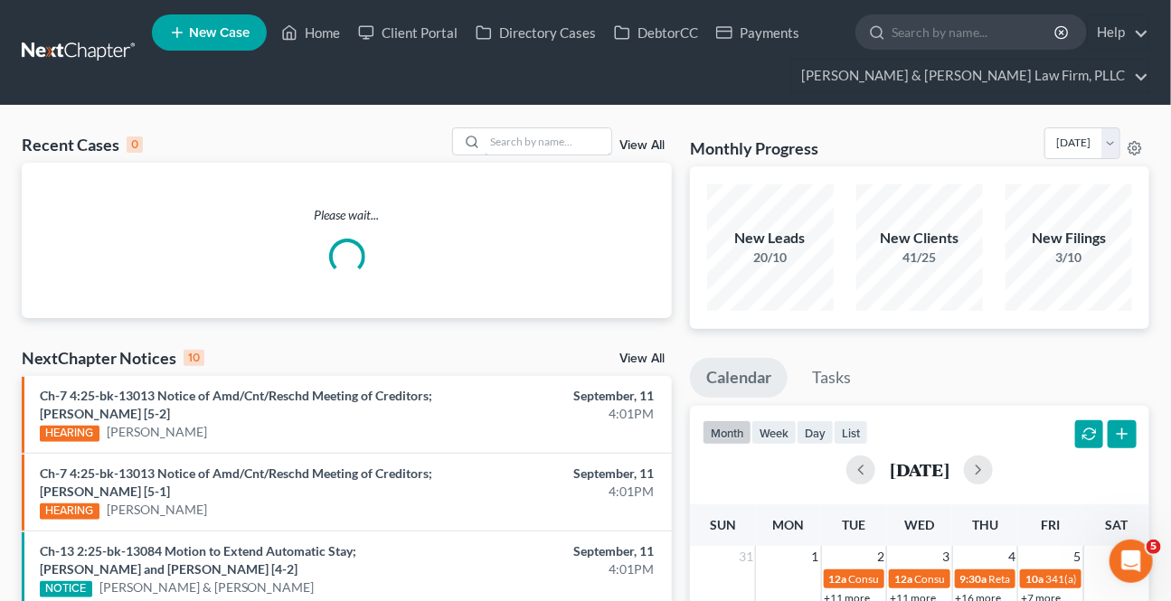
drag, startPoint x: 542, startPoint y: 139, endPoint x: 698, endPoint y: 245, distance: 188.8
click at [542, 139] on input "search" at bounding box center [548, 141] width 127 height 26
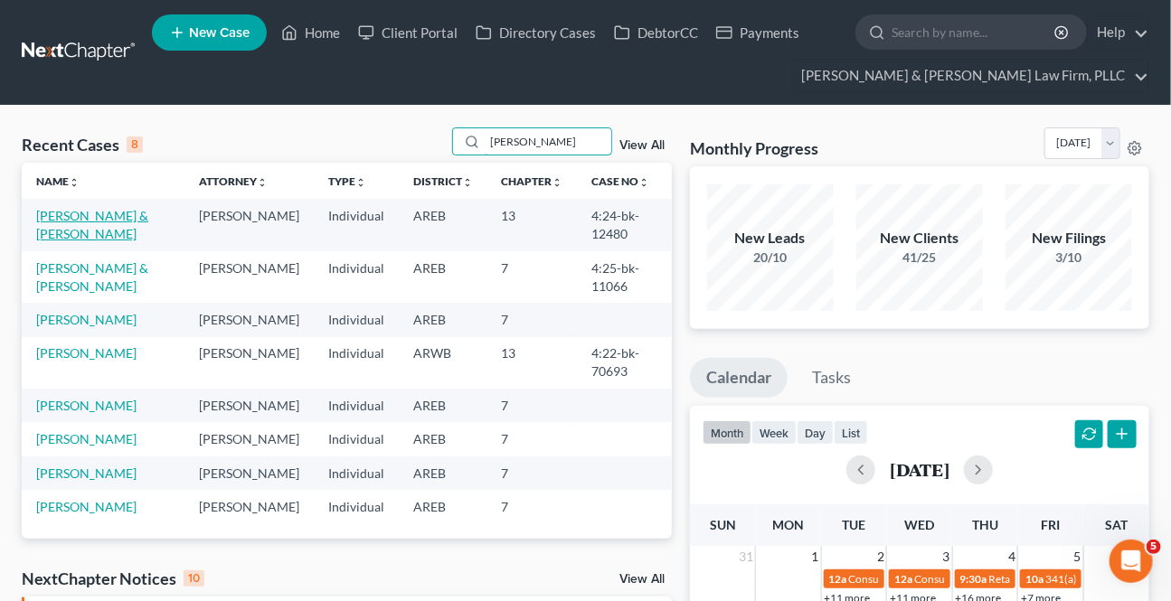
type input "[PERSON_NAME]"
click at [77, 216] on link "[PERSON_NAME] & [PERSON_NAME]" at bounding box center [92, 224] width 112 height 33
select select "2"
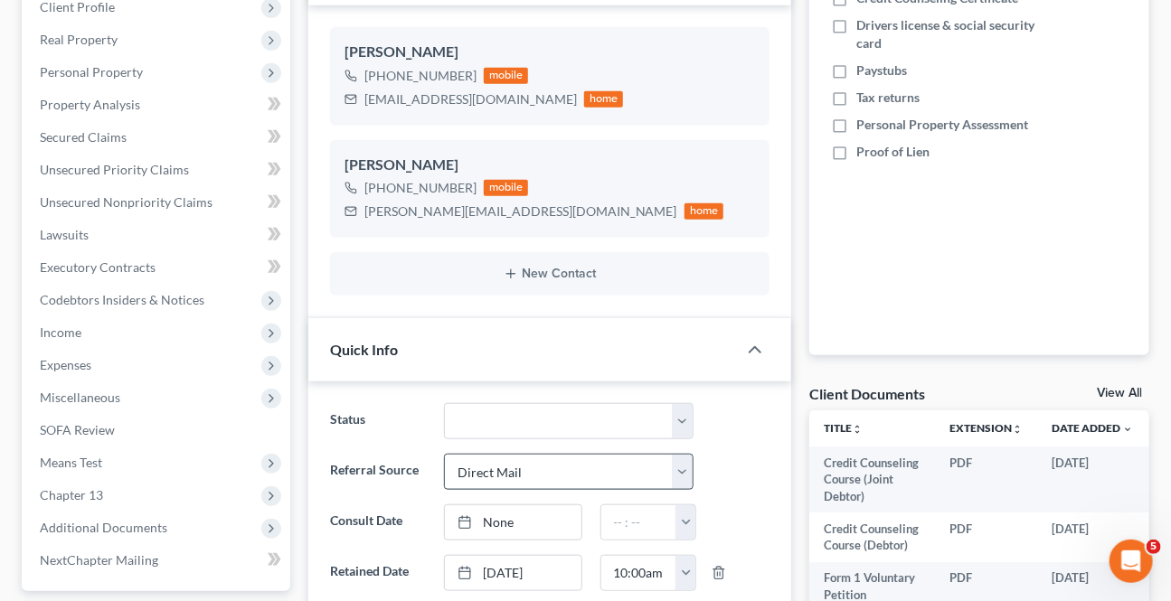
scroll to position [328, 0]
drag, startPoint x: 491, startPoint y: 431, endPoint x: 496, endPoint y: 401, distance: 31.1
click at [490, 431] on select "Awaiting 341 Chapter 7 - Attended Meeting Confirmed Discharged Dismissed New Co…" at bounding box center [568, 420] width 249 height 36
select select "4"
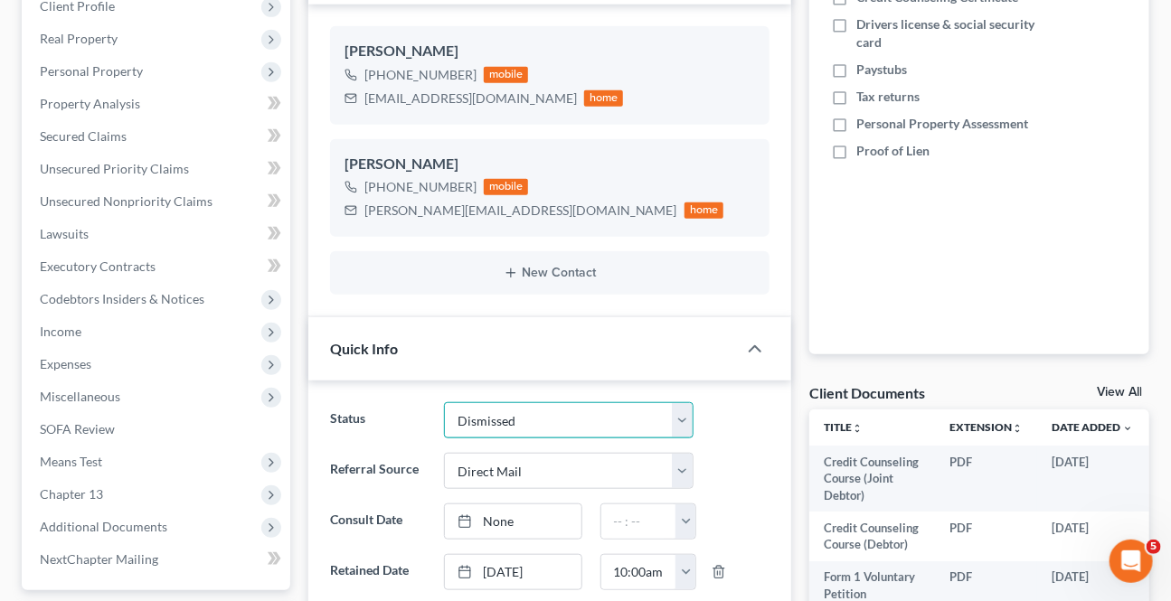
click at [444, 402] on select "Awaiting 341 Chapter 7 - Attended Meeting Confirmed Discharged Dismissed New Co…" at bounding box center [568, 420] width 249 height 36
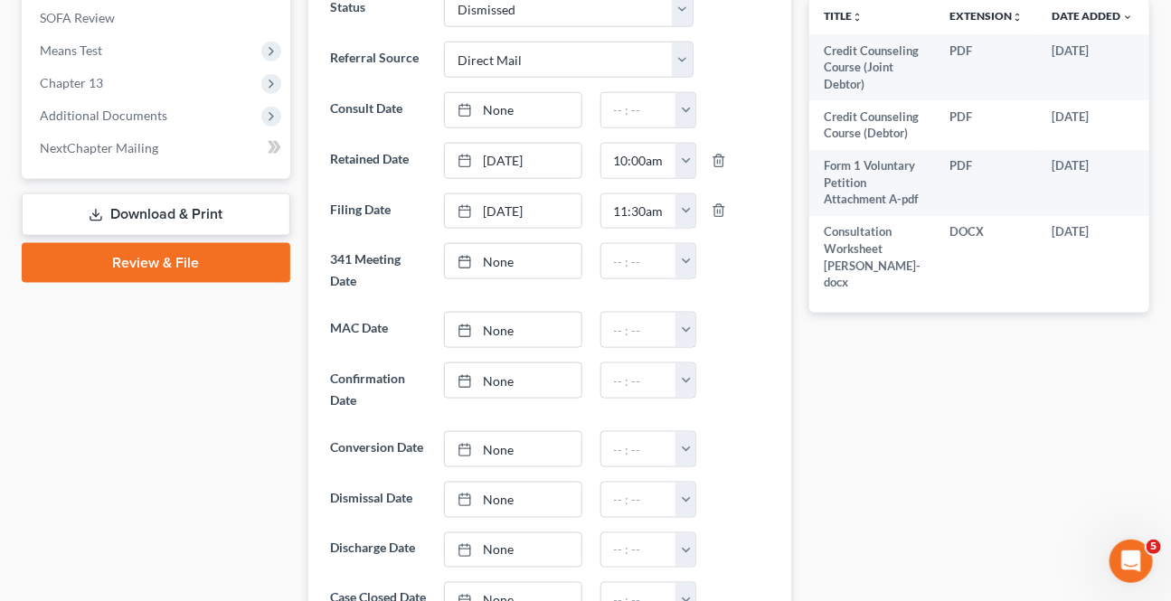
drag, startPoint x: 90, startPoint y: 109, endPoint x: 5, endPoint y: 123, distance: 86.1
click at [90, 112] on span "Additional Documents" at bounding box center [103, 115] width 127 height 15
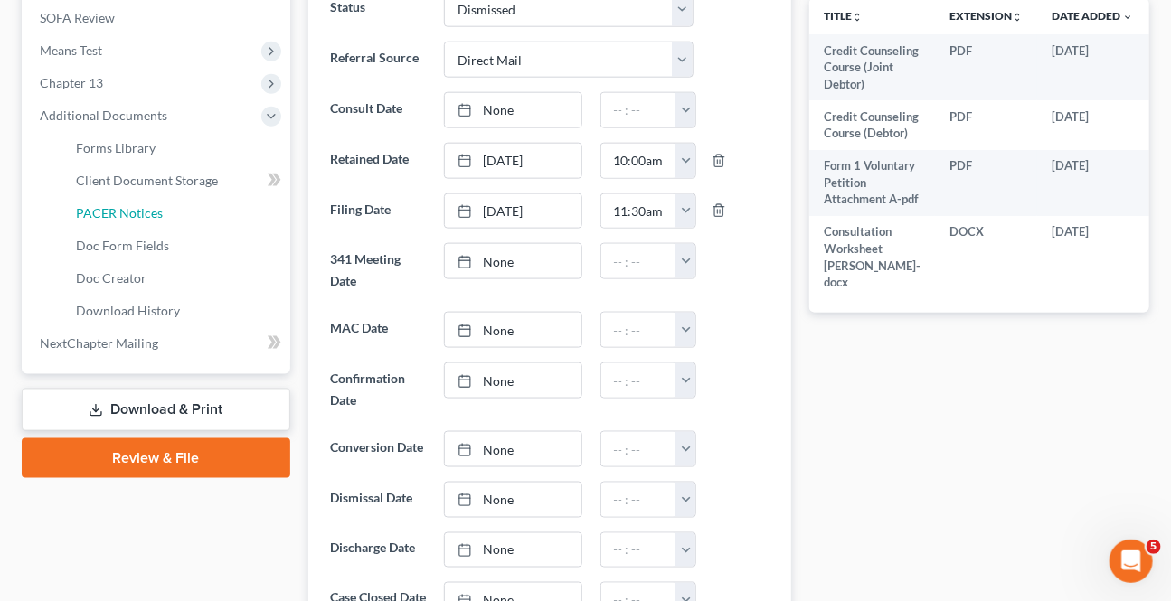
drag, startPoint x: 127, startPoint y: 205, endPoint x: 18, endPoint y: 223, distance: 110.0
click at [126, 205] on span "PACER Notices" at bounding box center [119, 212] width 87 height 15
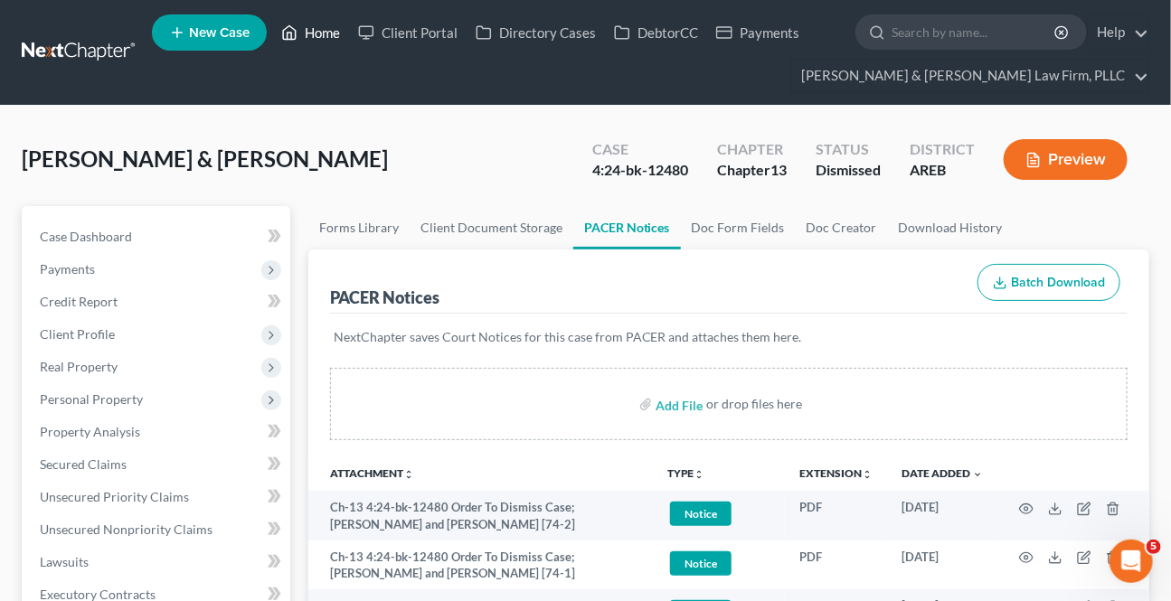
drag, startPoint x: 305, startPoint y: 36, endPoint x: 5, endPoint y: 138, distance: 317.1
click at [305, 37] on link "Home" at bounding box center [310, 32] width 77 height 33
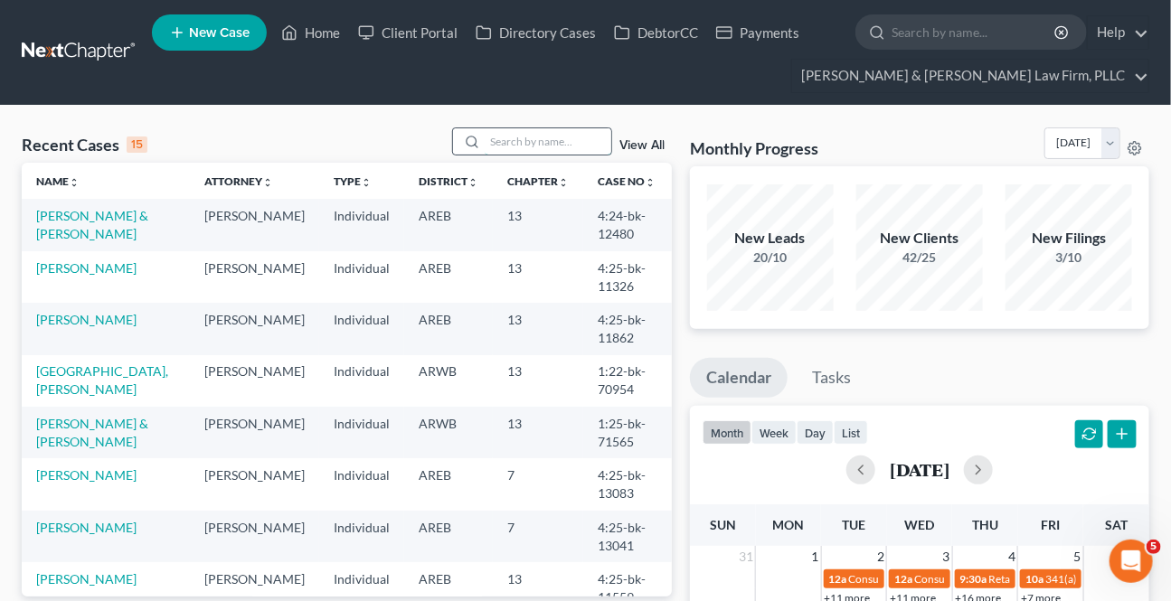
click at [529, 147] on input "search" at bounding box center [548, 141] width 127 height 26
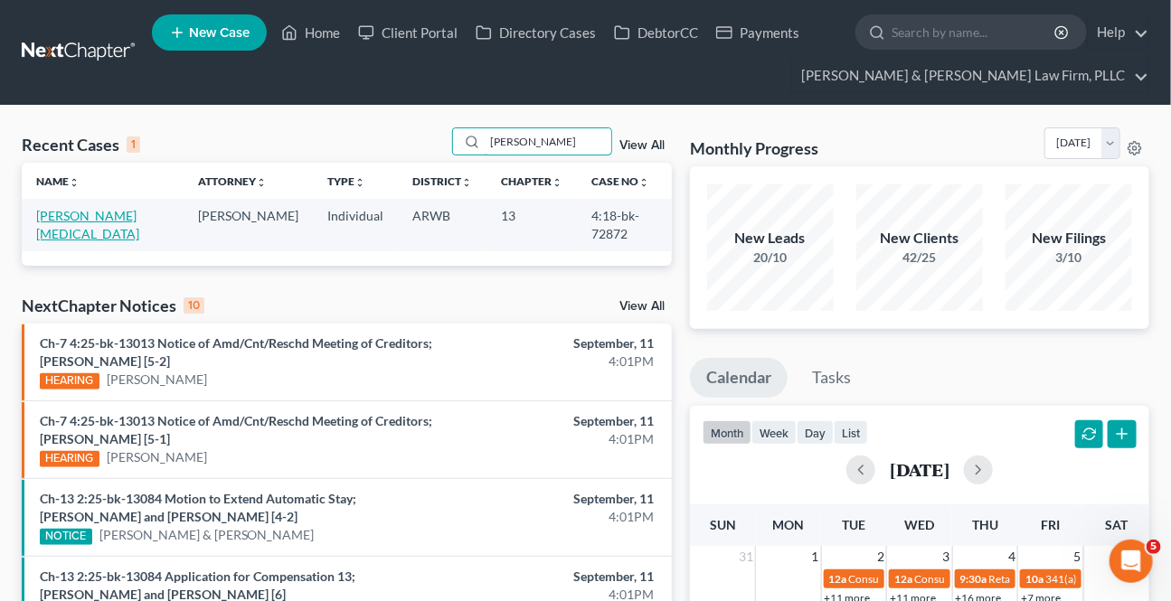
type input "[PERSON_NAME]"
click at [72, 212] on link "[PERSON_NAME][MEDICAL_DATA]" at bounding box center [87, 224] width 103 height 33
select select "6"
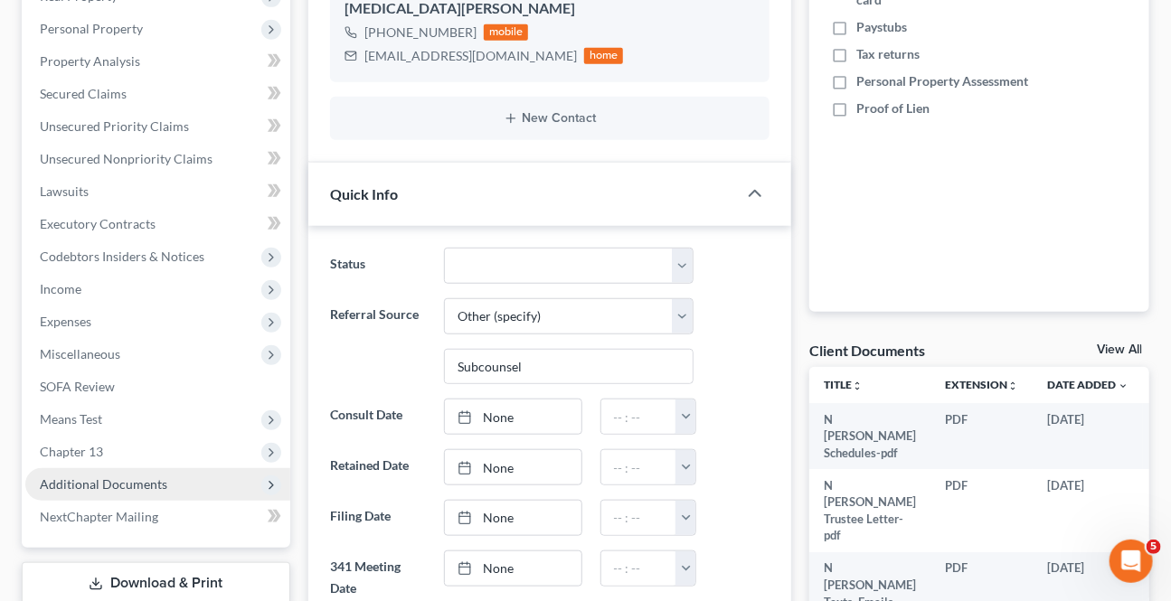
scroll to position [411, 0]
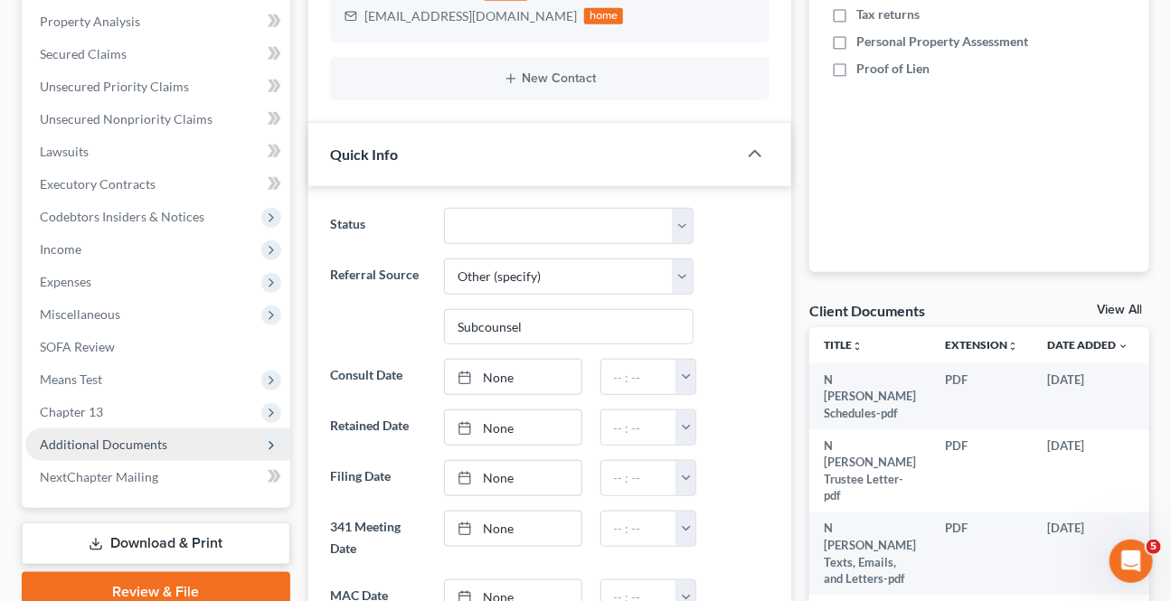
click at [91, 450] on span "Additional Documents" at bounding box center [157, 445] width 265 height 33
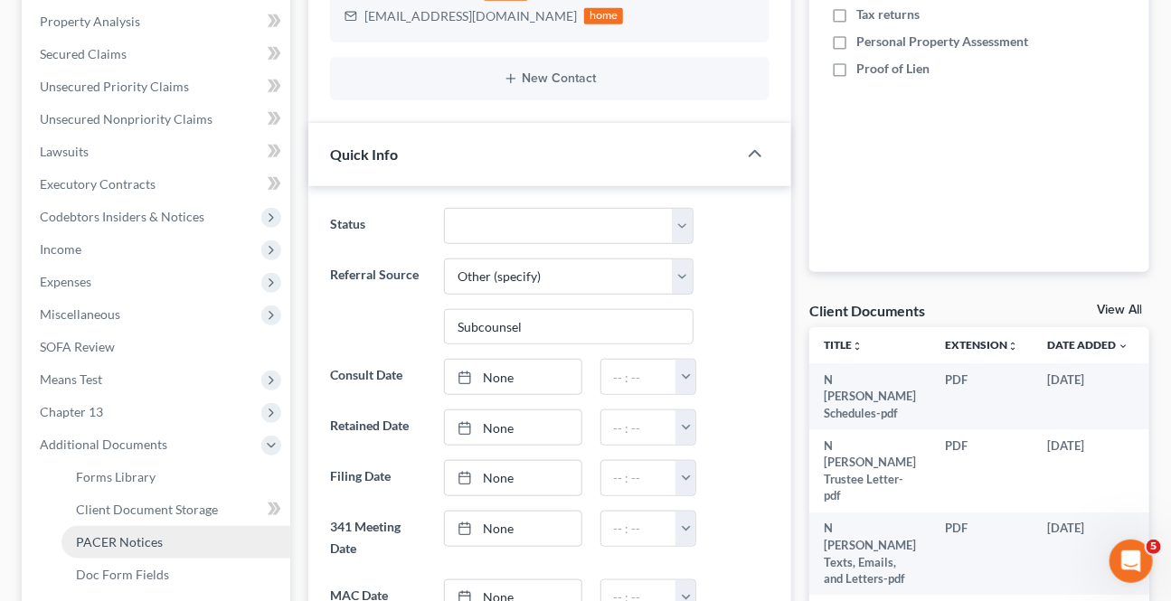
click at [112, 534] on span "PACER Notices" at bounding box center [119, 541] width 87 height 15
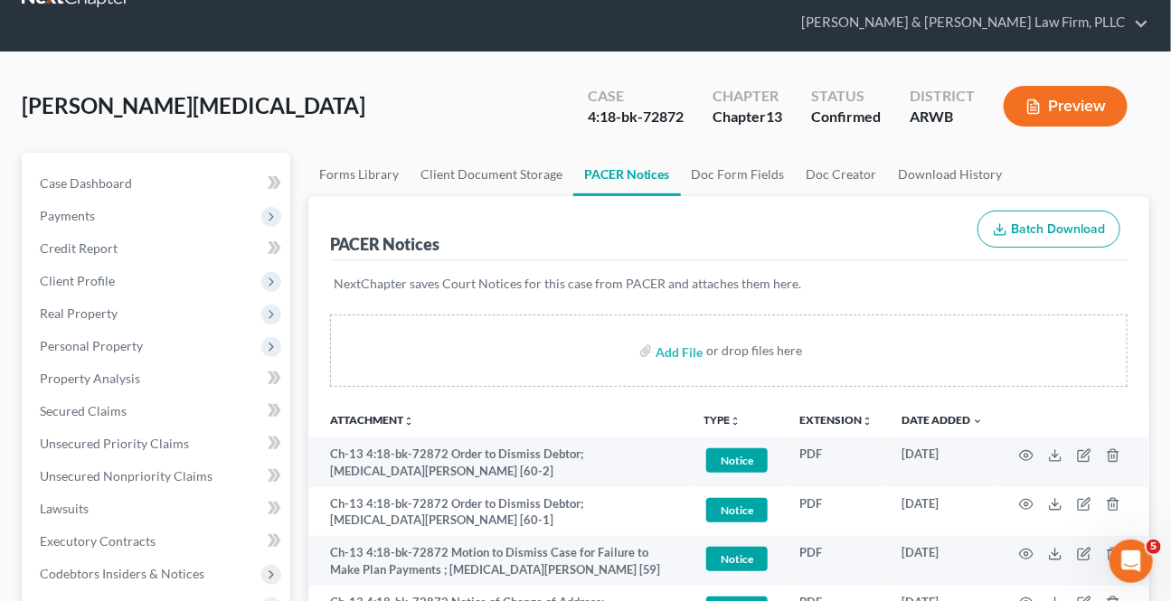
scroll to position [81, 0]
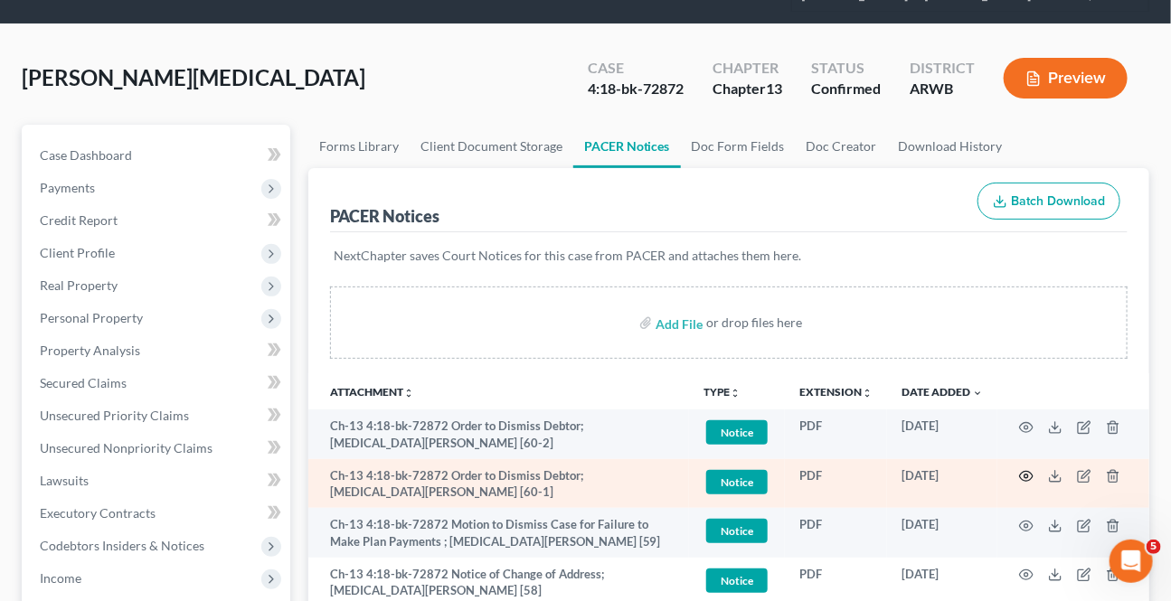
click at [1027, 477] on icon "button" at bounding box center [1026, 476] width 14 height 14
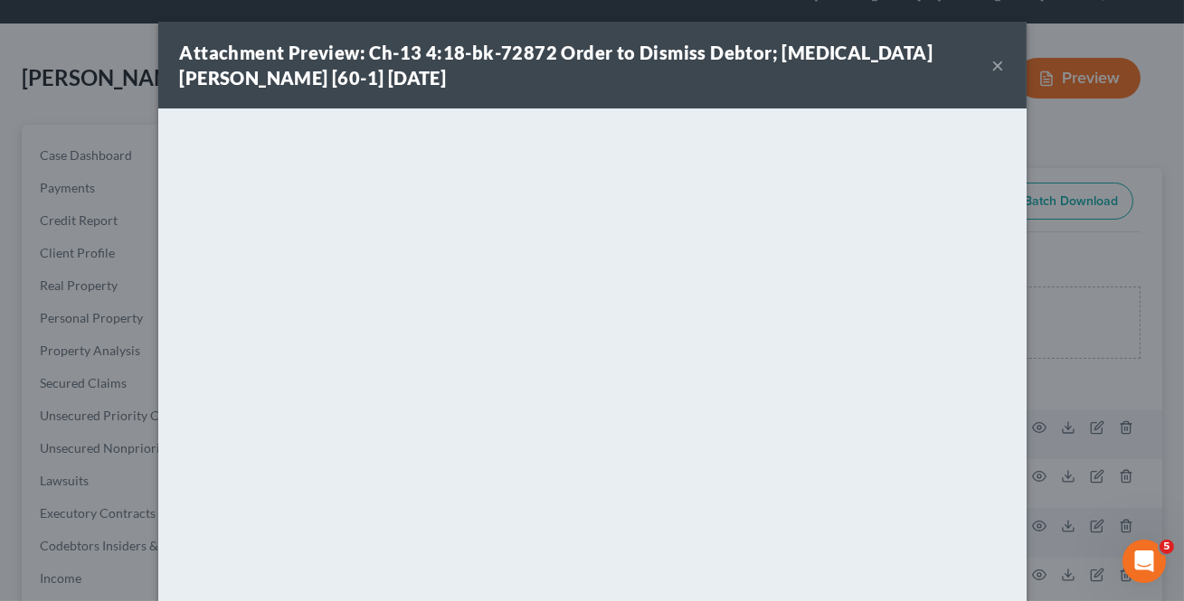
drag, startPoint x: 992, startPoint y: 71, endPoint x: 977, endPoint y: 114, distance: 45.2
click at [992, 71] on button "×" at bounding box center [998, 65] width 13 height 22
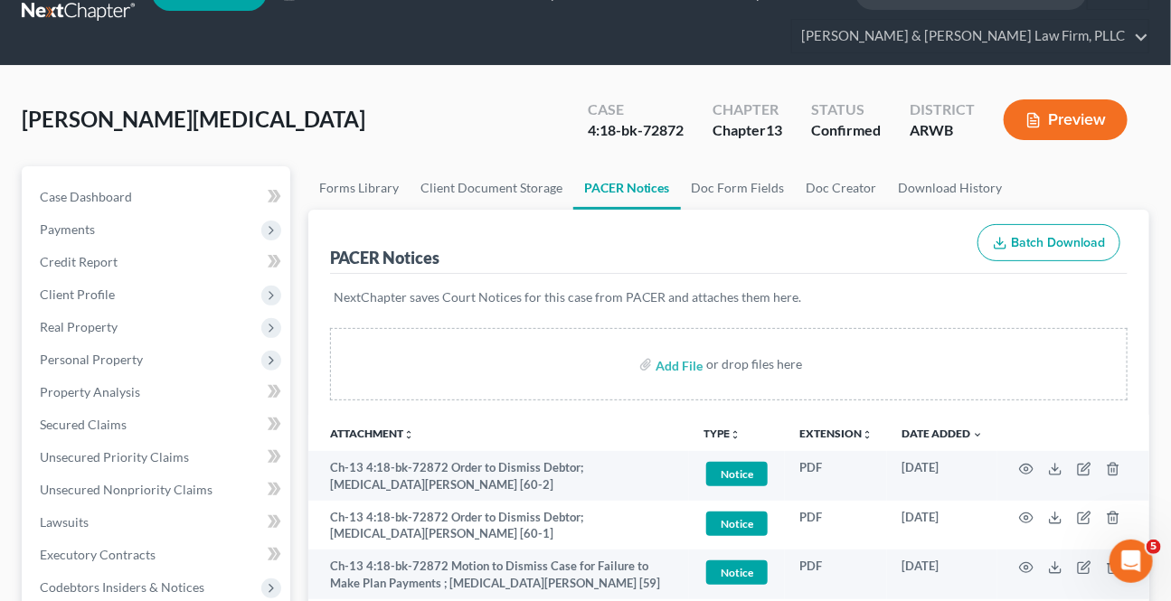
scroll to position [0, 0]
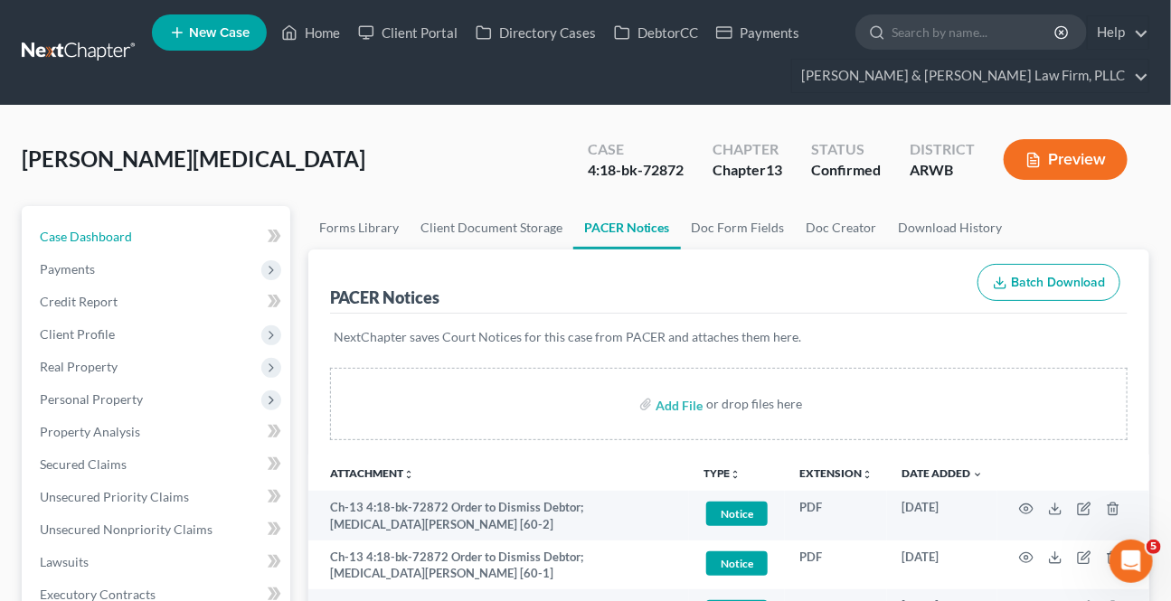
click at [148, 227] on link "Case Dashboard" at bounding box center [157, 237] width 265 height 33
select select "2"
select select "6"
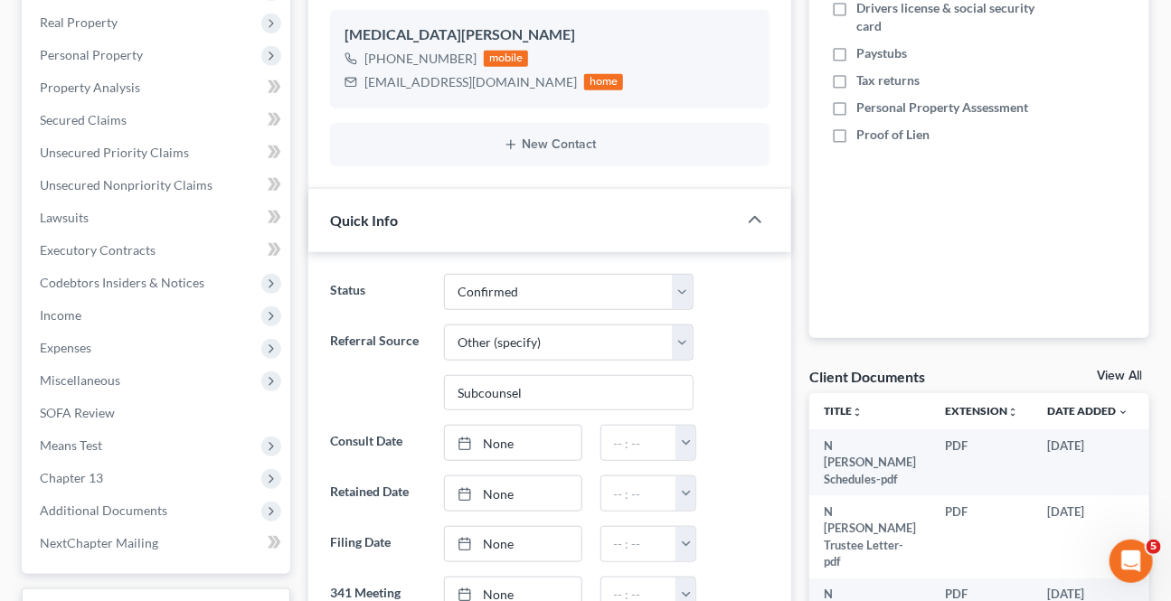
scroll to position [411, 0]
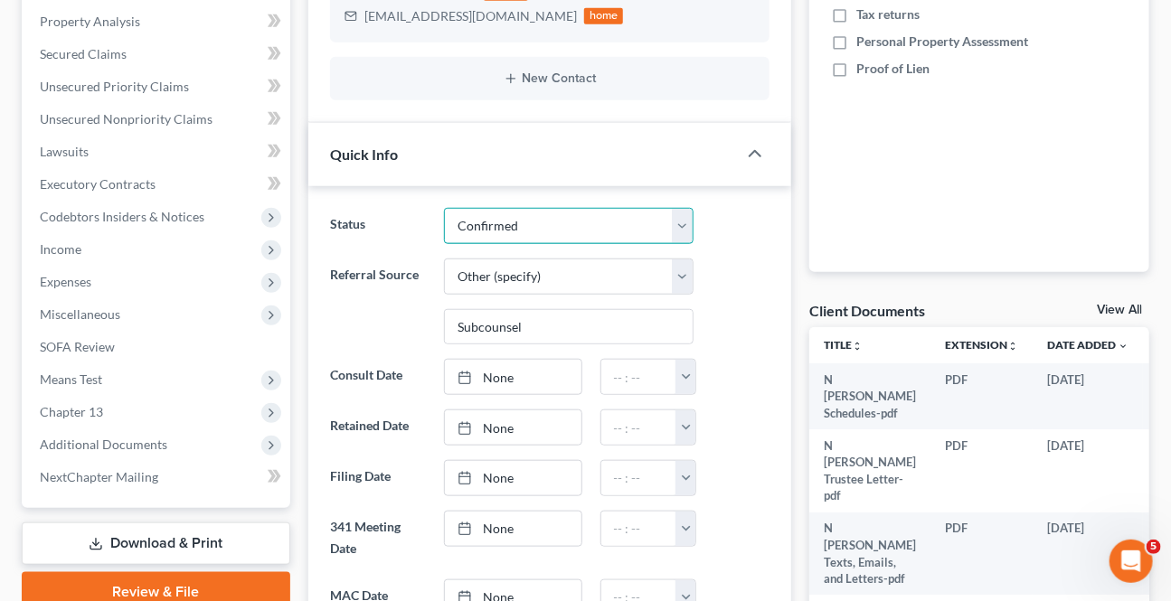
click at [487, 235] on select "Awaiting 341 Chapter 7 - Attended Meeting Confirmed Discharged Dismissed New Co…" at bounding box center [568, 226] width 249 height 36
select select "4"
click at [444, 208] on select "Awaiting 341 Chapter 7 - Attended Meeting Confirmed Discharged Dismissed New Co…" at bounding box center [568, 226] width 249 height 36
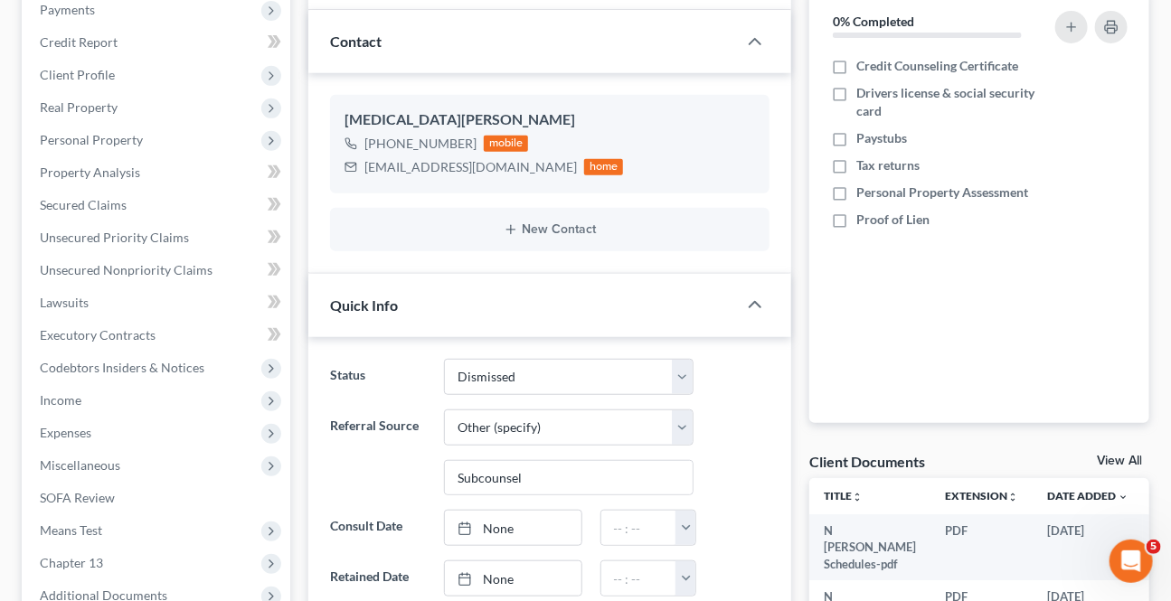
scroll to position [0, 0]
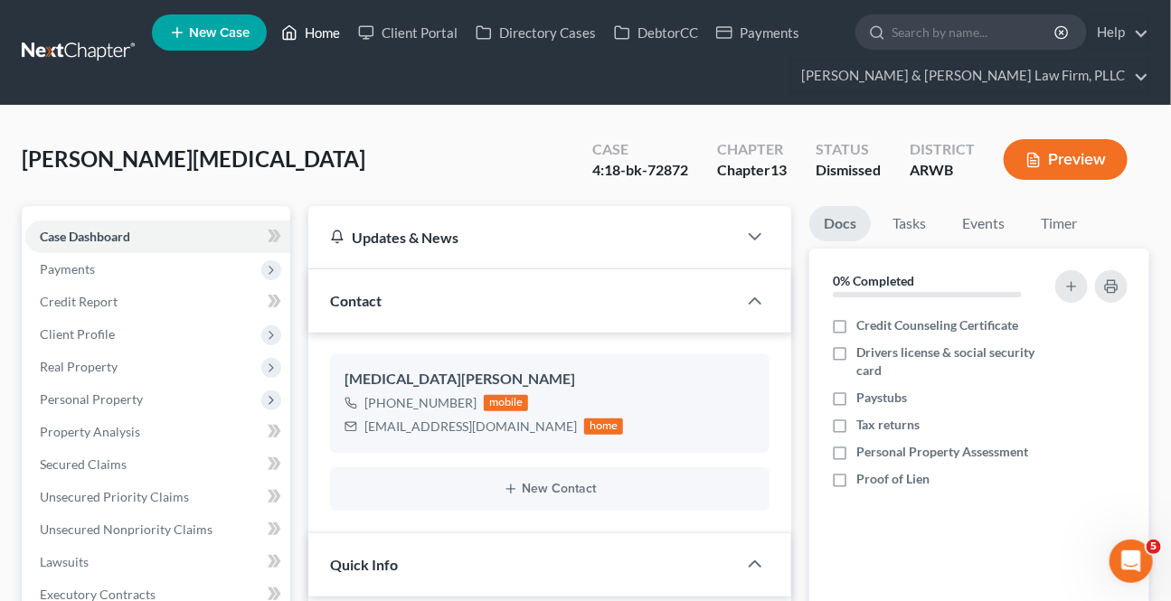
drag, startPoint x: 313, startPoint y: 31, endPoint x: 0, endPoint y: 297, distance: 411.1
click at [313, 32] on link "Home" at bounding box center [310, 32] width 77 height 33
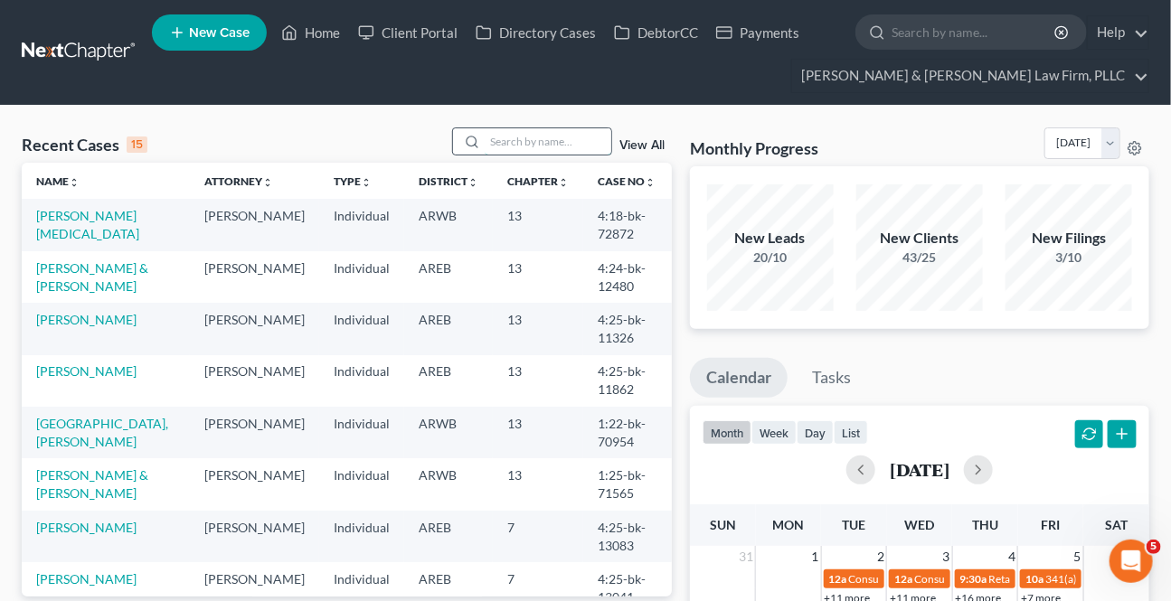
click at [498, 147] on input "search" at bounding box center [548, 141] width 127 height 26
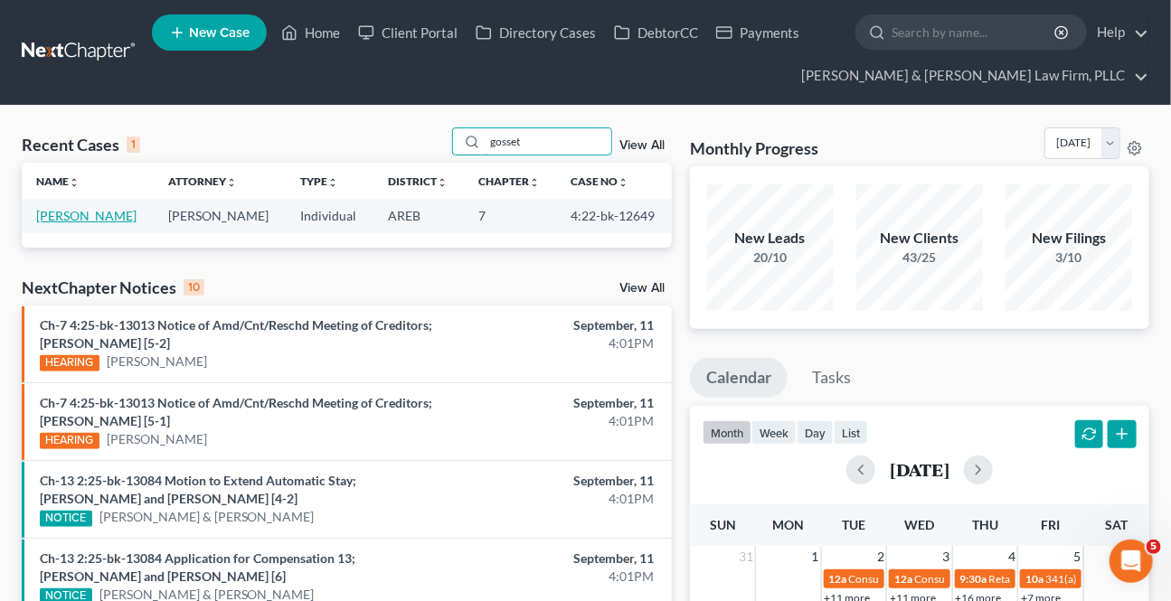
type input "gosset"
click at [77, 218] on link "[PERSON_NAME]" at bounding box center [86, 215] width 100 height 15
select select "6"
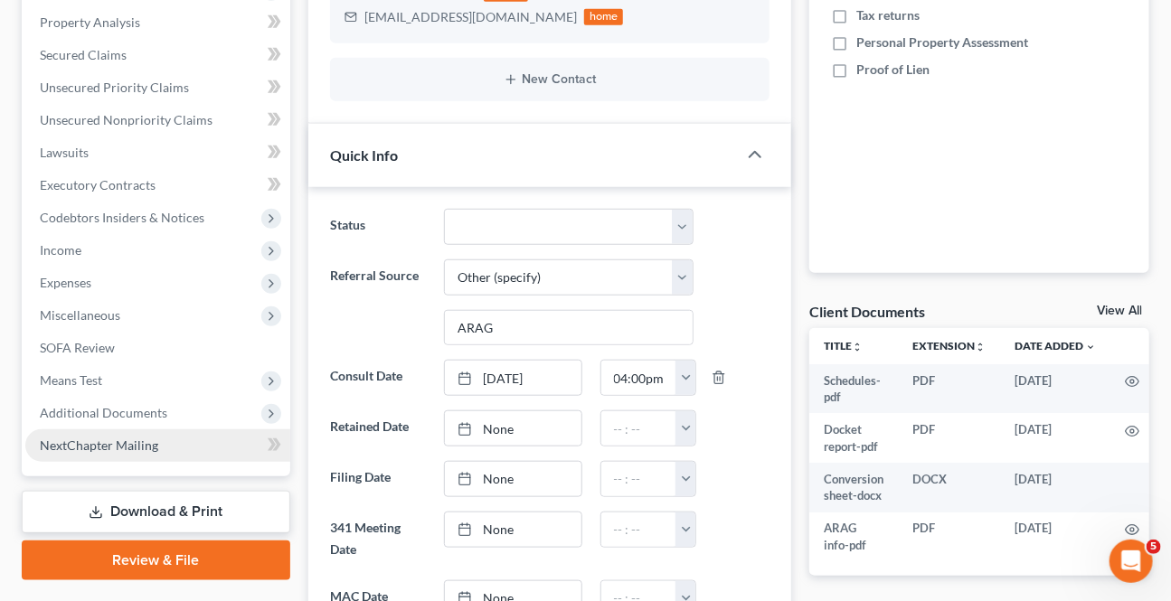
scroll to position [411, 0]
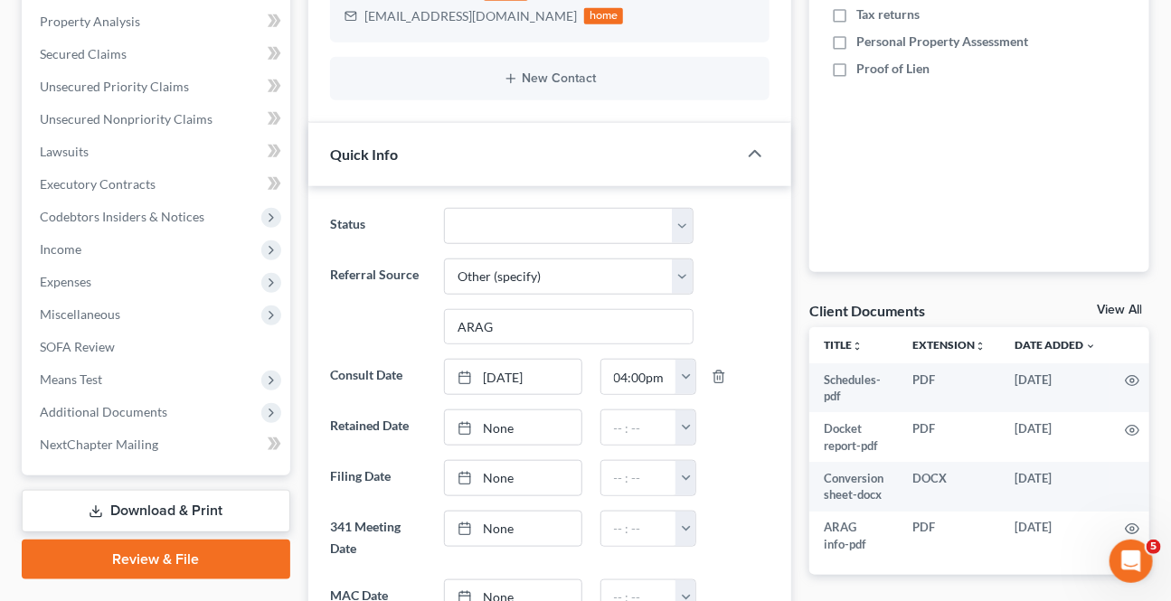
drag, startPoint x: 117, startPoint y: 412, endPoint x: 124, endPoint y: 474, distance: 61.9
click at [117, 412] on span "Additional Documents" at bounding box center [103, 411] width 127 height 15
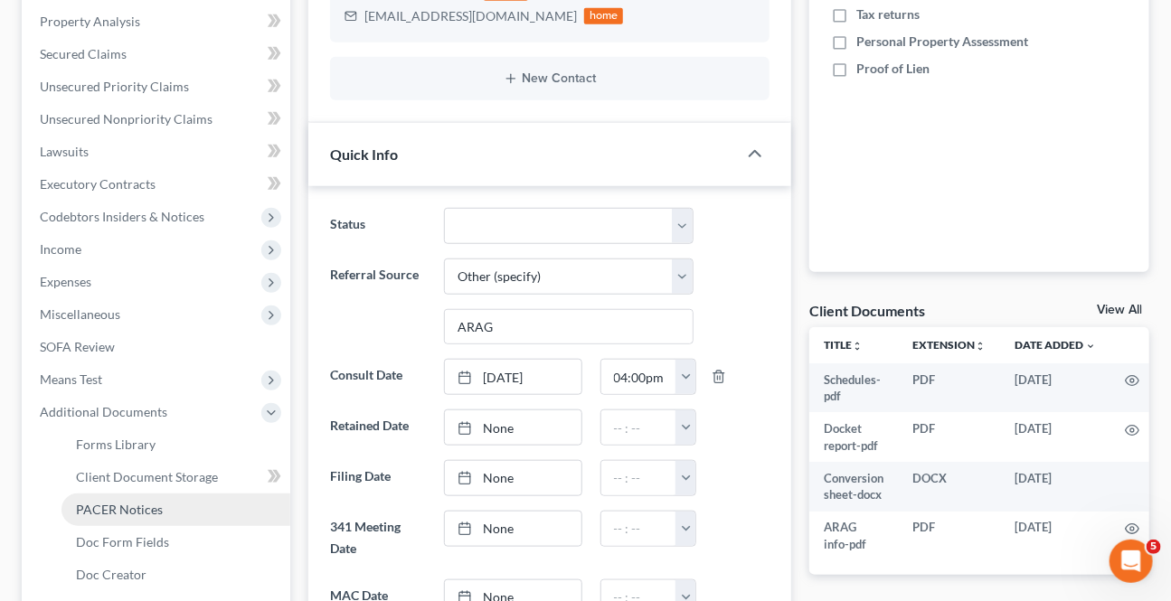
click at [103, 506] on span "PACER Notices" at bounding box center [119, 509] width 87 height 15
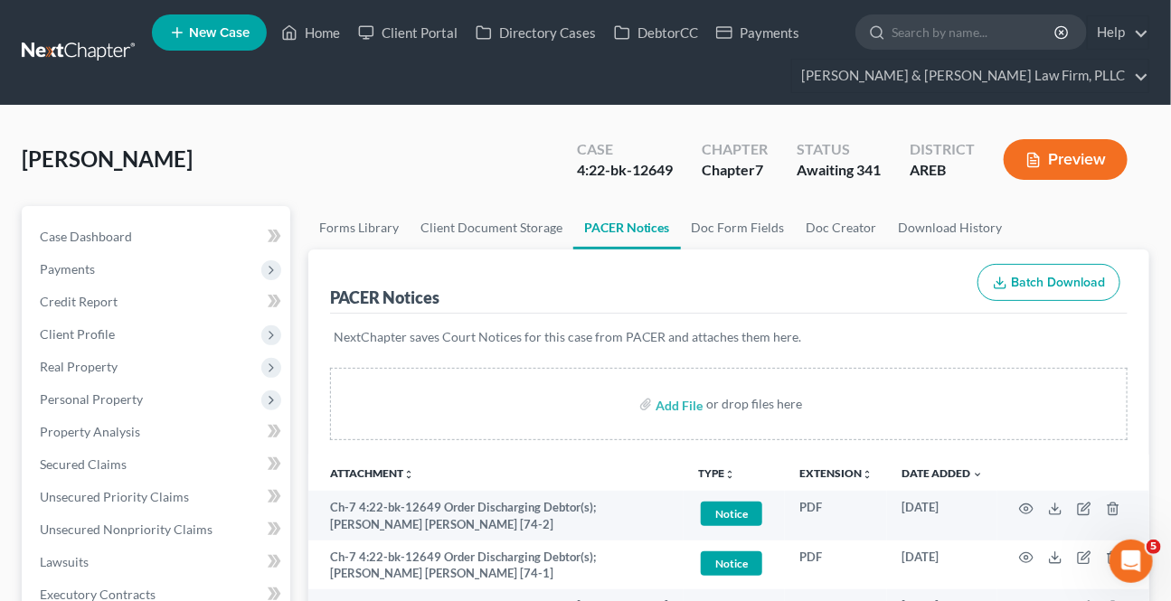
scroll to position [164, 0]
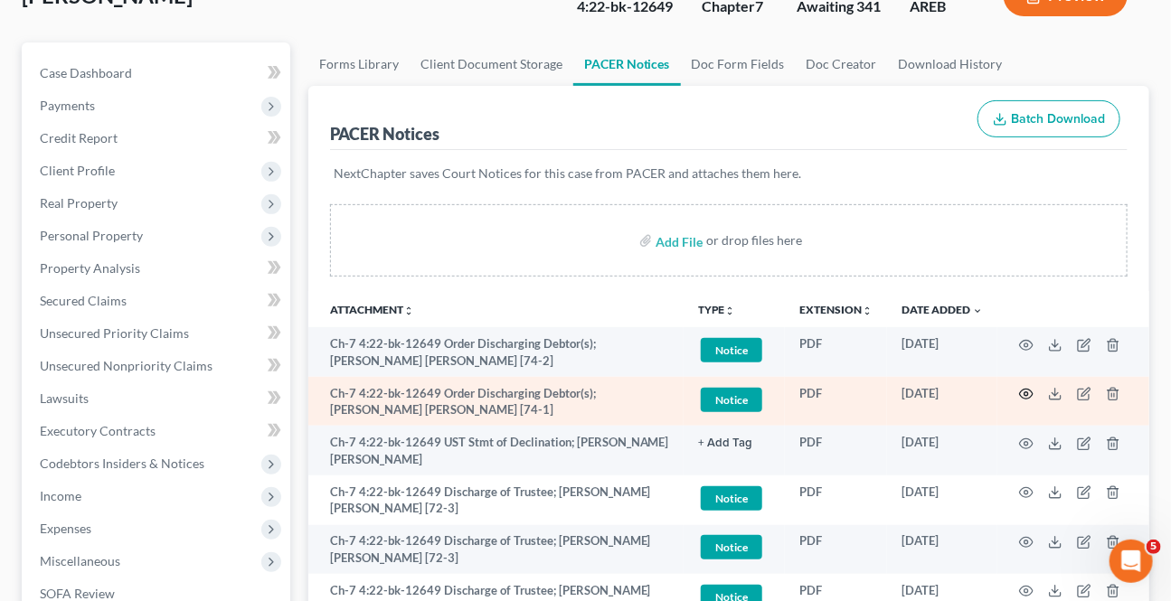
click at [1026, 397] on icon "button" at bounding box center [1026, 394] width 14 height 14
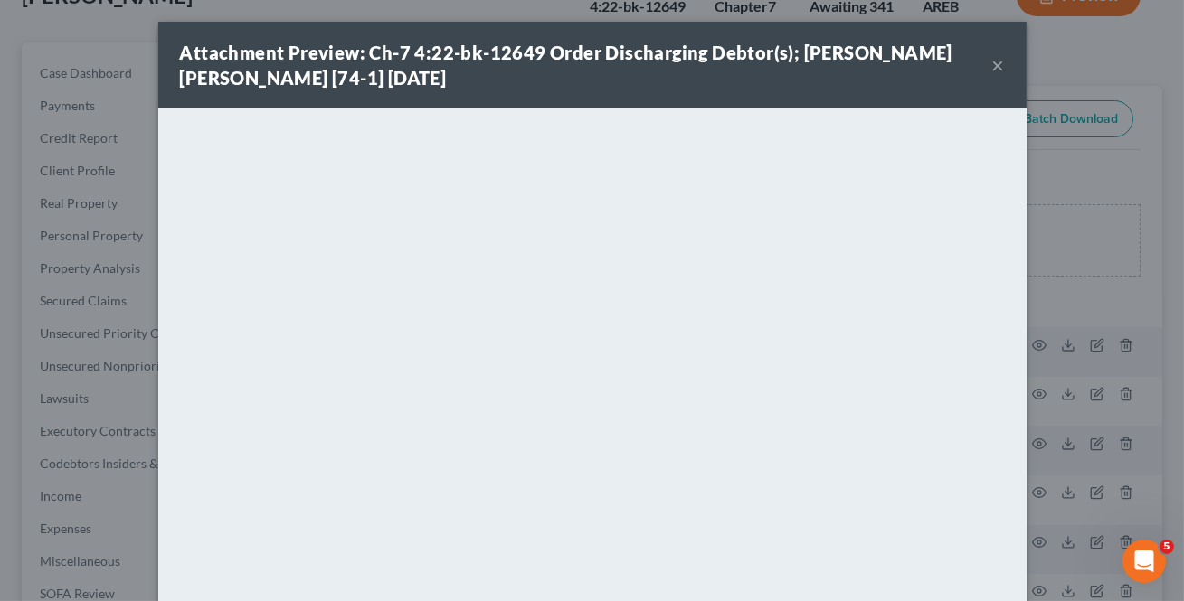
drag, startPoint x: 988, startPoint y: 69, endPoint x: 105, endPoint y: 72, distance: 883.4
click at [992, 70] on button "×" at bounding box center [998, 65] width 13 height 22
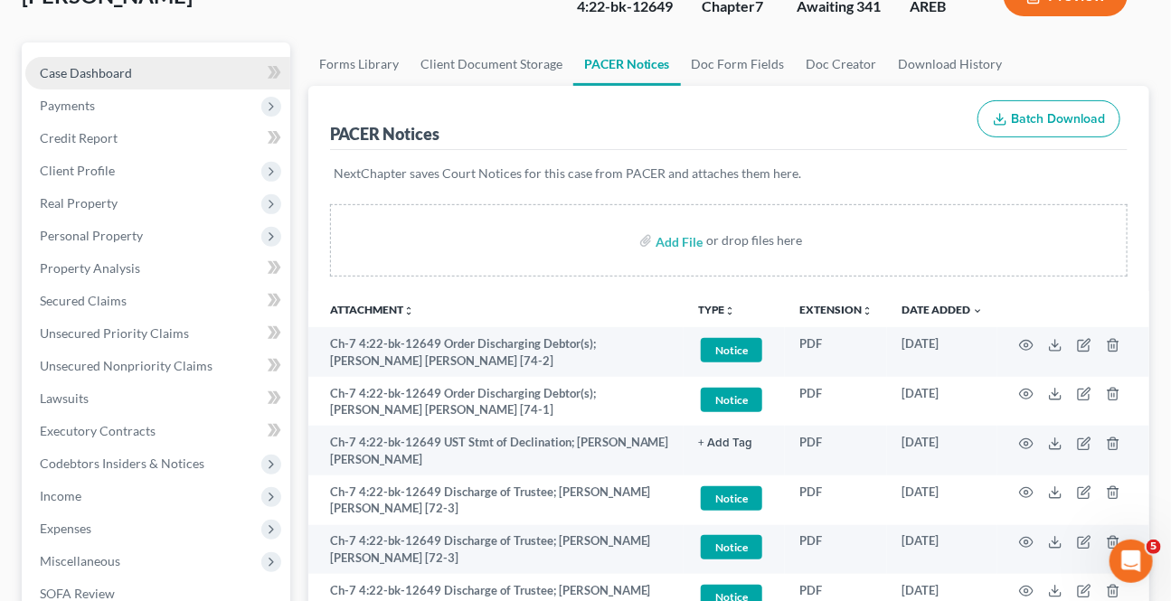
click at [98, 70] on span "Case Dashboard" at bounding box center [86, 72] width 92 height 15
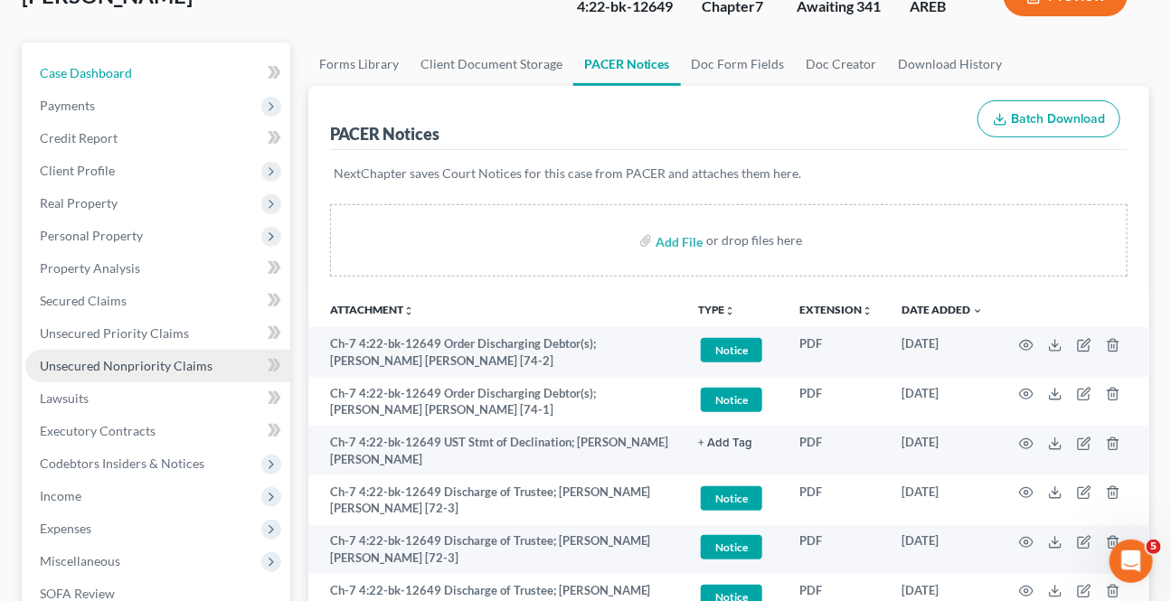
select select "6"
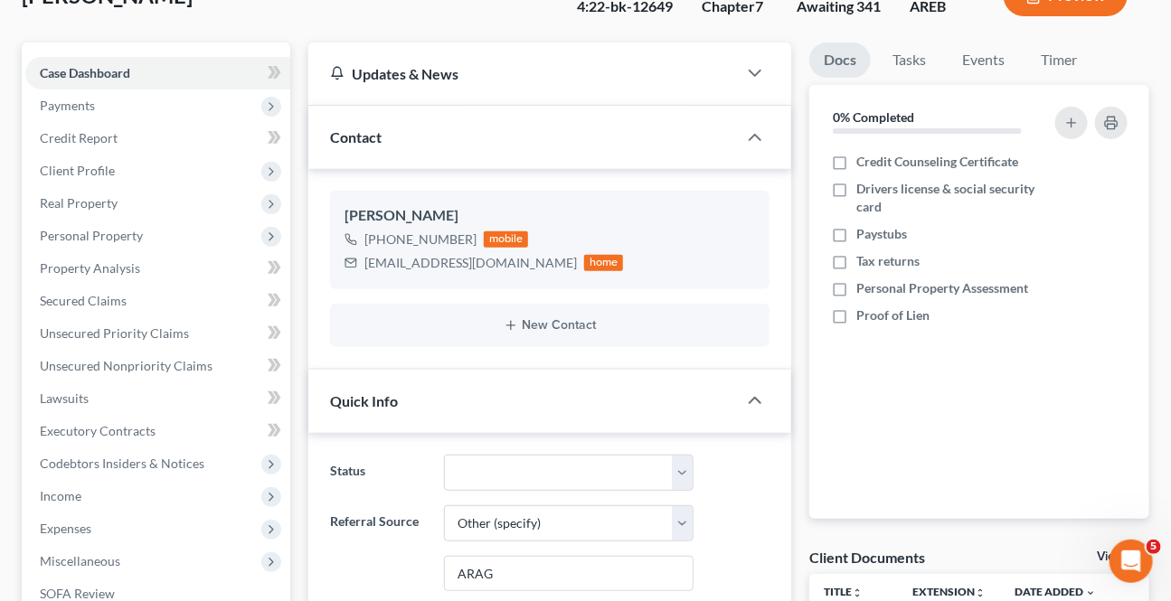
scroll to position [328, 0]
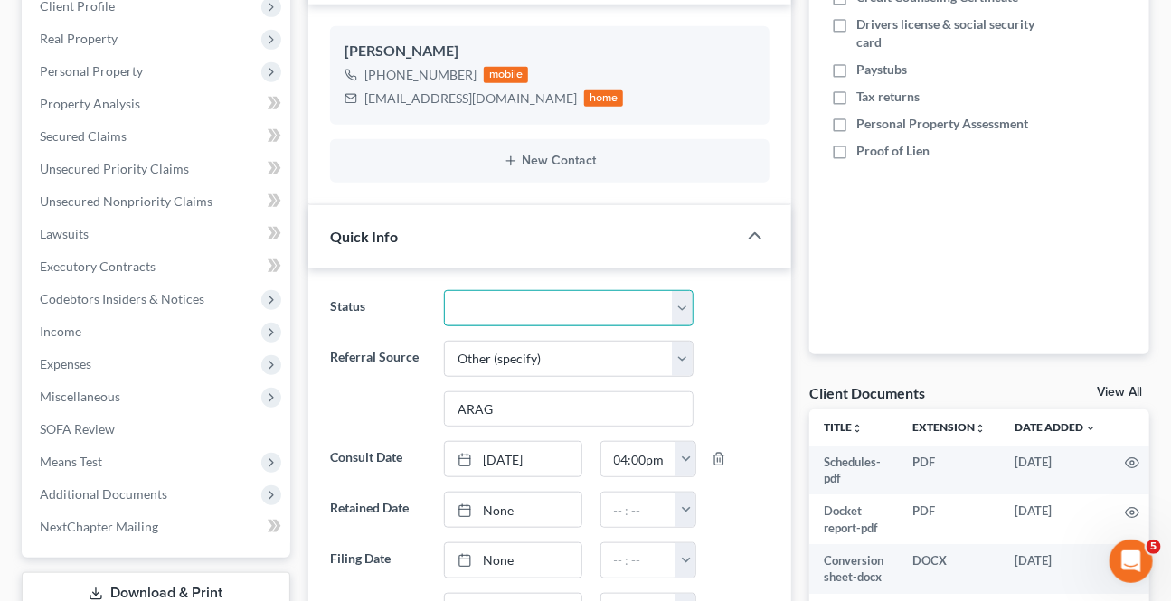
click at [506, 315] on select "Awaiting 341 Chapter 7 - Attended Meeting Confirmed Discharged Dismissed New Co…" at bounding box center [568, 308] width 249 height 36
select select "3"
click at [444, 290] on select "Awaiting 341 Chapter 7 - Attended Meeting Confirmed Discharged Dismissed New Co…" at bounding box center [568, 308] width 249 height 36
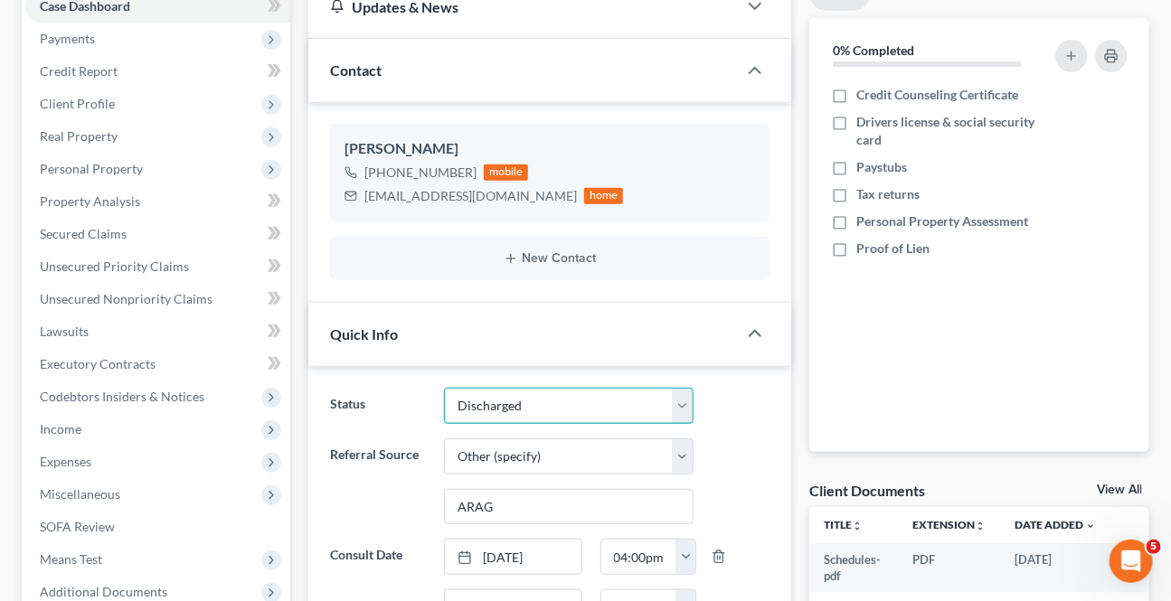
scroll to position [0, 0]
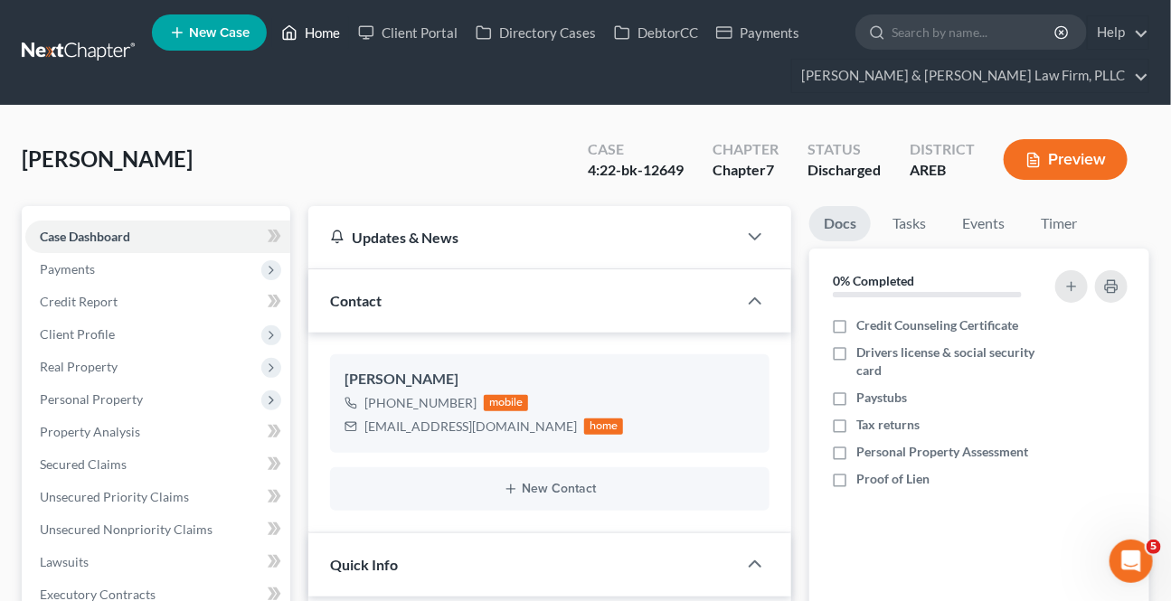
click at [284, 31] on icon at bounding box center [290, 33] width 13 height 14
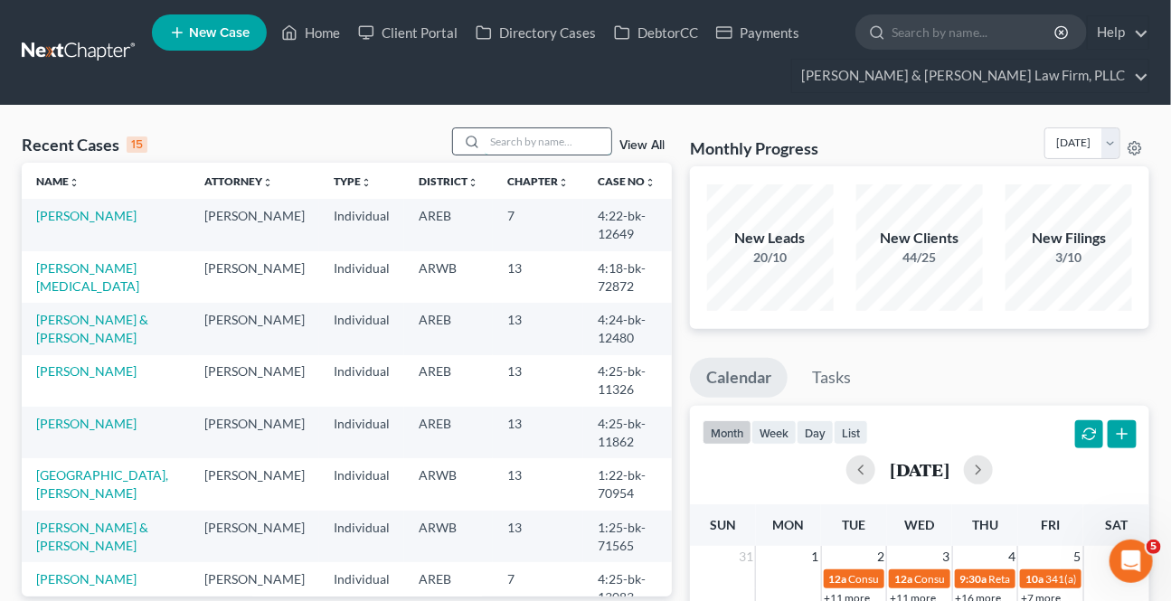
click at [508, 140] on input "search" at bounding box center [548, 141] width 127 height 26
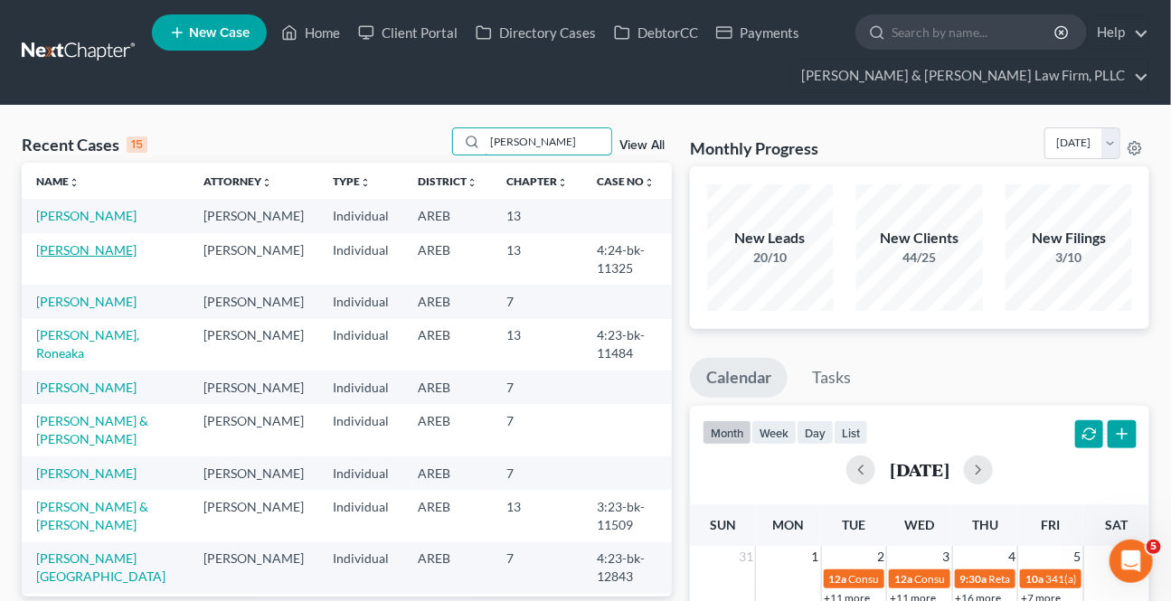
type input "[PERSON_NAME]"
click at [86, 242] on link "[PERSON_NAME]" at bounding box center [86, 249] width 100 height 15
select select "2"
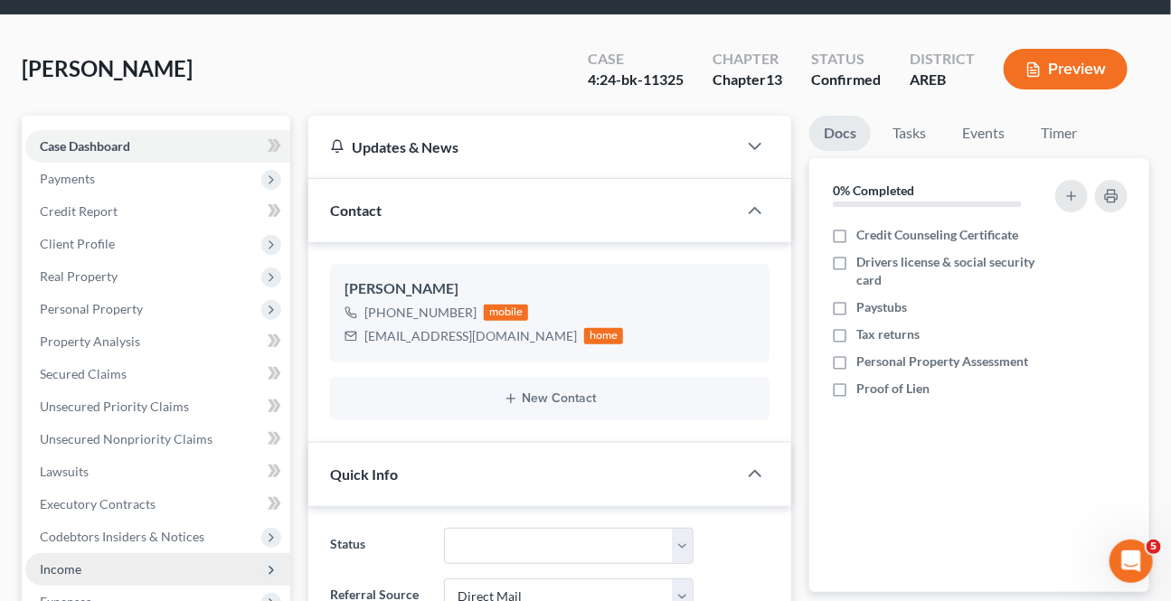
scroll to position [493, 0]
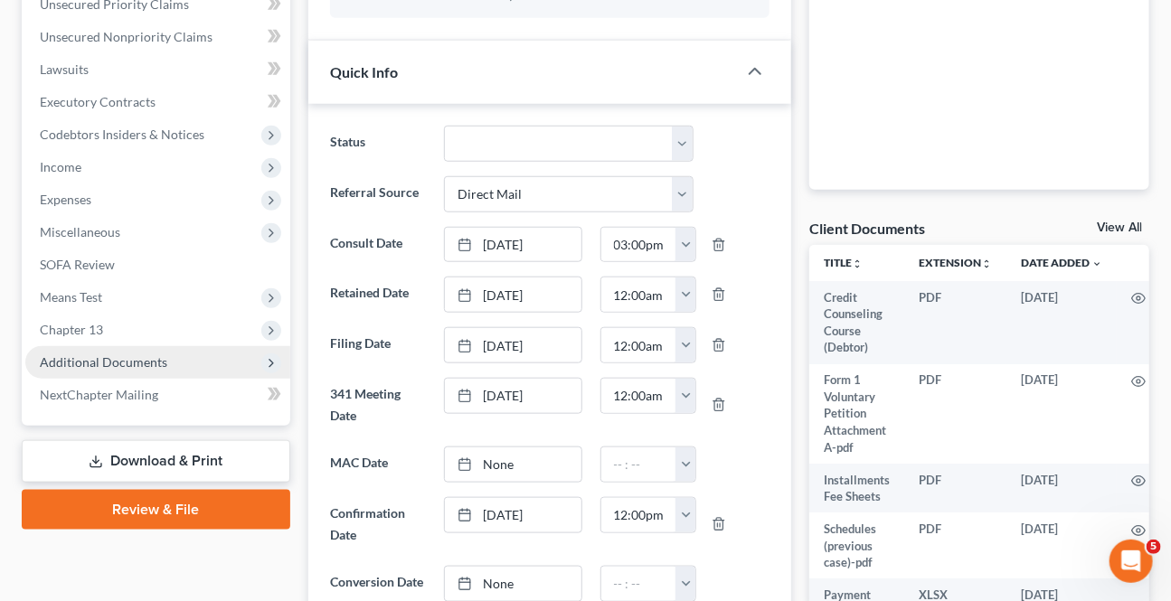
click at [159, 362] on span "Additional Documents" at bounding box center [103, 361] width 127 height 15
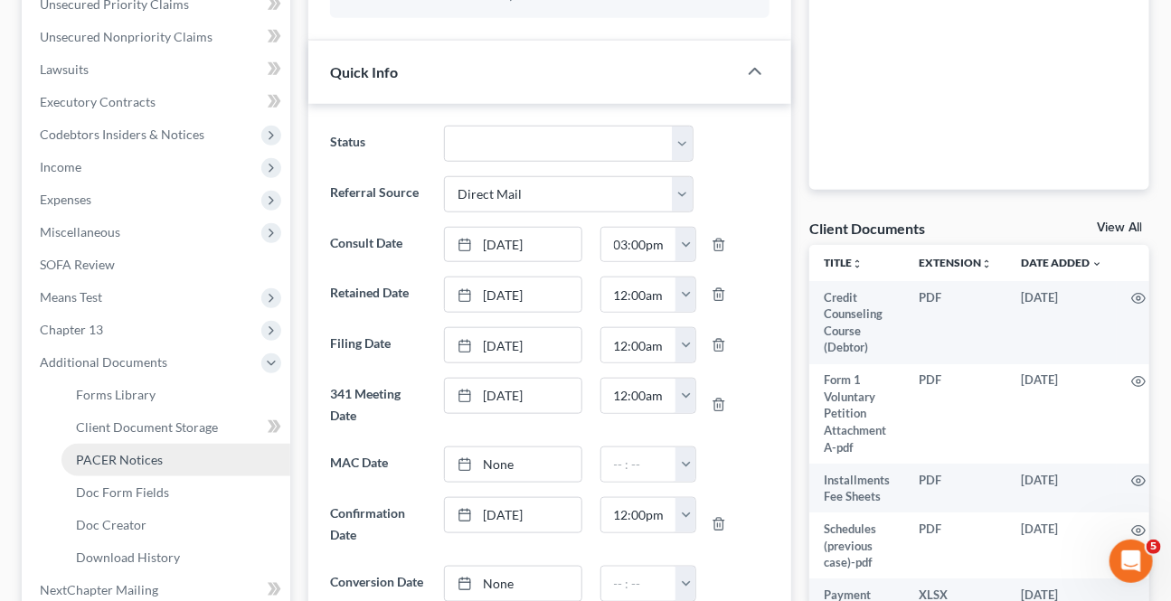
click at [127, 445] on link "PACER Notices" at bounding box center [175, 460] width 229 height 33
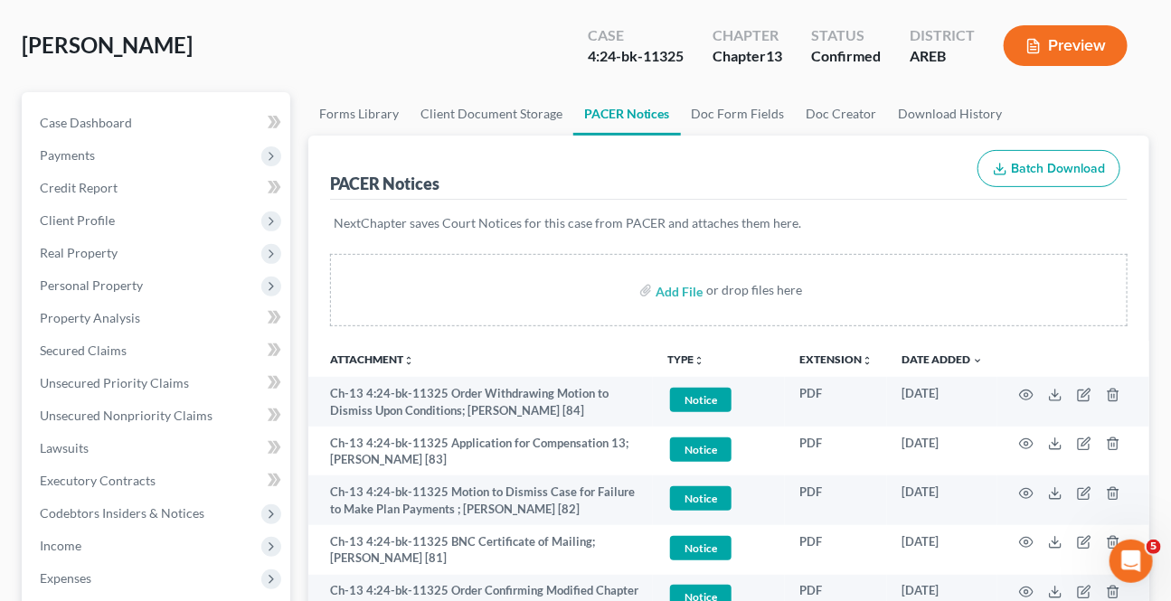
scroll to position [164, 0]
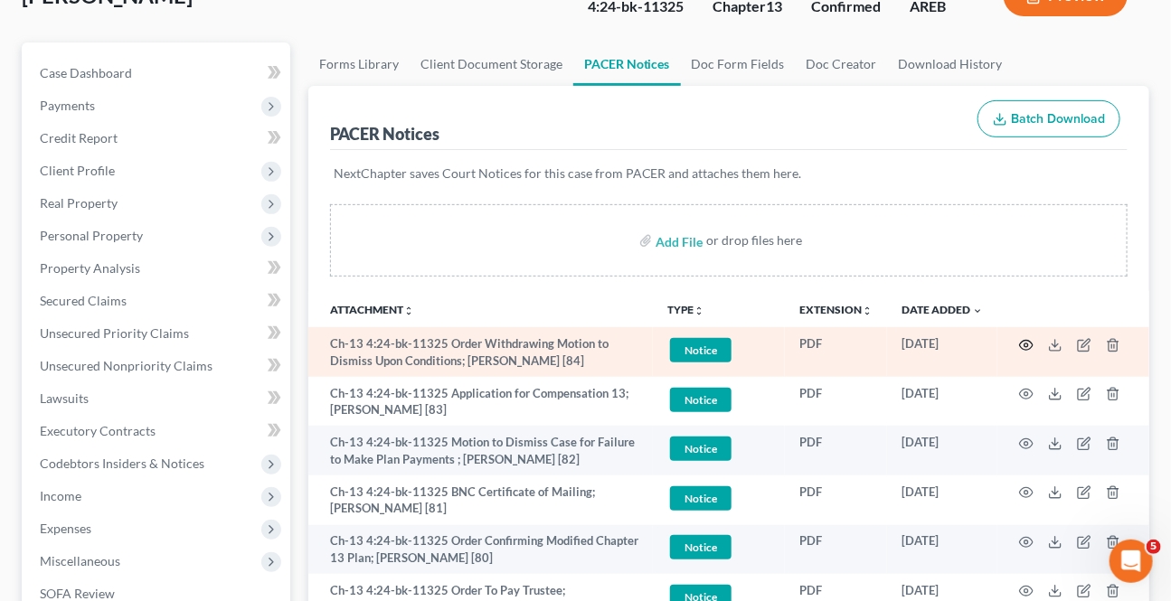
click at [1022, 340] on icon "button" at bounding box center [1027, 345] width 14 height 10
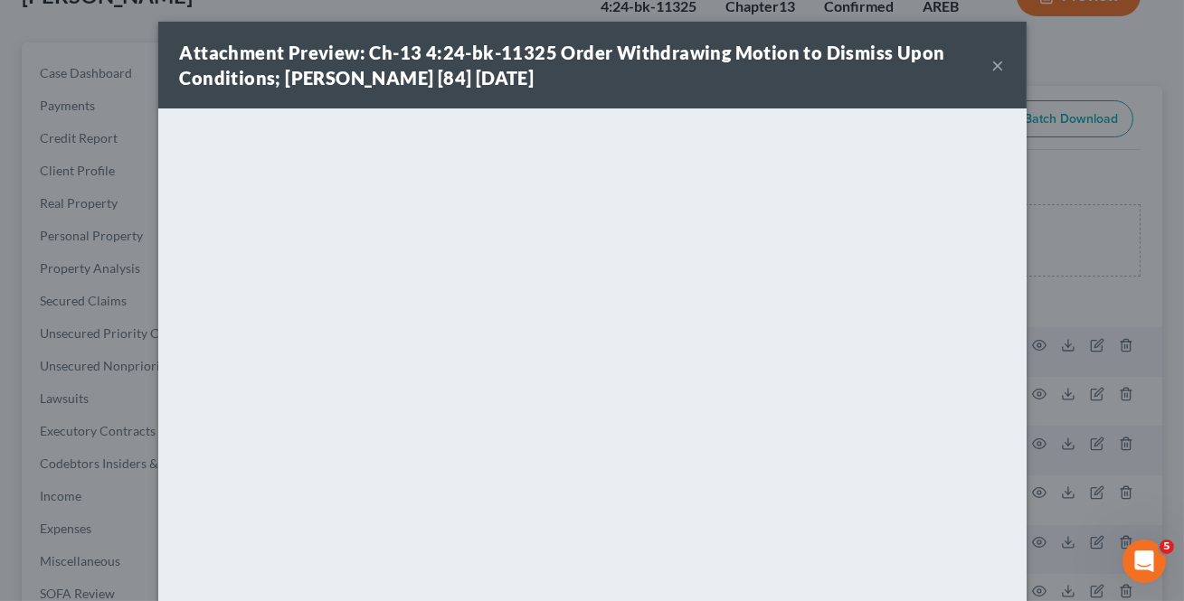
click at [992, 67] on button "×" at bounding box center [998, 65] width 13 height 22
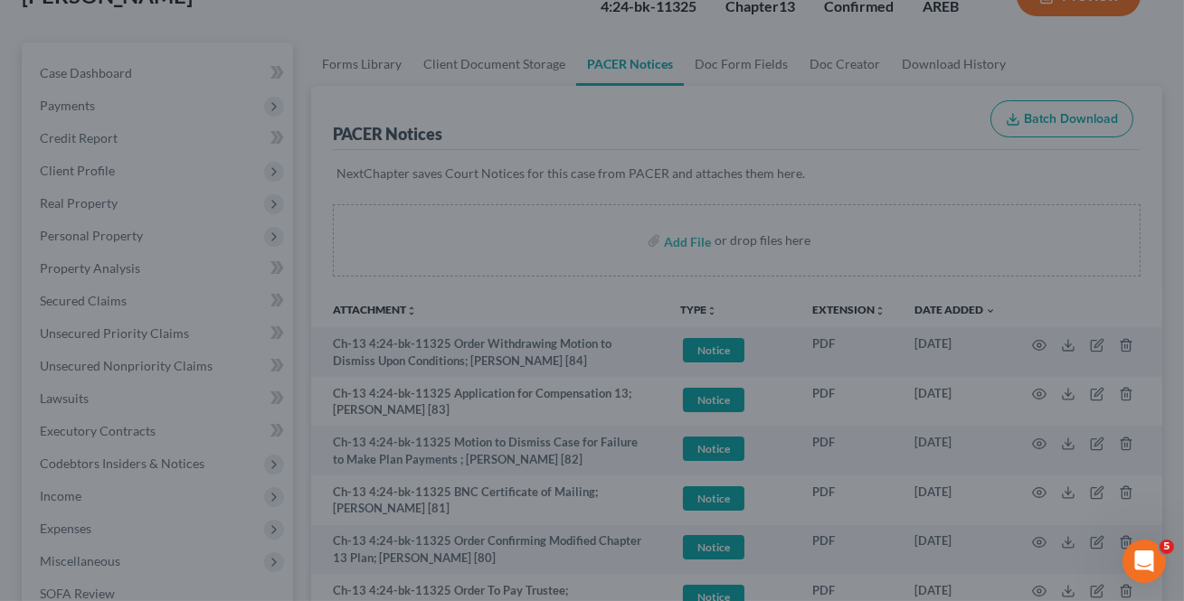
click at [950, 98] on button "×" at bounding box center [944, 107] width 11 height 19
